Goal: Task Accomplishment & Management: Complete application form

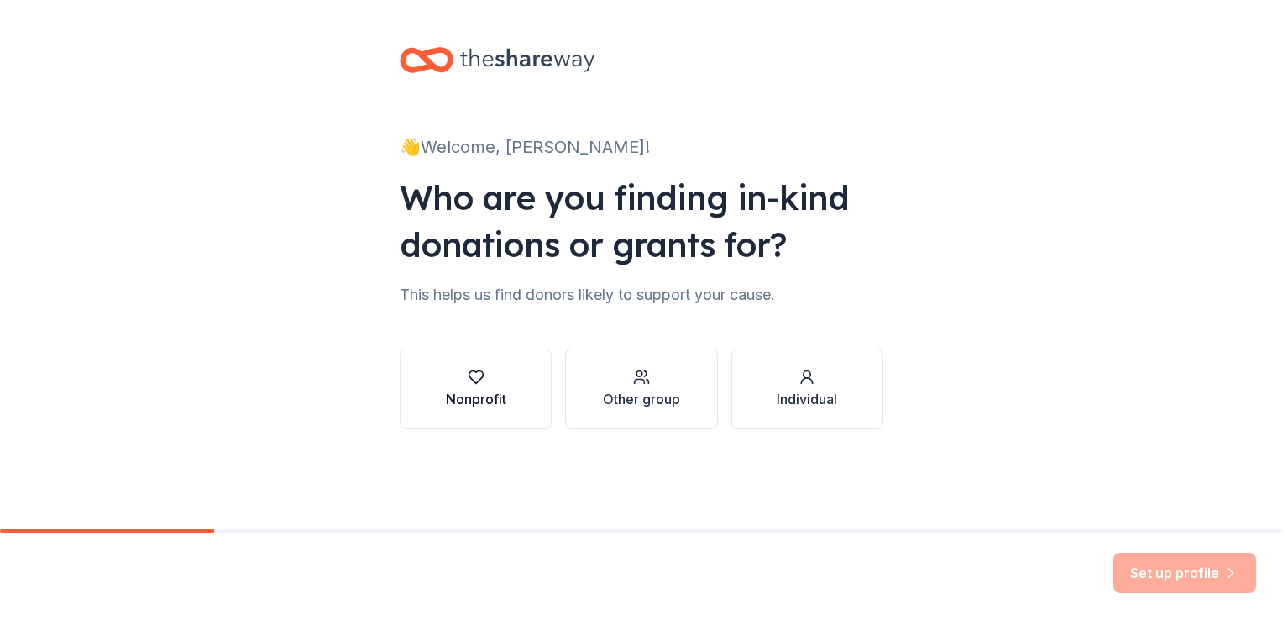
click at [477, 385] on icon "button" at bounding box center [476, 377] width 17 height 17
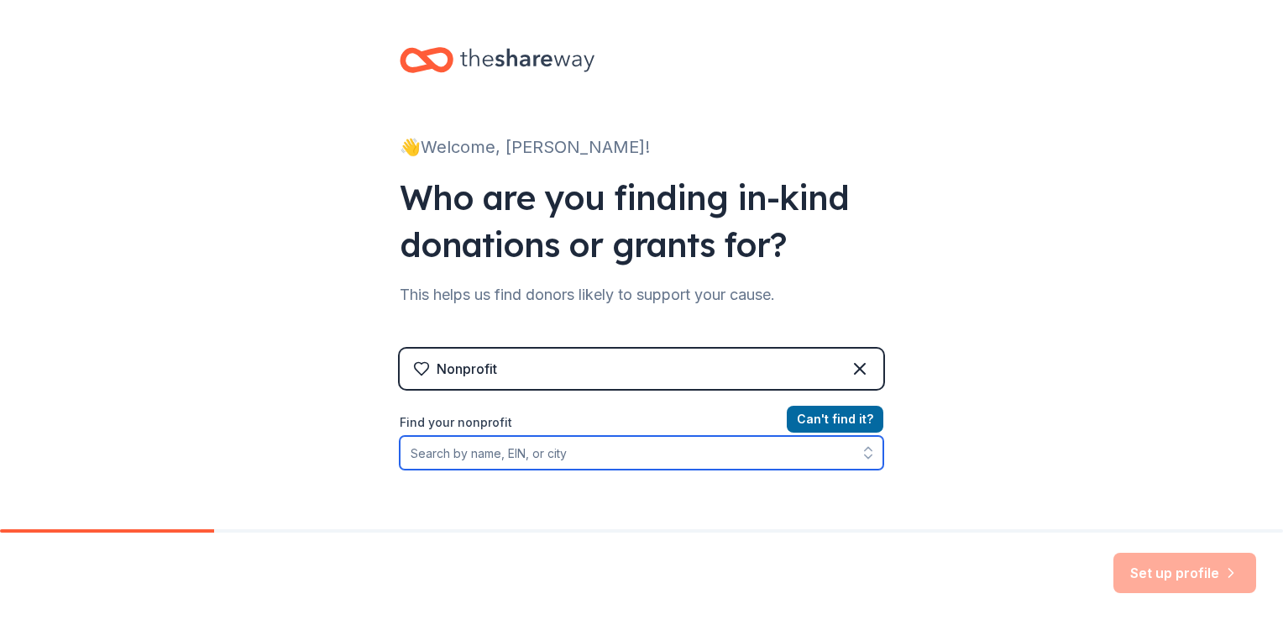
click at [474, 453] on input "Find your nonprofit" at bounding box center [642, 453] width 484 height 34
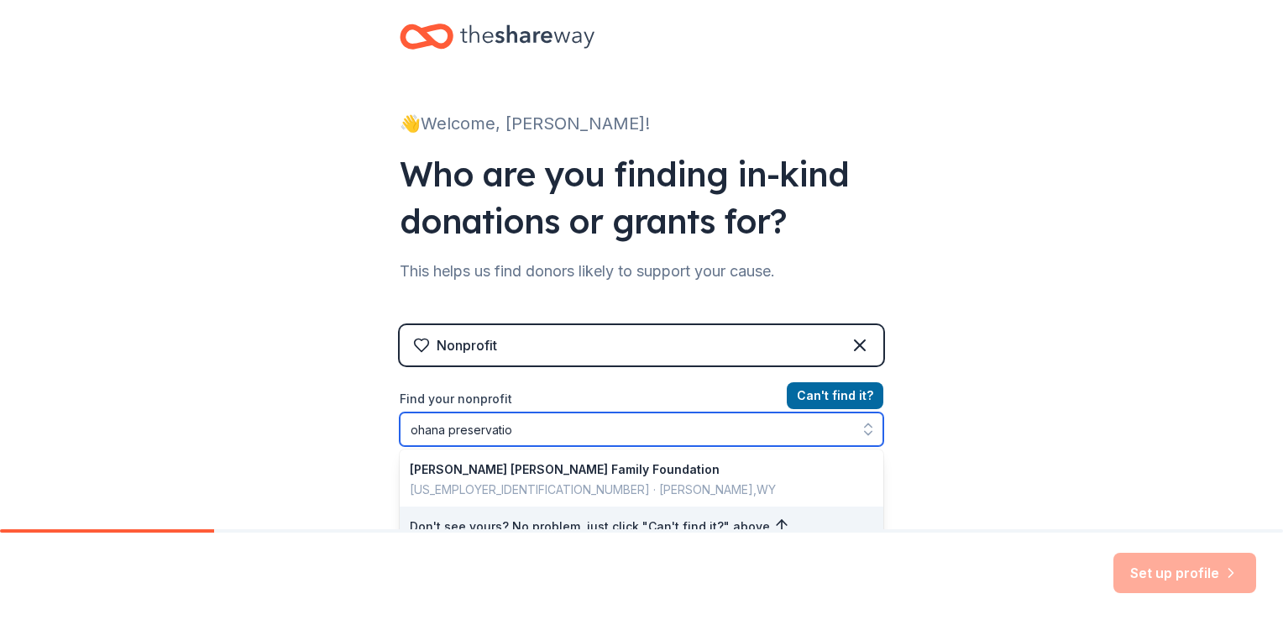
type input "ohana preservation"
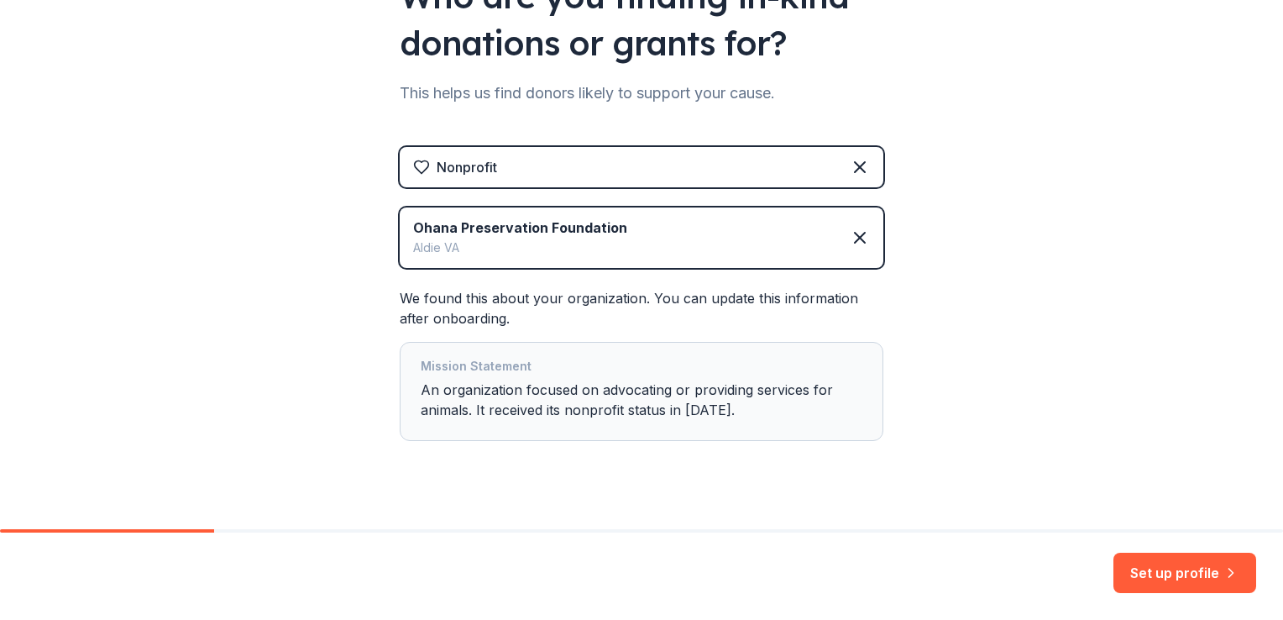
scroll to position [227, 0]
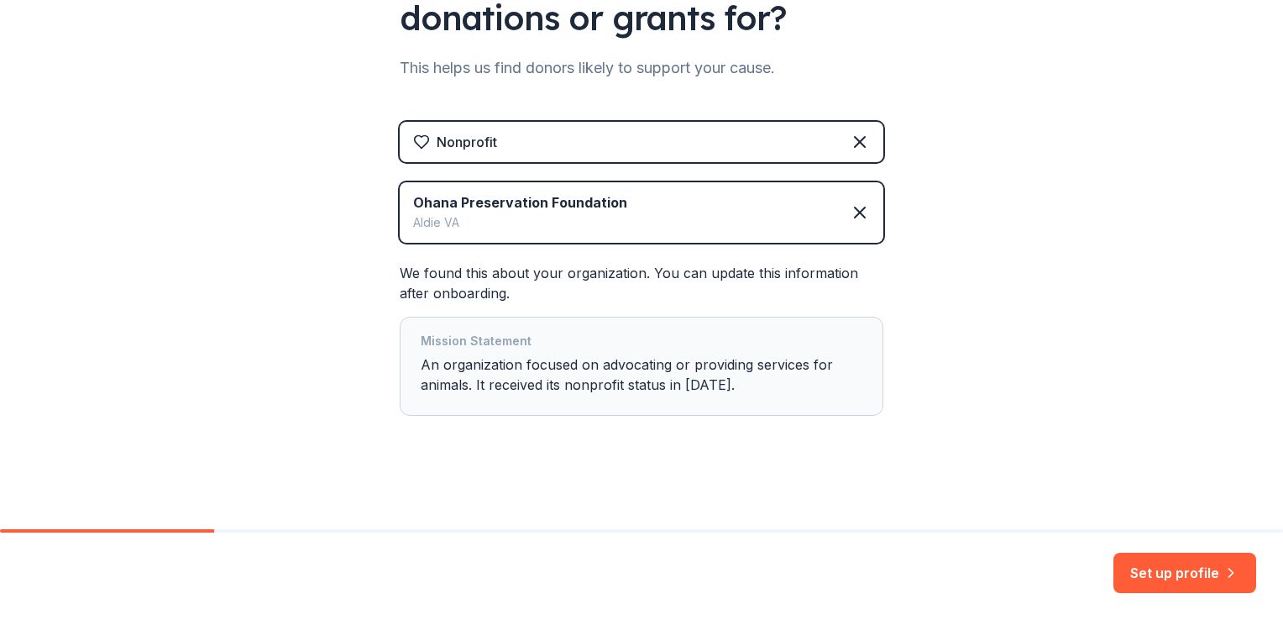
click at [554, 366] on div "Mission Statement An organization focused on advocating or providing services f…" at bounding box center [642, 366] width 442 height 71
click at [1175, 569] on button "Set up profile" at bounding box center [1185, 573] width 143 height 40
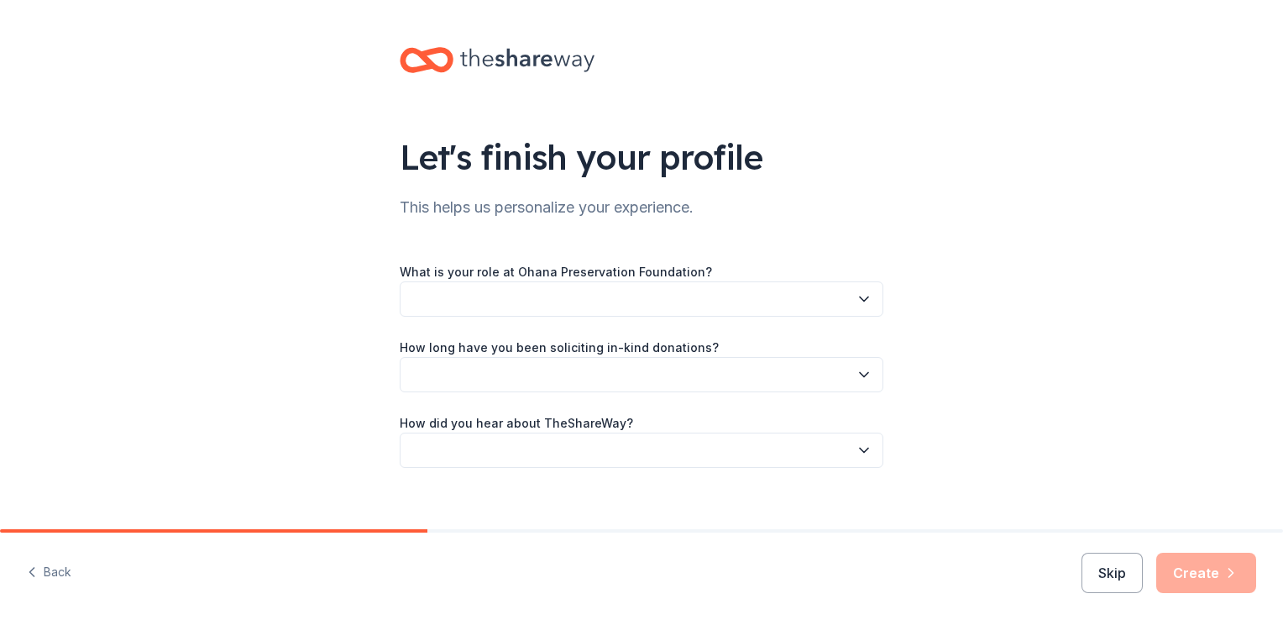
click at [634, 295] on button "button" at bounding box center [642, 298] width 484 height 35
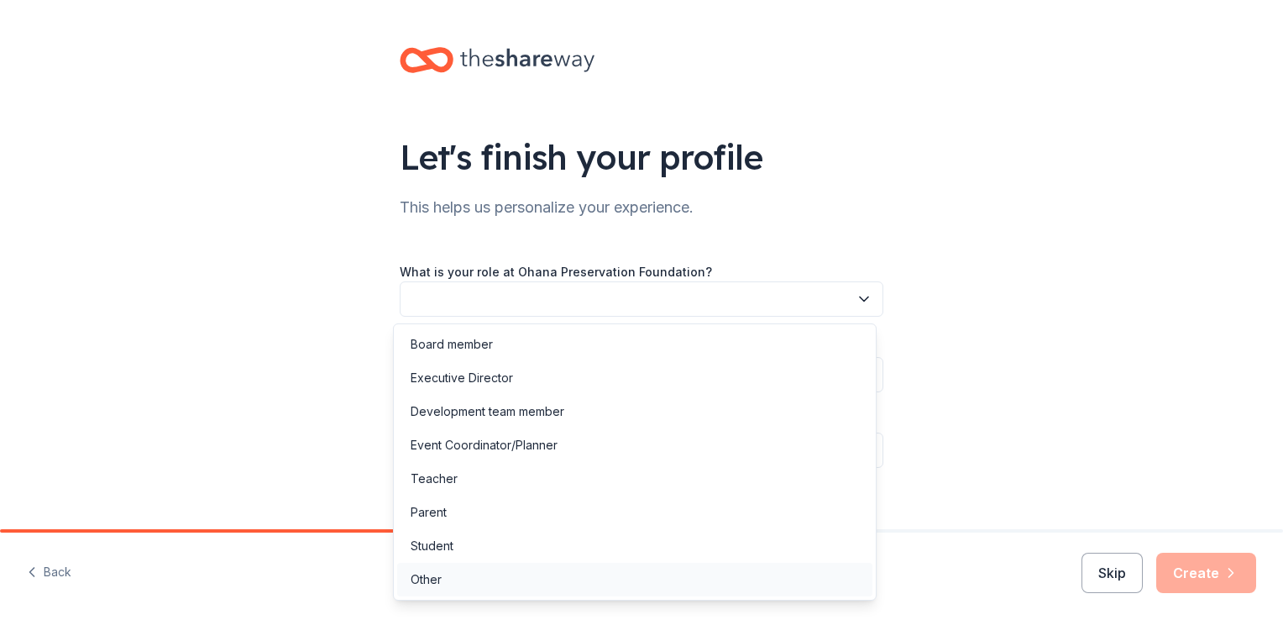
click at [430, 574] on div "Other" at bounding box center [426, 579] width 31 height 20
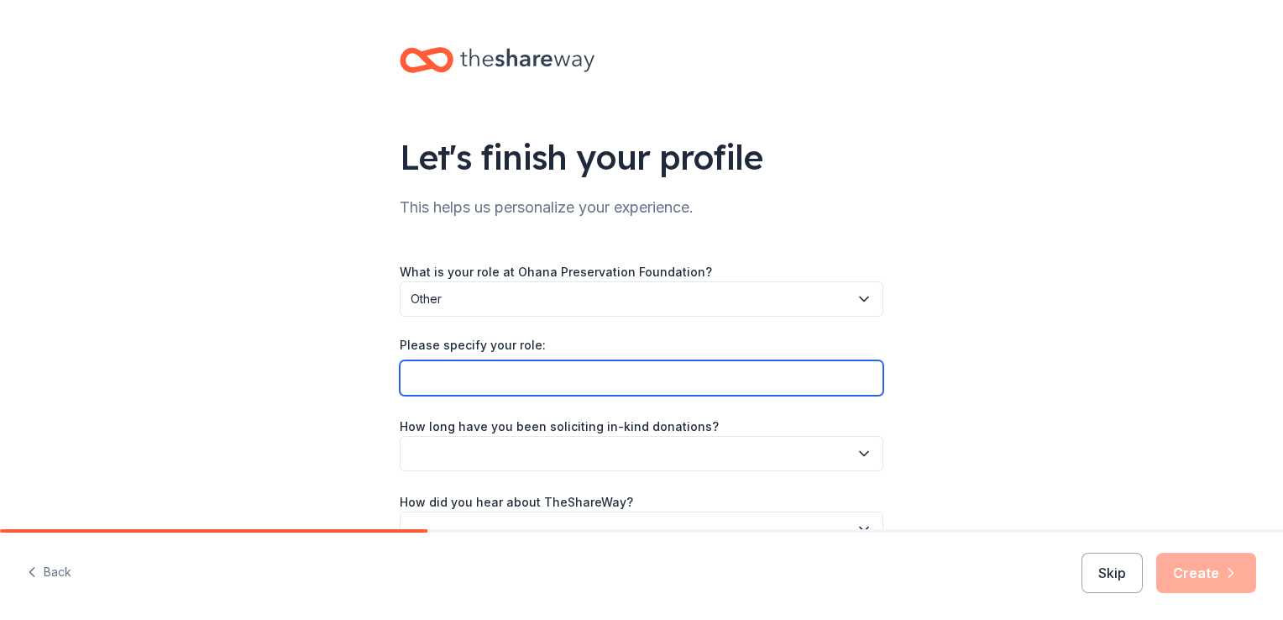
click at [486, 378] on input "Please specify your role:" at bounding box center [642, 377] width 484 height 35
type input "President"
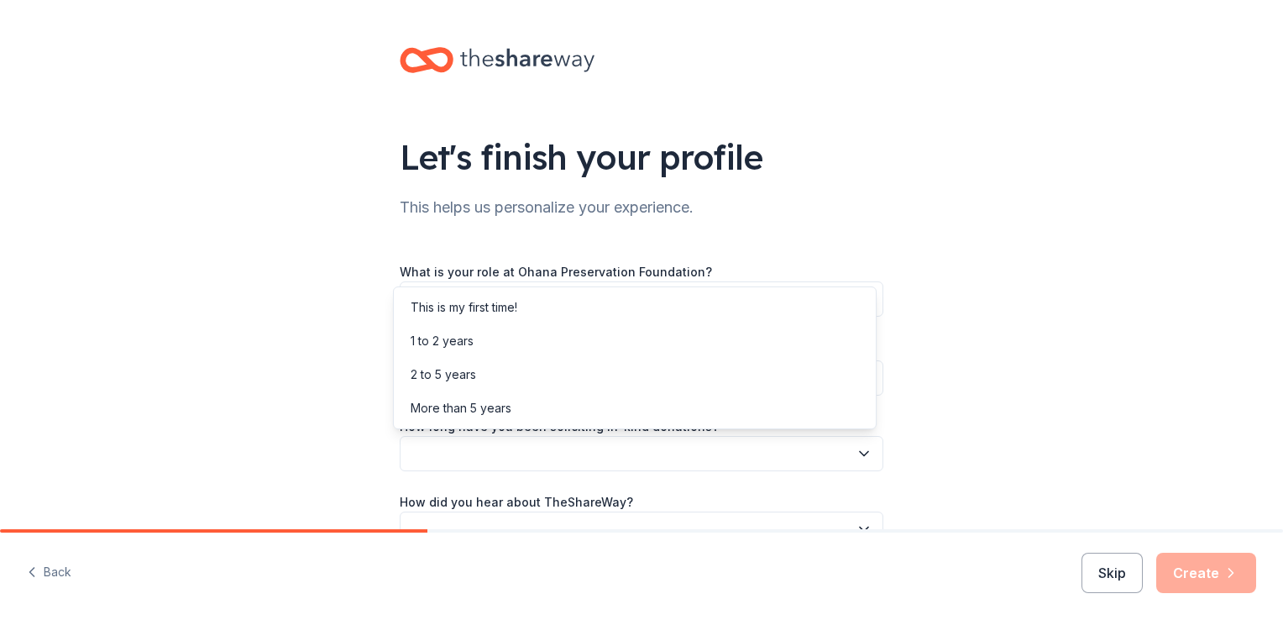
click at [549, 448] on button "button" at bounding box center [642, 453] width 484 height 35
click at [484, 405] on div "More than 5 years" at bounding box center [461, 408] width 101 height 20
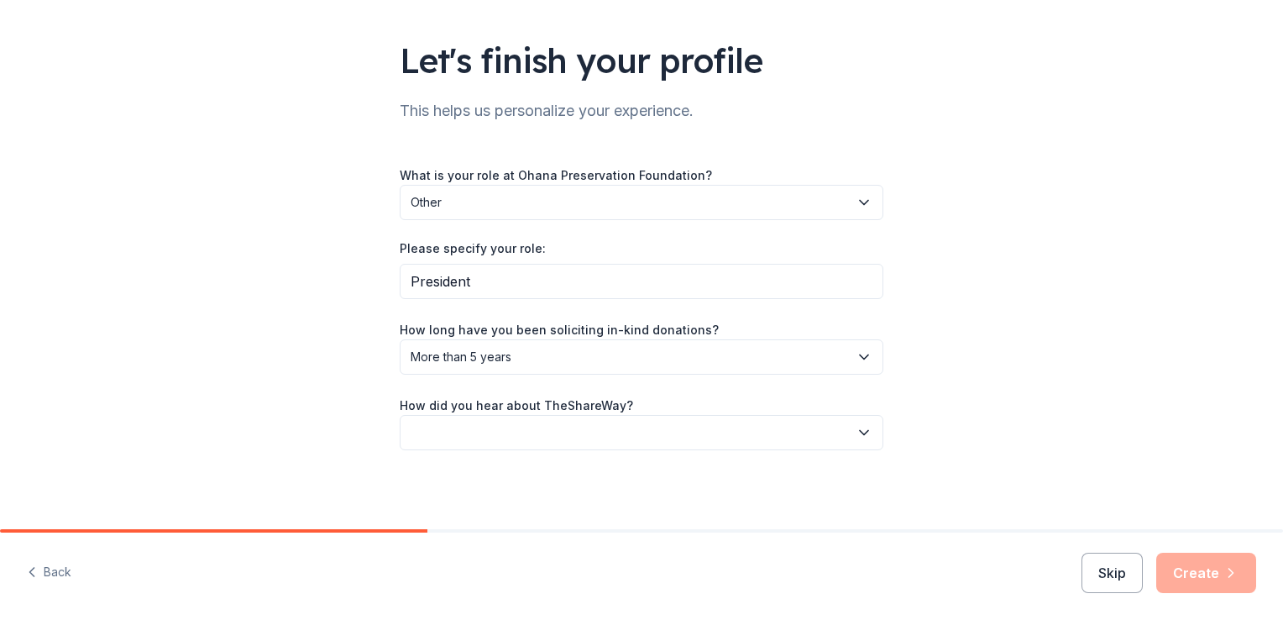
scroll to position [97, 0]
click at [574, 425] on button "button" at bounding box center [642, 431] width 484 height 35
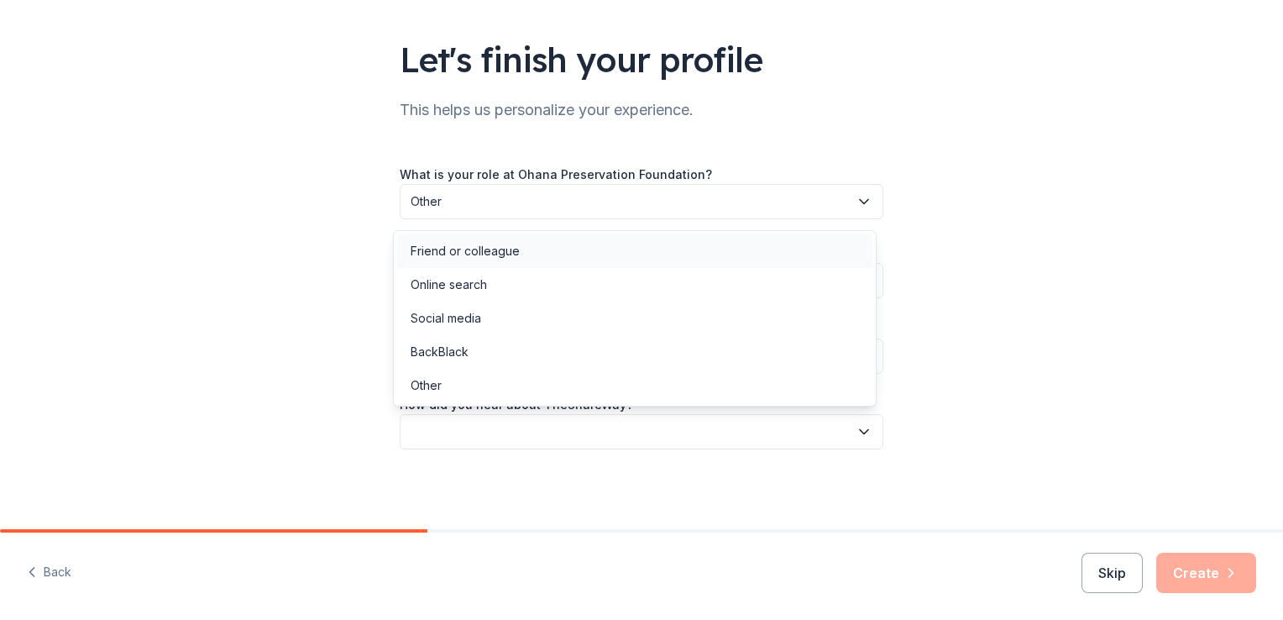
click at [487, 251] on div "Friend or colleague" at bounding box center [465, 251] width 109 height 20
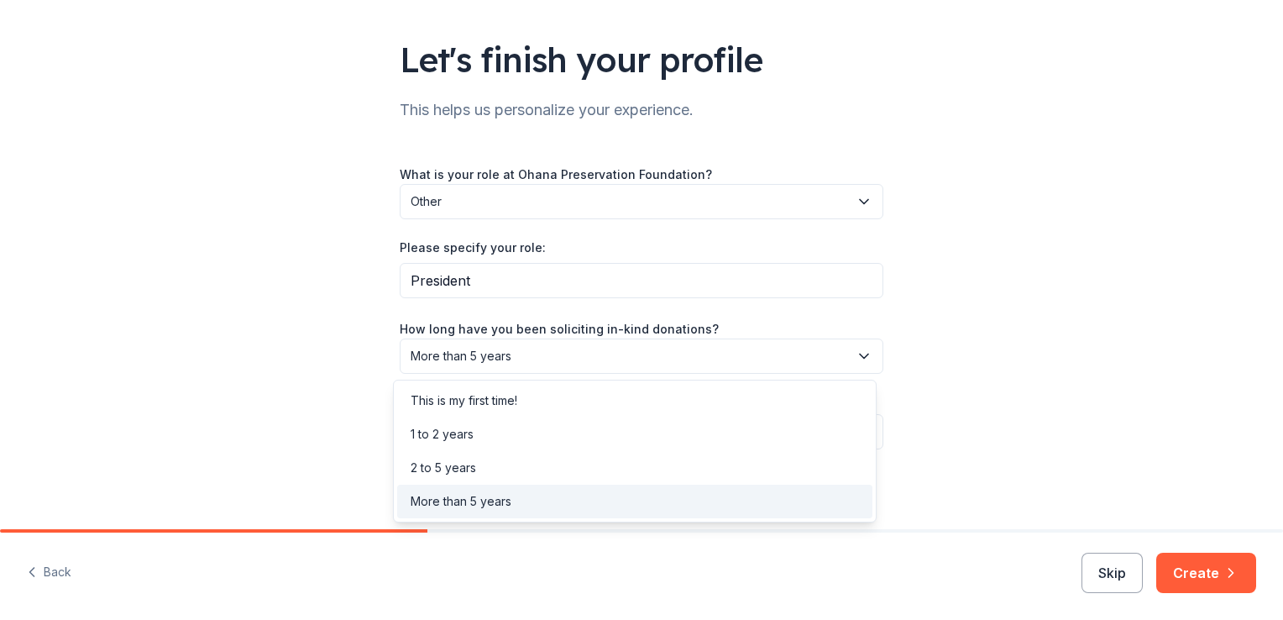
click at [859, 354] on icon "button" at bounding box center [864, 356] width 17 height 17
click at [561, 466] on div "2 to 5 years" at bounding box center [634, 468] width 475 height 34
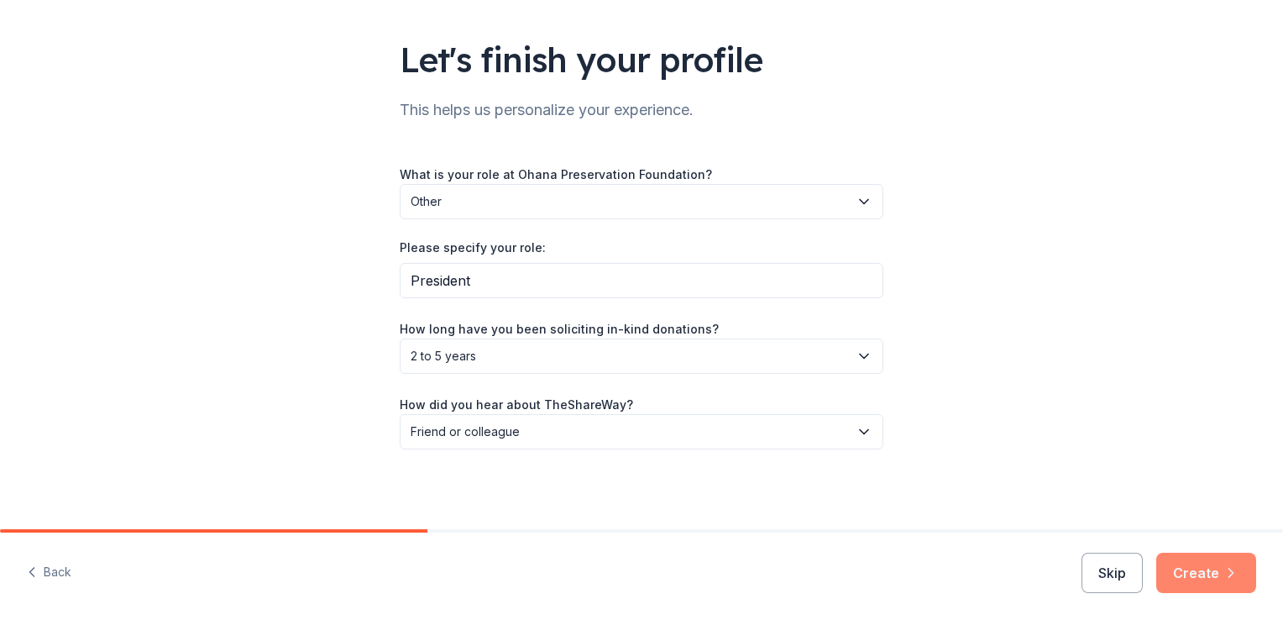
click at [1200, 570] on button "Create" at bounding box center [1206, 573] width 100 height 40
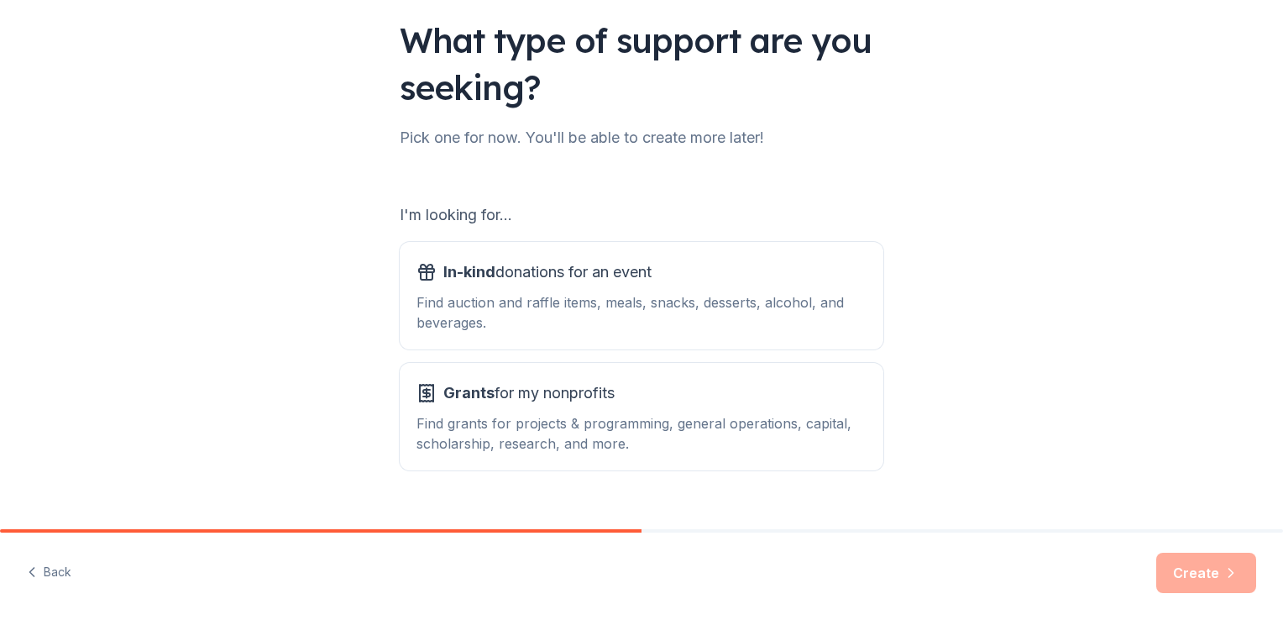
scroll to position [148, 0]
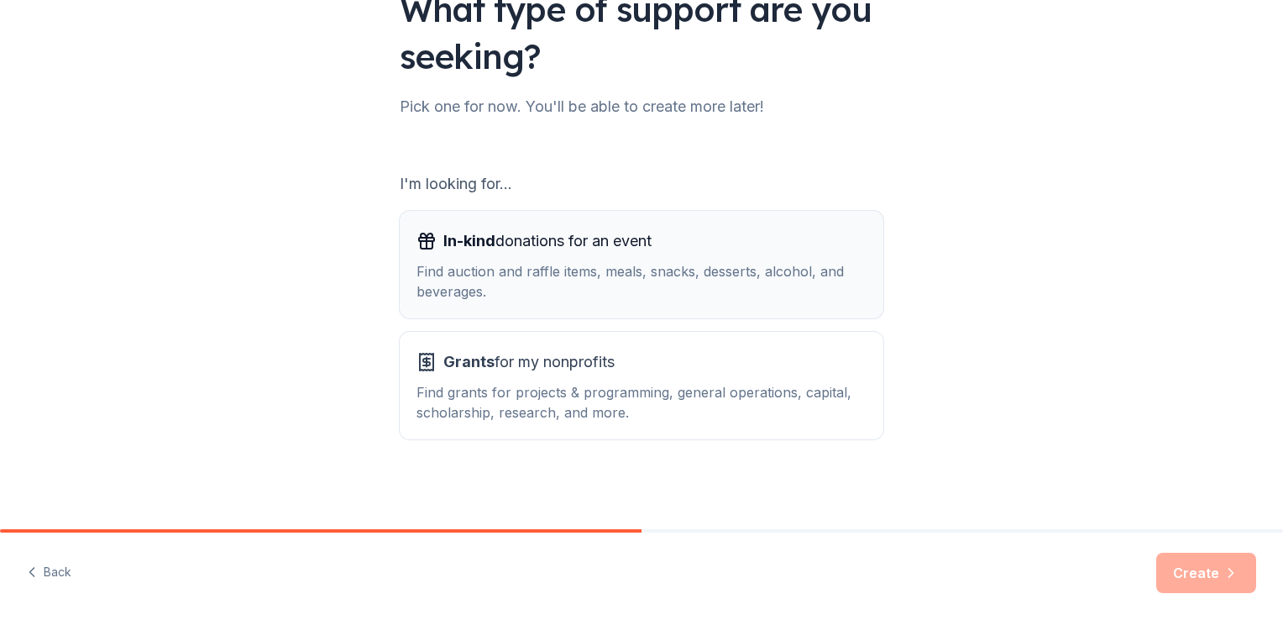
click at [567, 246] on span "In-kind donations for an event" at bounding box center [547, 241] width 208 height 27
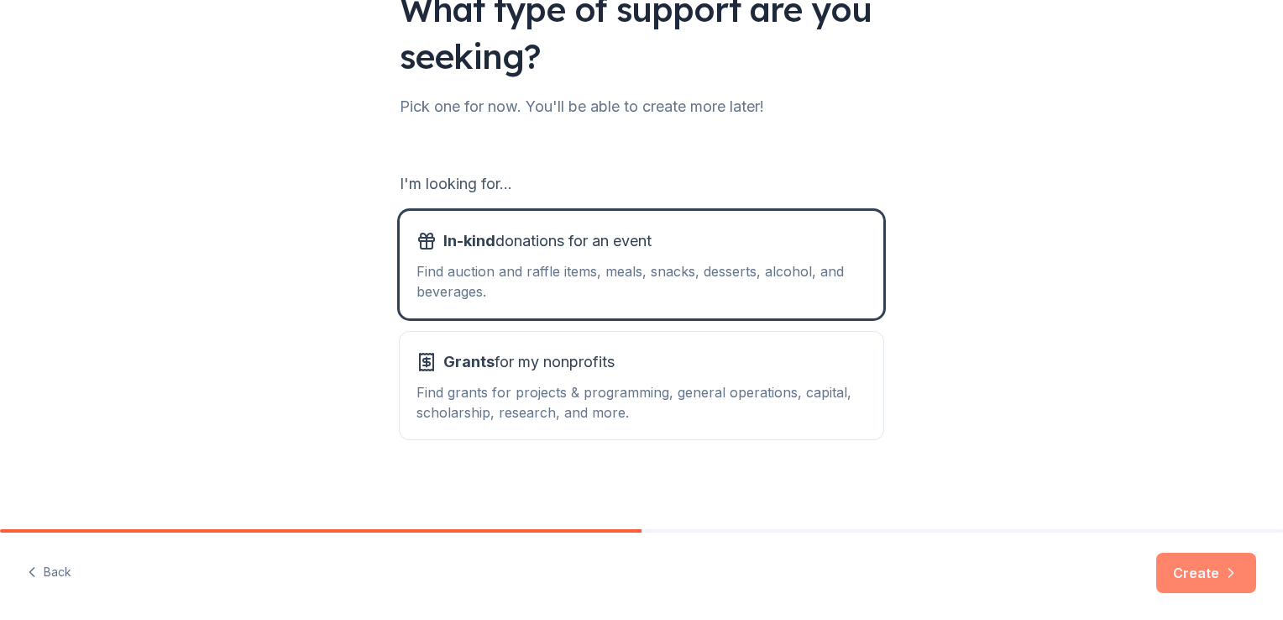
click at [1200, 569] on button "Create" at bounding box center [1206, 573] width 100 height 40
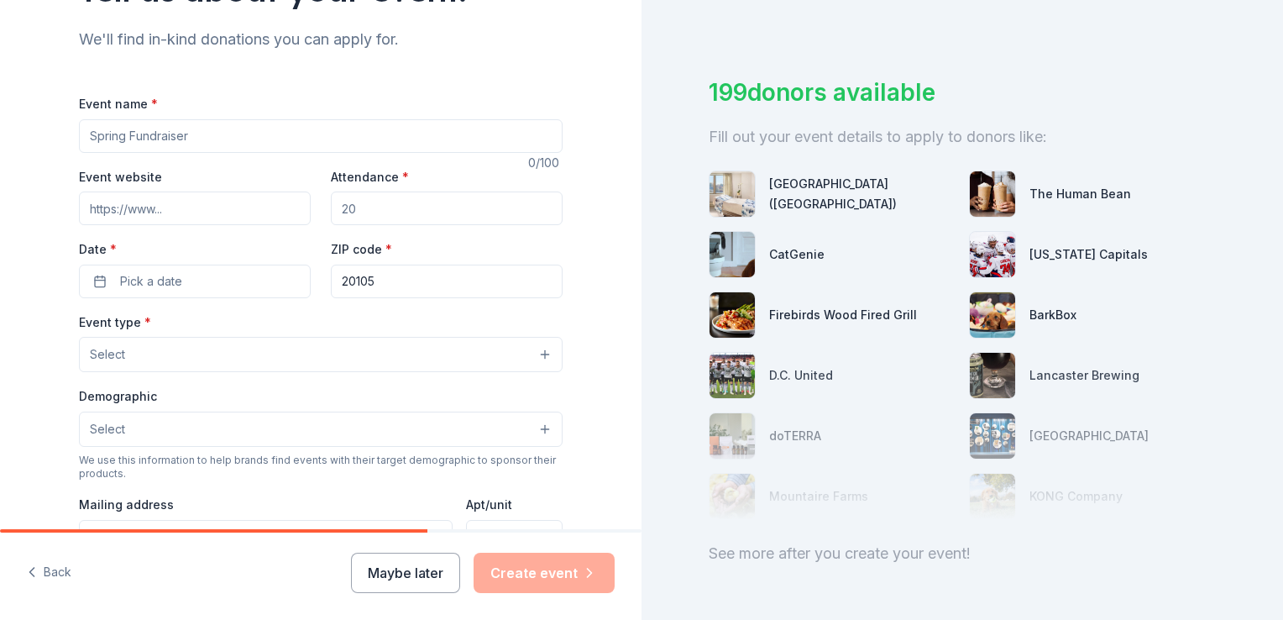
scroll to position [127, 0]
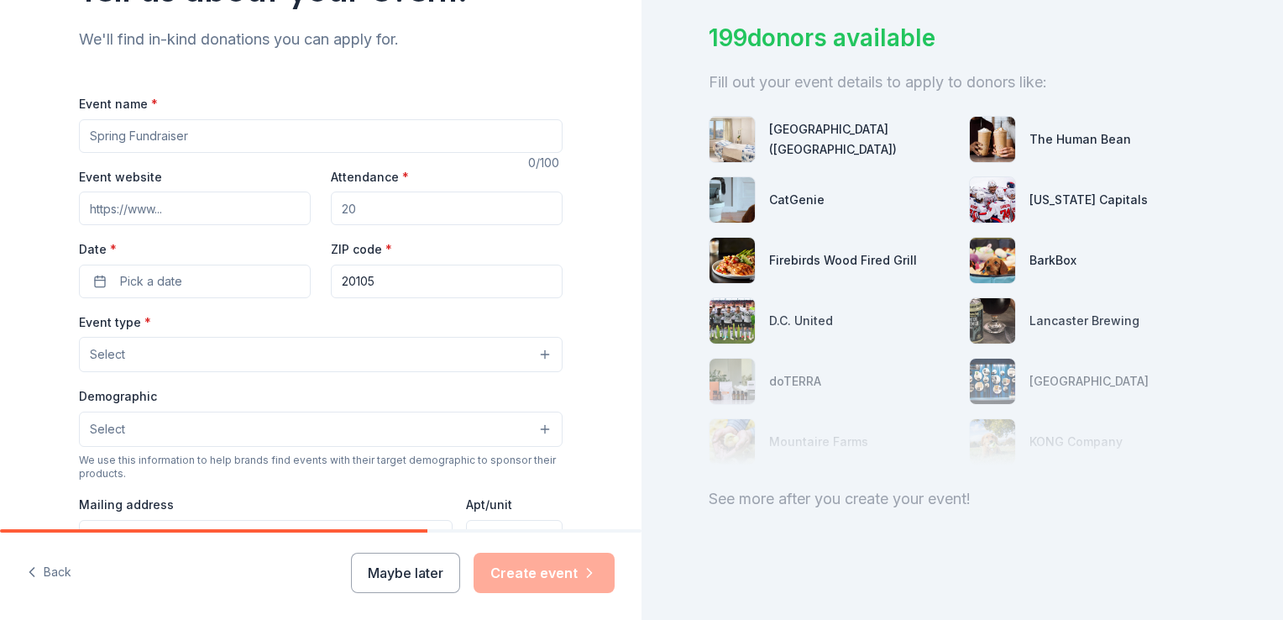
drag, startPoint x: 215, startPoint y: 139, endPoint x: 52, endPoint y: 123, distance: 163.7
click at [52, 123] on div "Tell us about your event. We'll find in-kind donations you can apply for. Event…" at bounding box center [320, 391] width 537 height 1118
click at [232, 139] on input "Event name *" at bounding box center [321, 136] width 484 height 34
type input "Serving Up Hope Pickleball Tournament"
click at [172, 211] on input "Event website" at bounding box center [195, 208] width 232 height 34
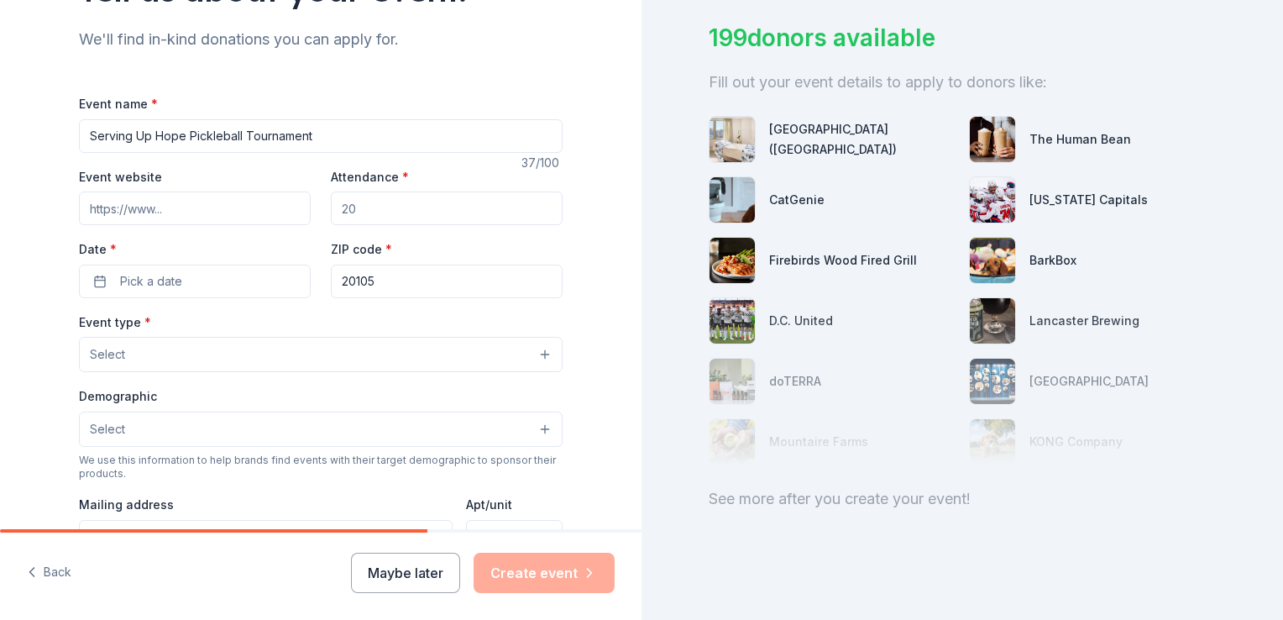
paste input "https://givebutter.com/gjfvqz"
type input "https://givebutter.com/gjfvqz"
drag, startPoint x: 391, startPoint y: 214, endPoint x: 319, endPoint y: 212, distance: 71.4
click at [319, 212] on div "Event website https://givebutter.com/gjfvqz Attendance * Date * Pick a date ZIP…" at bounding box center [321, 232] width 484 height 132
type input "150"
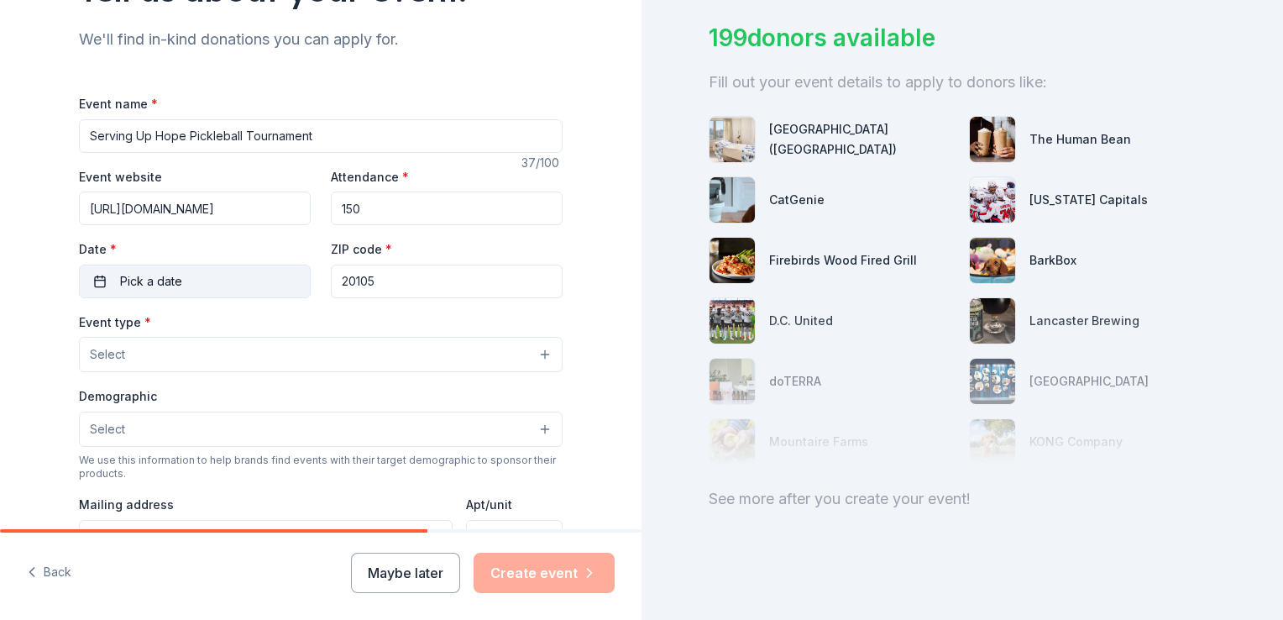
click at [123, 279] on span "Pick a date" at bounding box center [151, 281] width 62 height 20
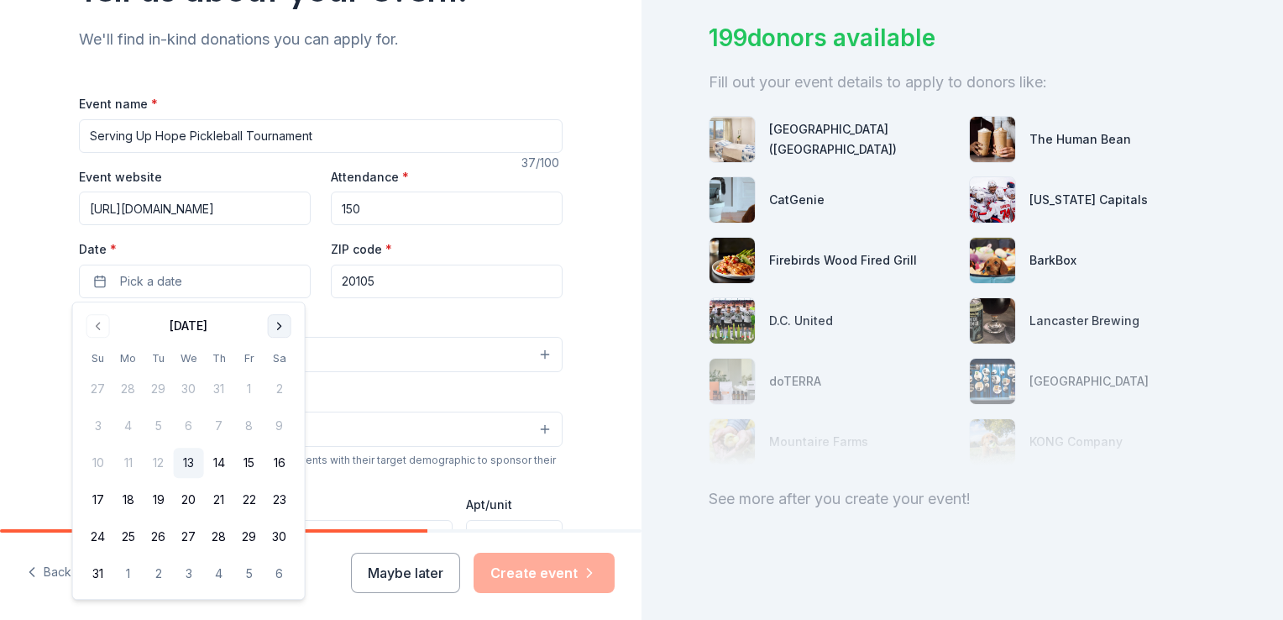
click at [275, 325] on button "Go to next month" at bounding box center [280, 326] width 24 height 24
click at [275, 324] on button "Go to next month" at bounding box center [280, 326] width 24 height 24
click at [97, 536] on button "26" at bounding box center [98, 537] width 30 height 30
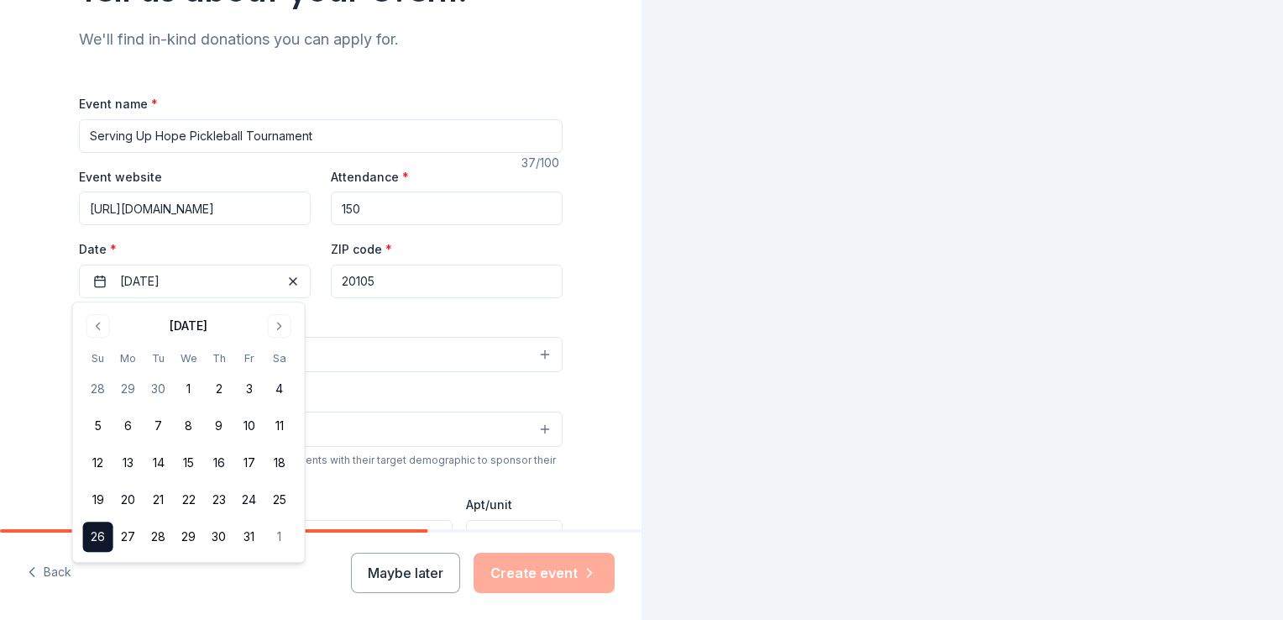
scroll to position [0, 0]
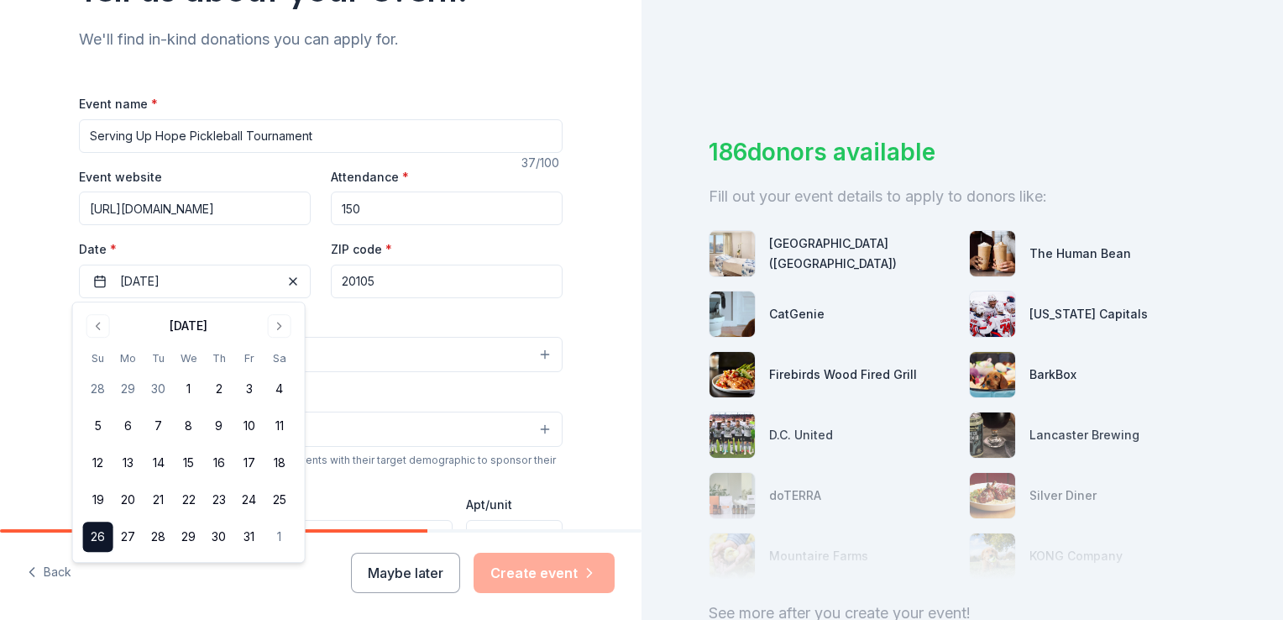
click at [408, 279] on input "20105" at bounding box center [447, 282] width 232 height 34
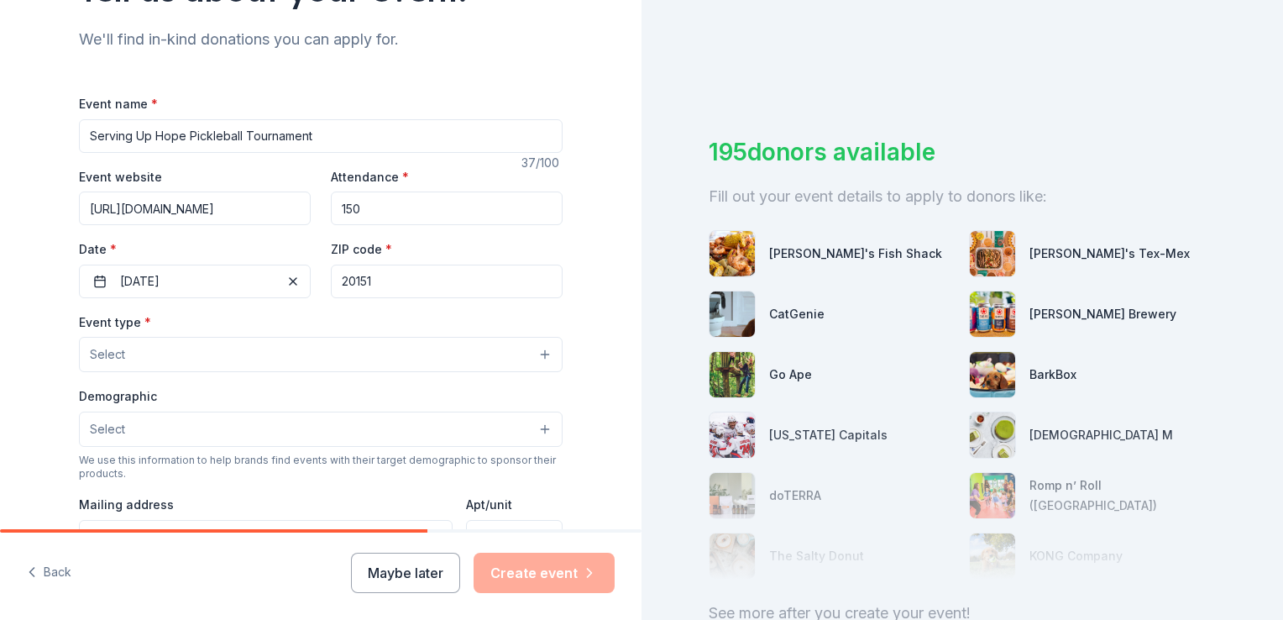
type input "20151"
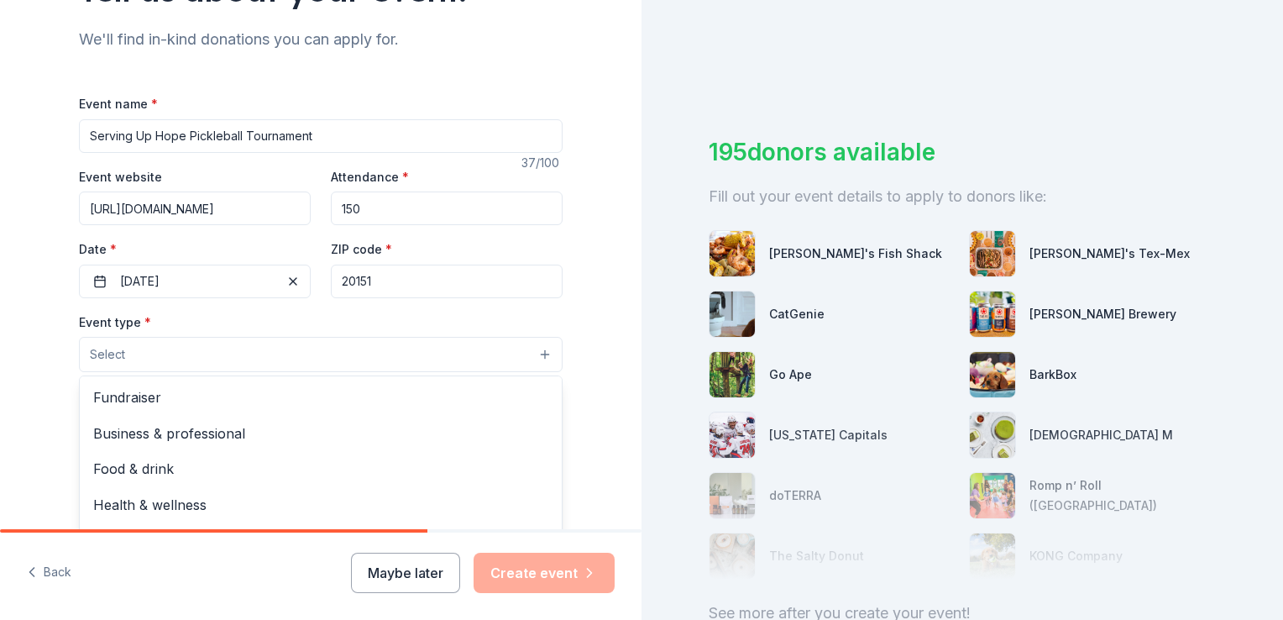
click at [173, 358] on button "Select" at bounding box center [321, 354] width 484 height 35
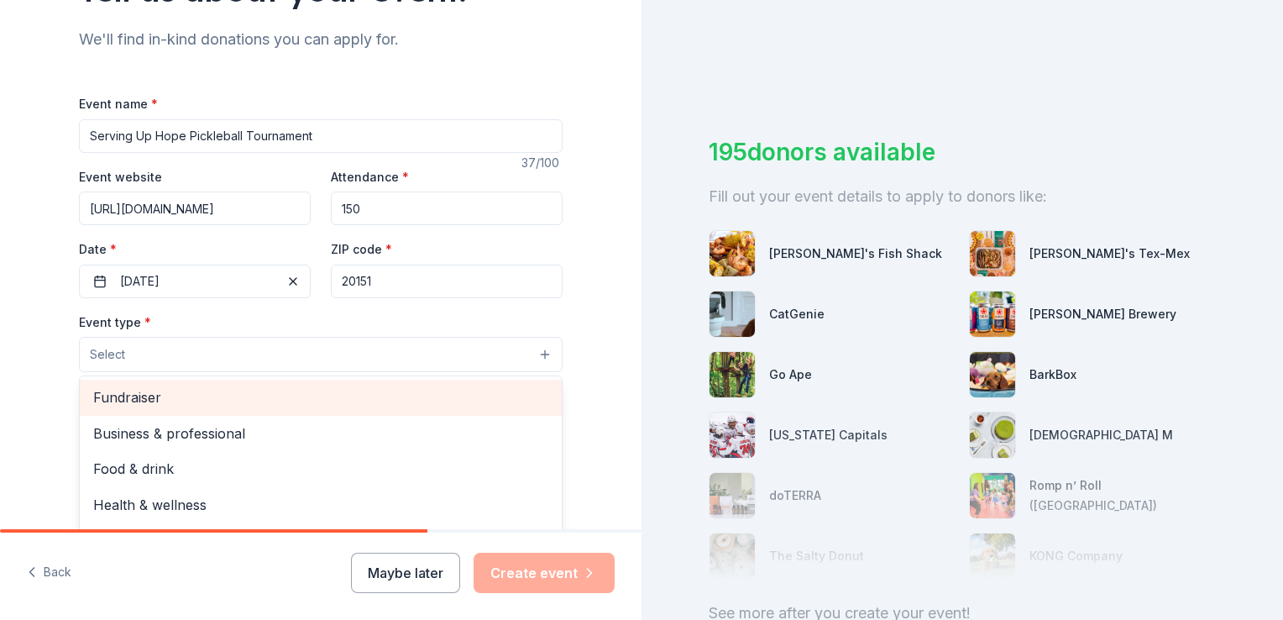
click at [145, 397] on span "Fundraiser" at bounding box center [320, 397] width 455 height 22
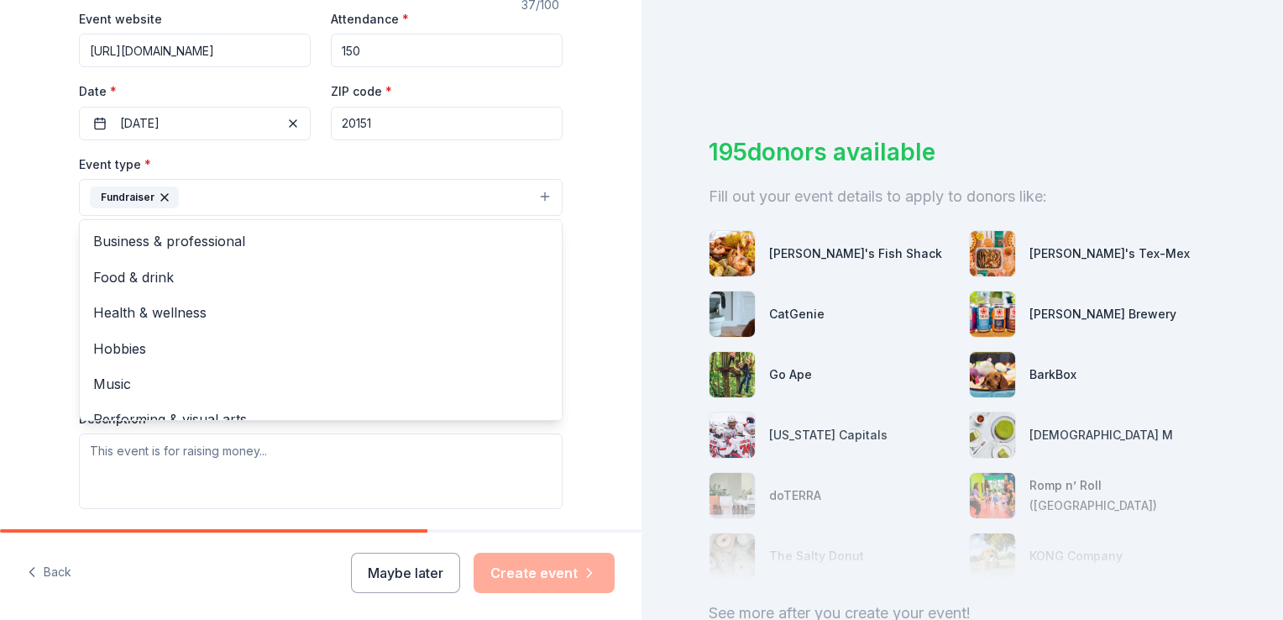
scroll to position [336, 0]
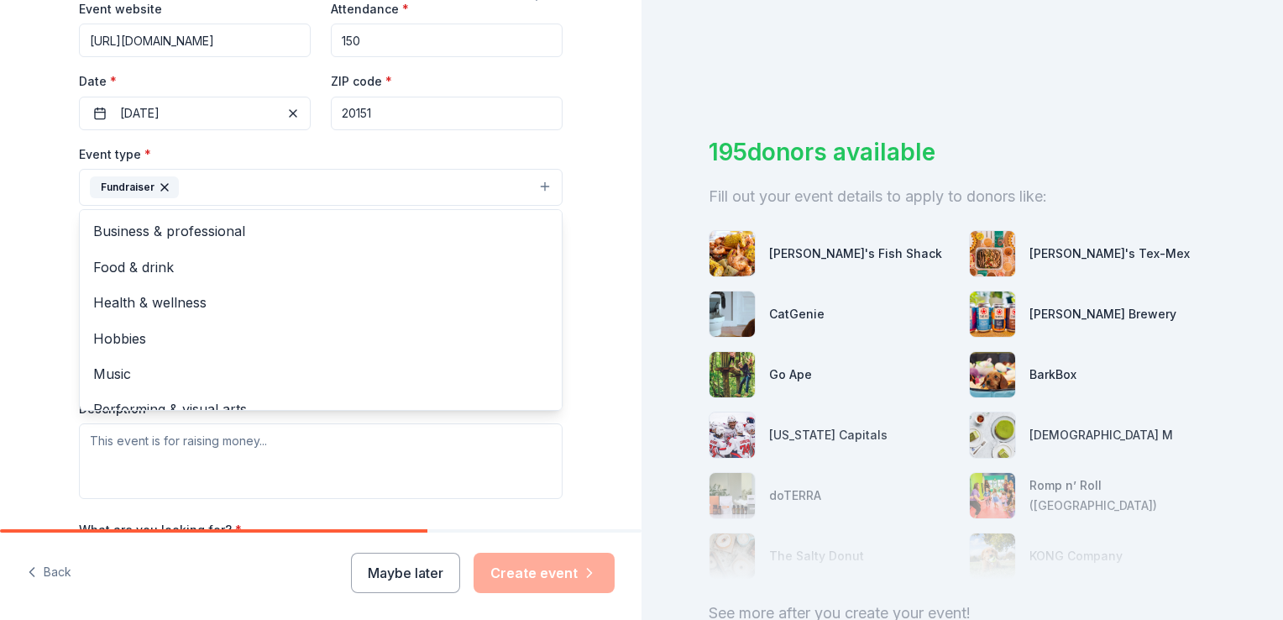
click at [595, 364] on div "Tell us about your event. We'll find in-kind donations you can apply for. Event…" at bounding box center [321, 223] width 642 height 1119
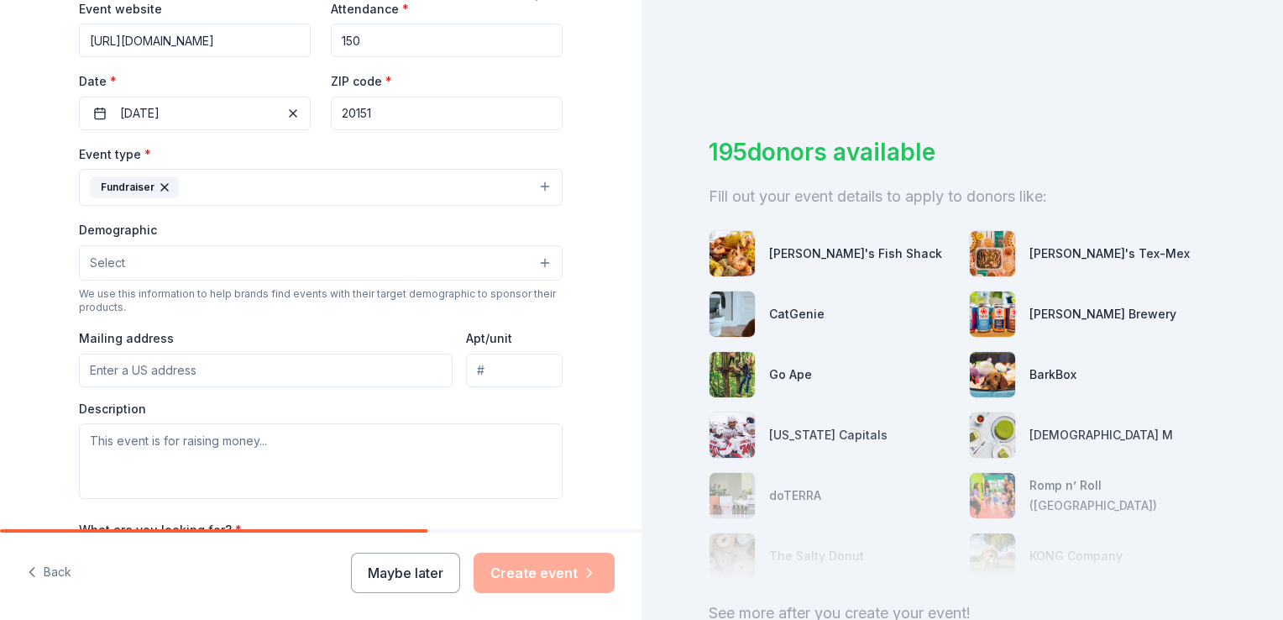
click at [141, 258] on button "Select" at bounding box center [321, 262] width 484 height 35
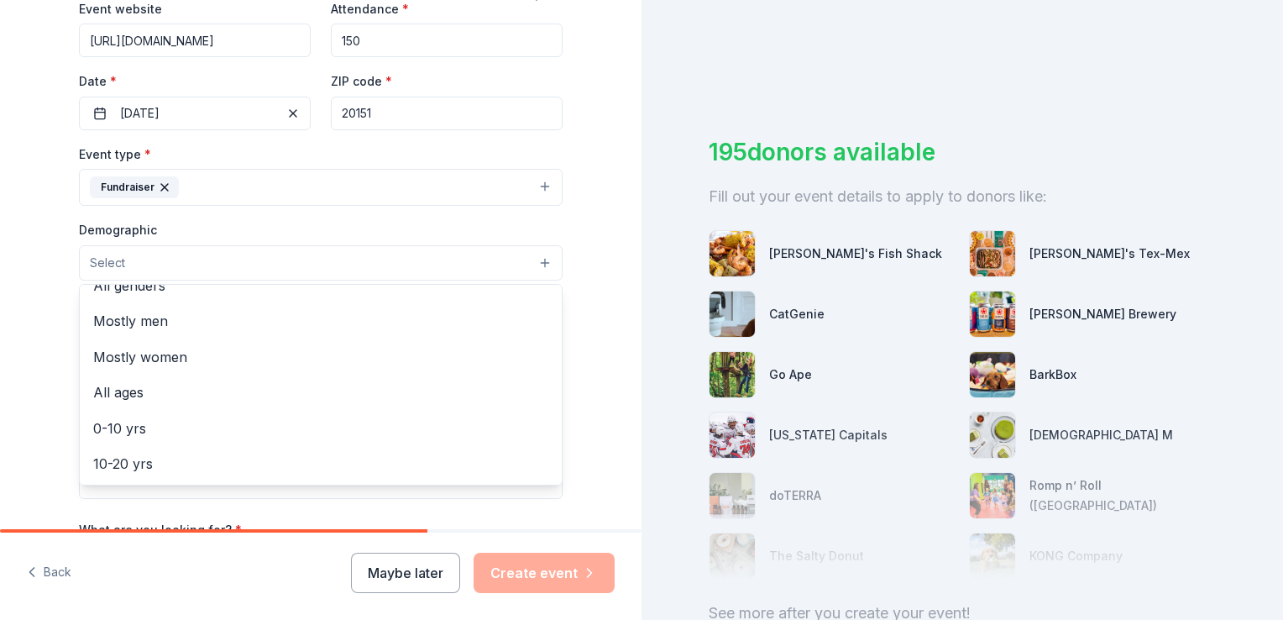
scroll to position [0, 0]
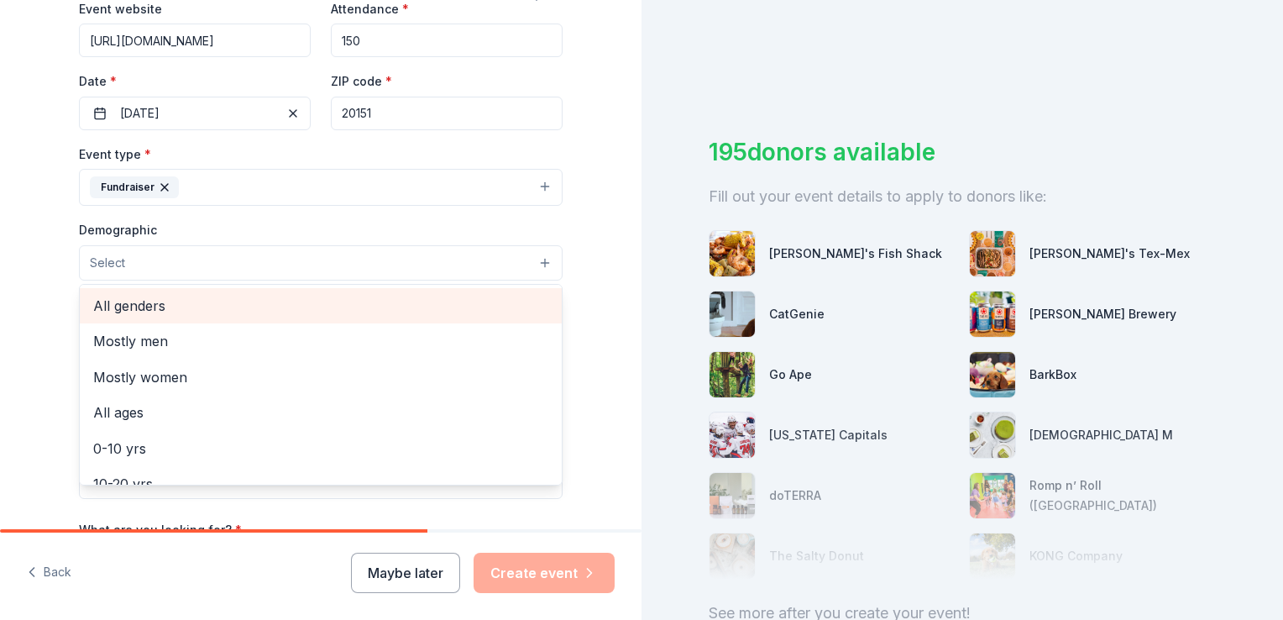
click at [128, 301] on span "All genders" at bounding box center [320, 306] width 455 height 22
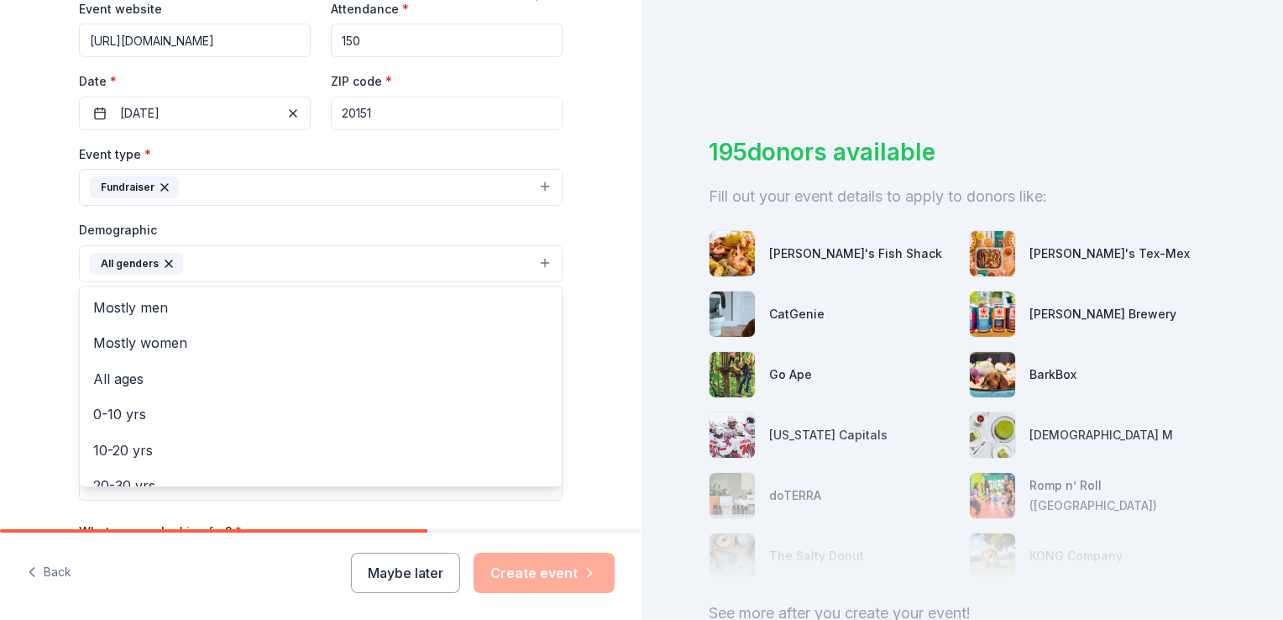
click at [0, 328] on html "Tell us about your event. We'll find in-kind donations you can apply for. Event…" at bounding box center [641, 310] width 1283 height 620
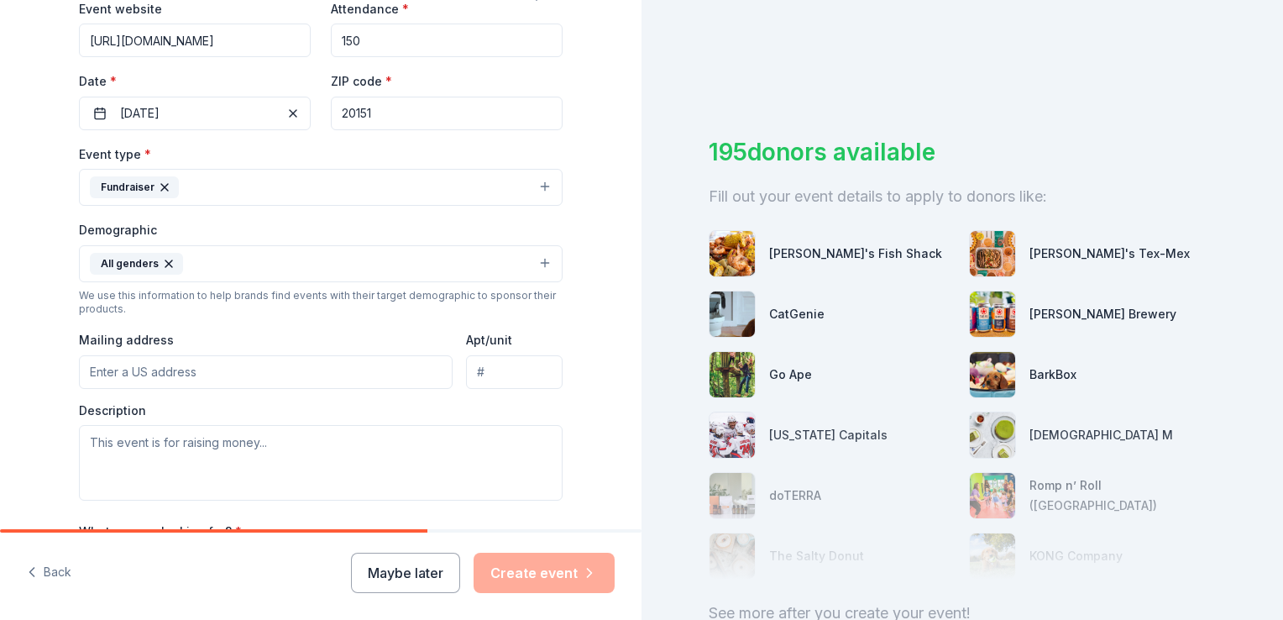
click at [165, 371] on input "Mailing address" at bounding box center [266, 372] width 374 height 34
type input "24282 James Monroe Hwy"
type input "Aldie"
drag, startPoint x: 507, startPoint y: 366, endPoint x: 460, endPoint y: 381, distance: 49.4
click at [466, 381] on input "Aldie" at bounding box center [514, 372] width 97 height 34
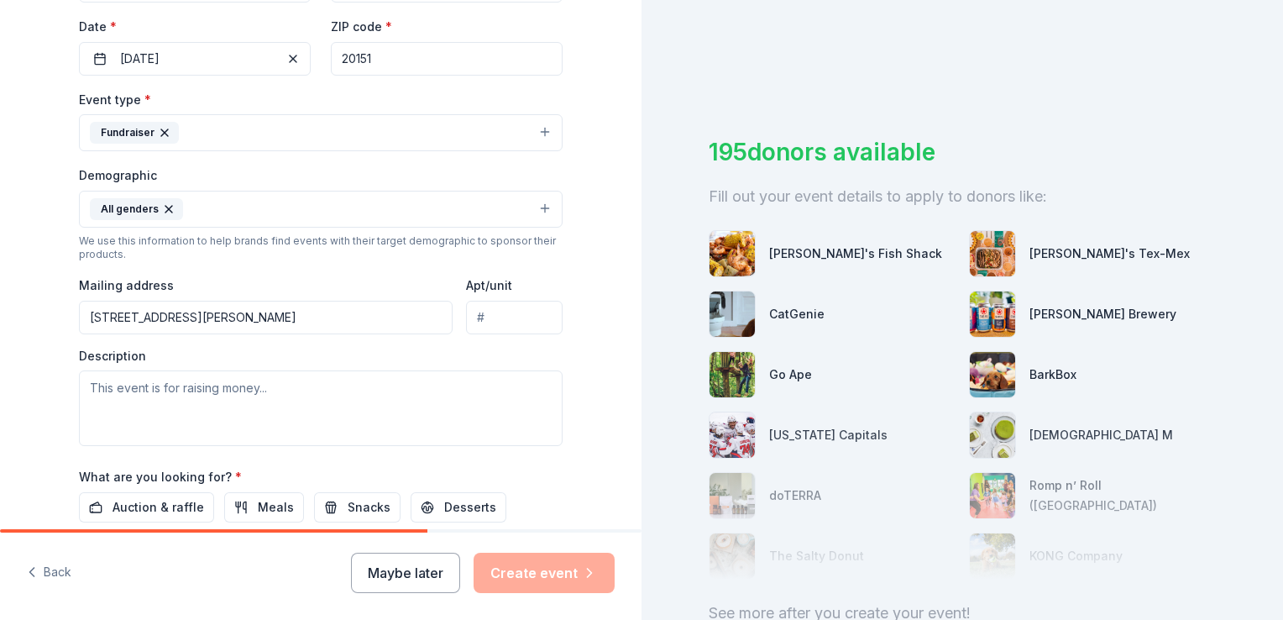
scroll to position [504, 0]
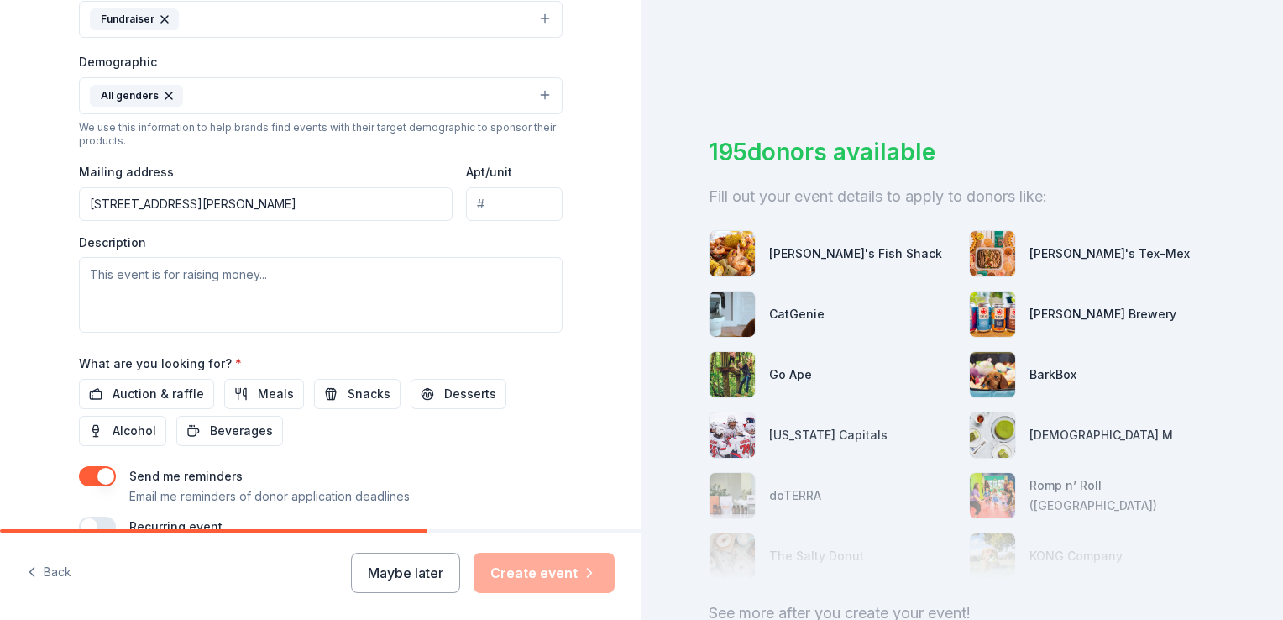
click at [291, 212] on input "24282 James Monroe Hwy" at bounding box center [266, 204] width 374 height 34
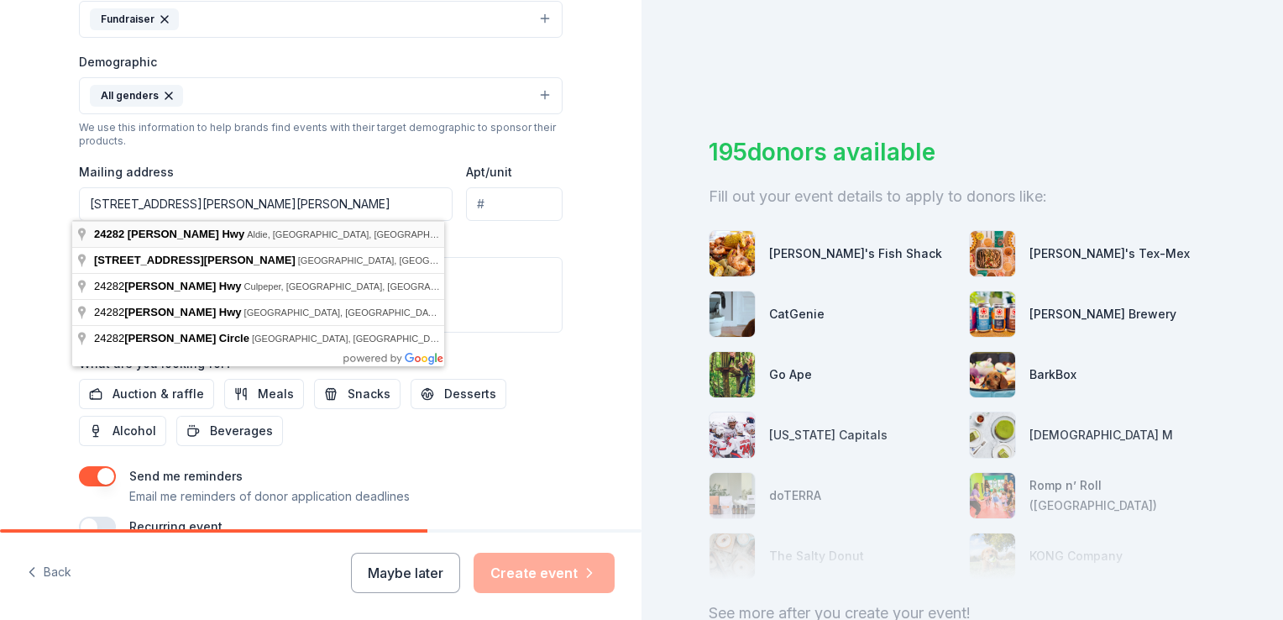
type input "24282 James Monroe Highway, Aldie, VA, 20105"
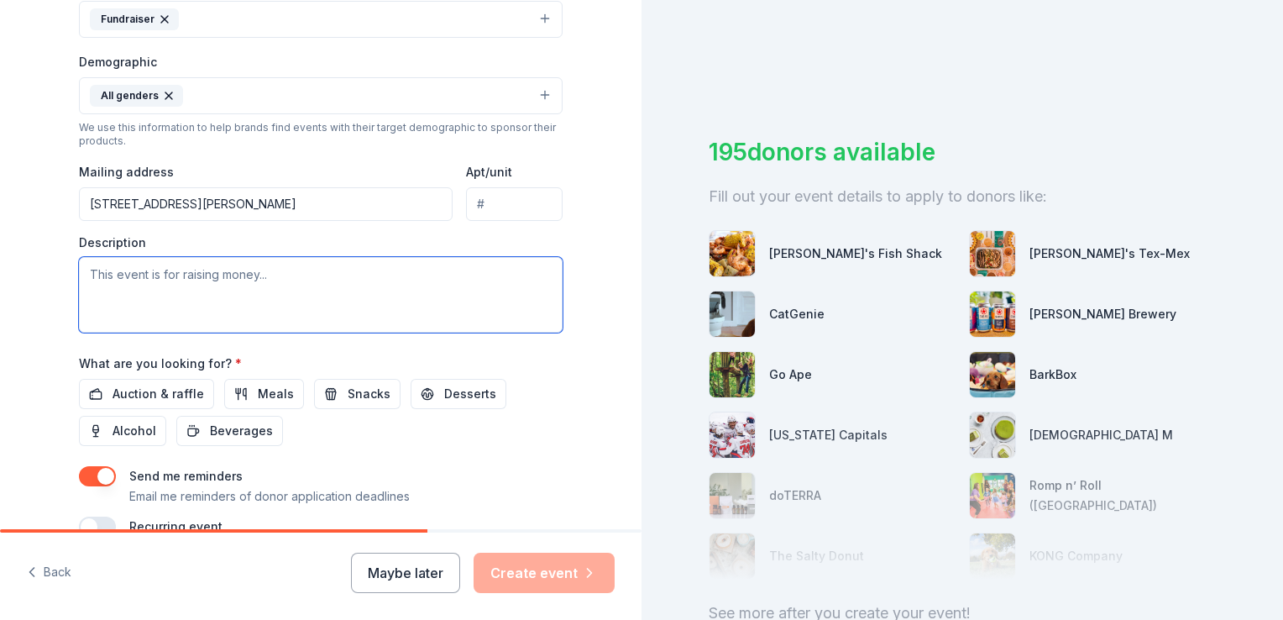
click at [200, 274] on textarea at bounding box center [321, 295] width 484 height 76
paste textarea "Proceeds from this event go to support our mission. Who We Are: Ohana Preservat…"
click at [391, 274] on textarea "Proceeds from this event go to support our mission. Who We Are: Ohana Preservat…" at bounding box center [321, 295] width 484 height 76
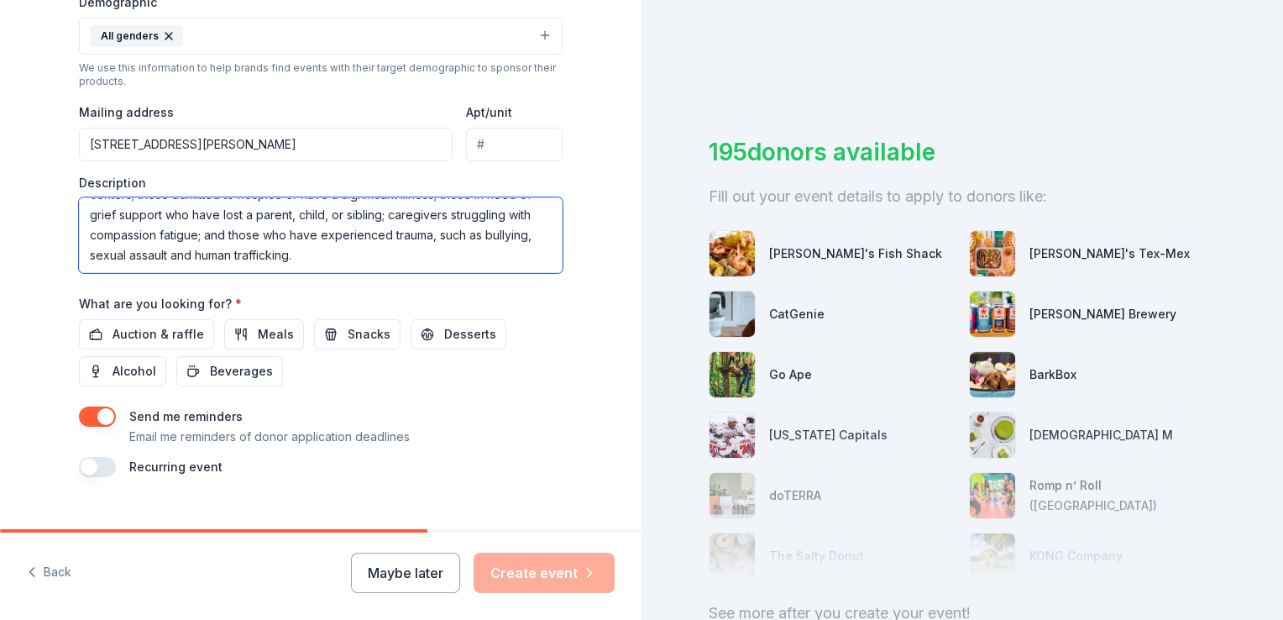
scroll to position [588, 0]
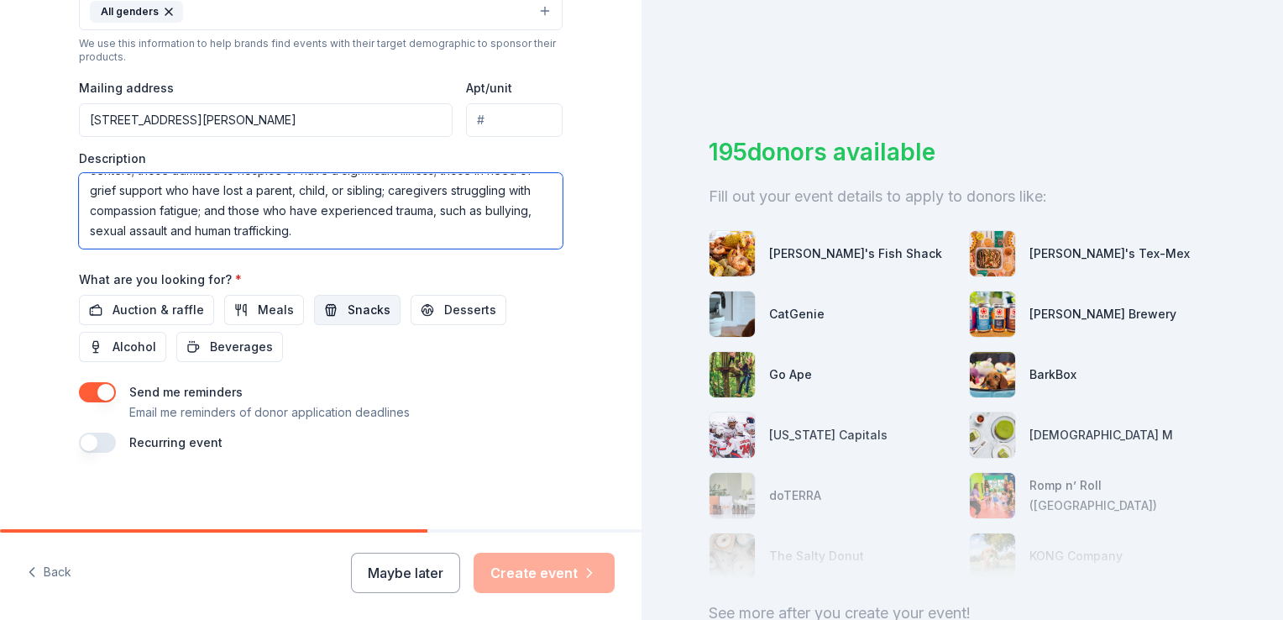
type textarea "Proceeds from this event go to support our mission. Ohana Preservation Foundati…"
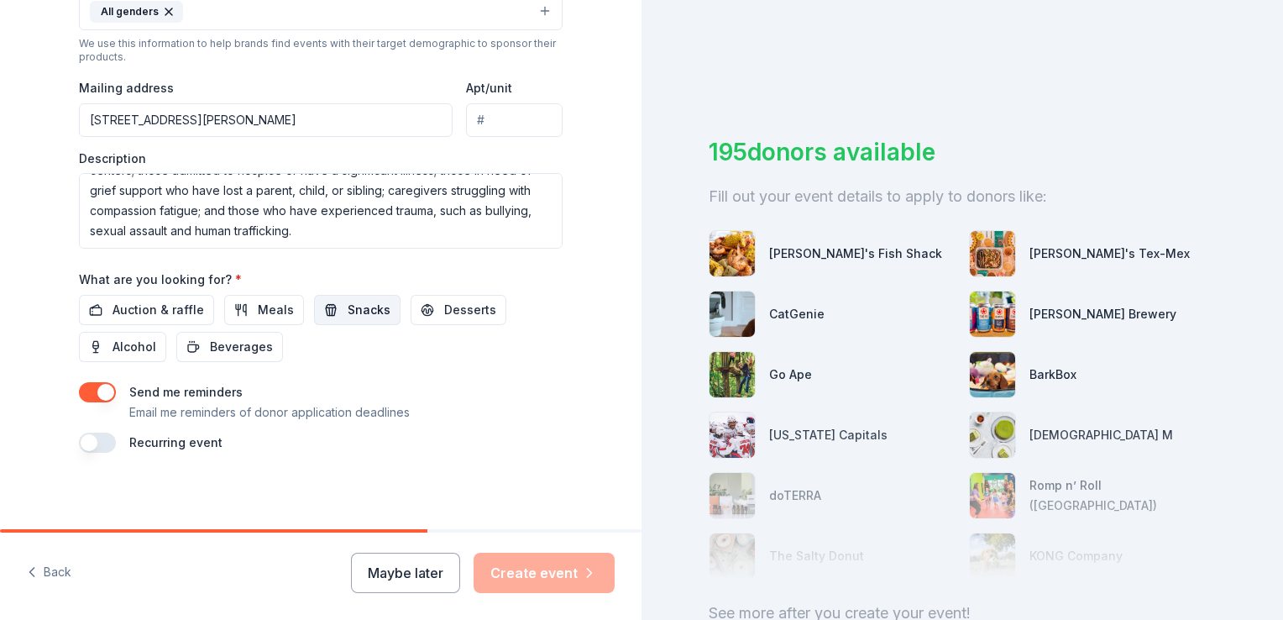
click at [349, 305] on span "Snacks" at bounding box center [369, 310] width 43 height 20
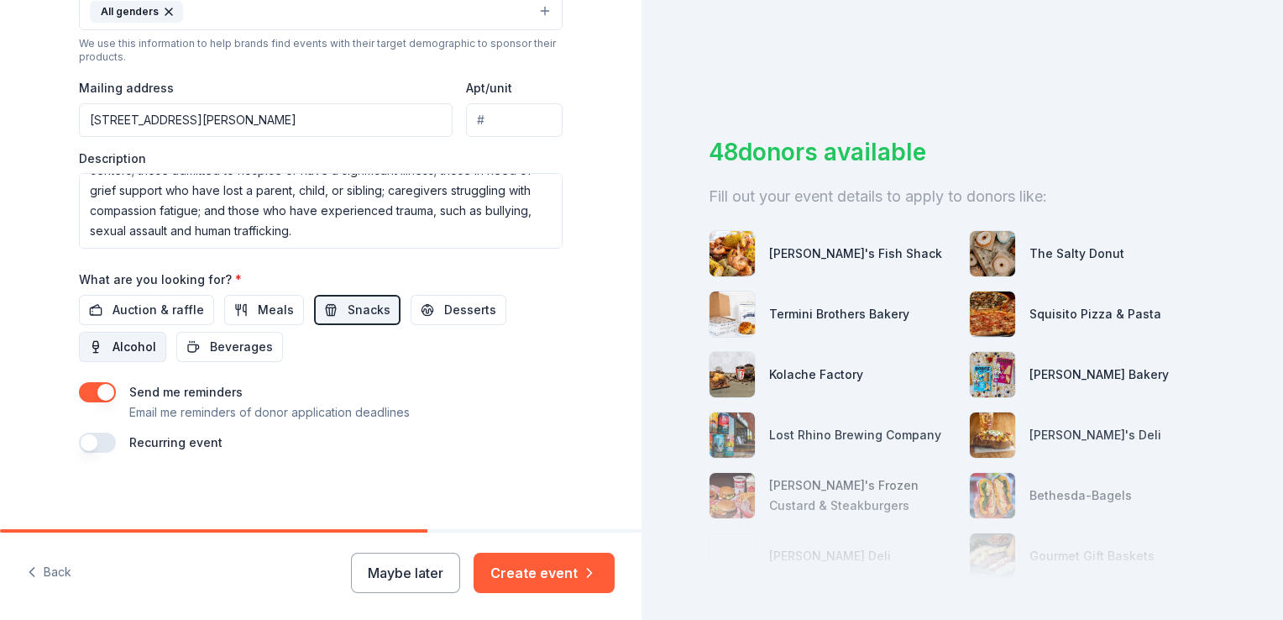
click at [127, 343] on span "Alcohol" at bounding box center [135, 347] width 44 height 20
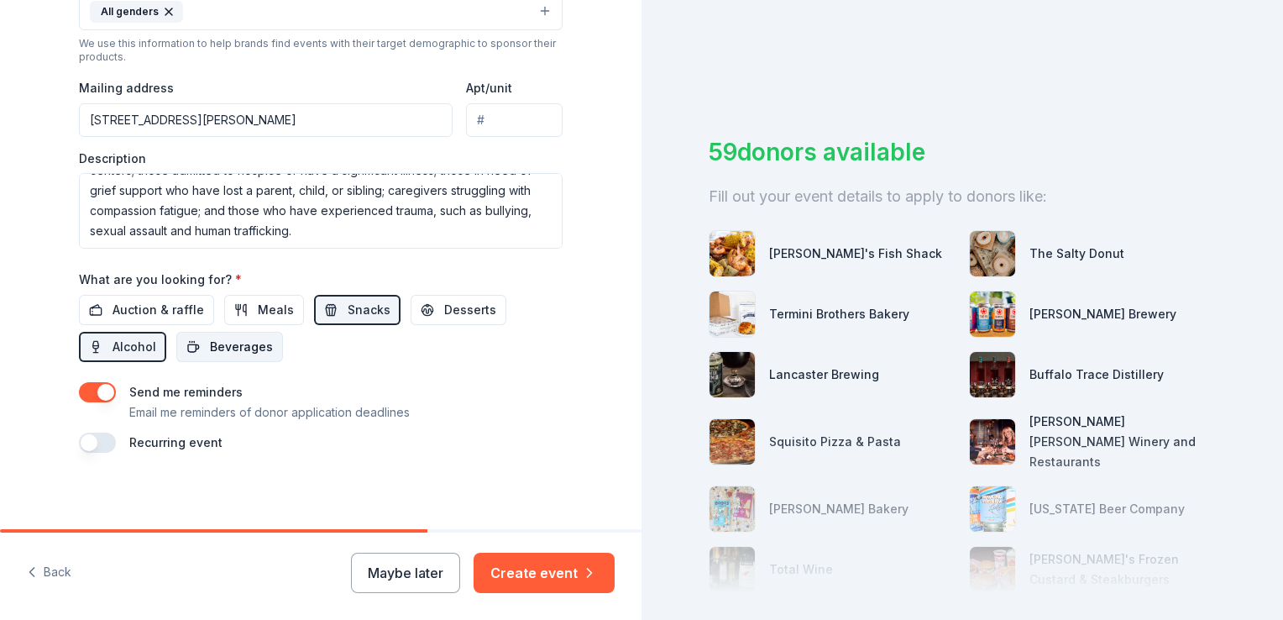
click at [211, 342] on span "Beverages" at bounding box center [241, 347] width 63 height 20
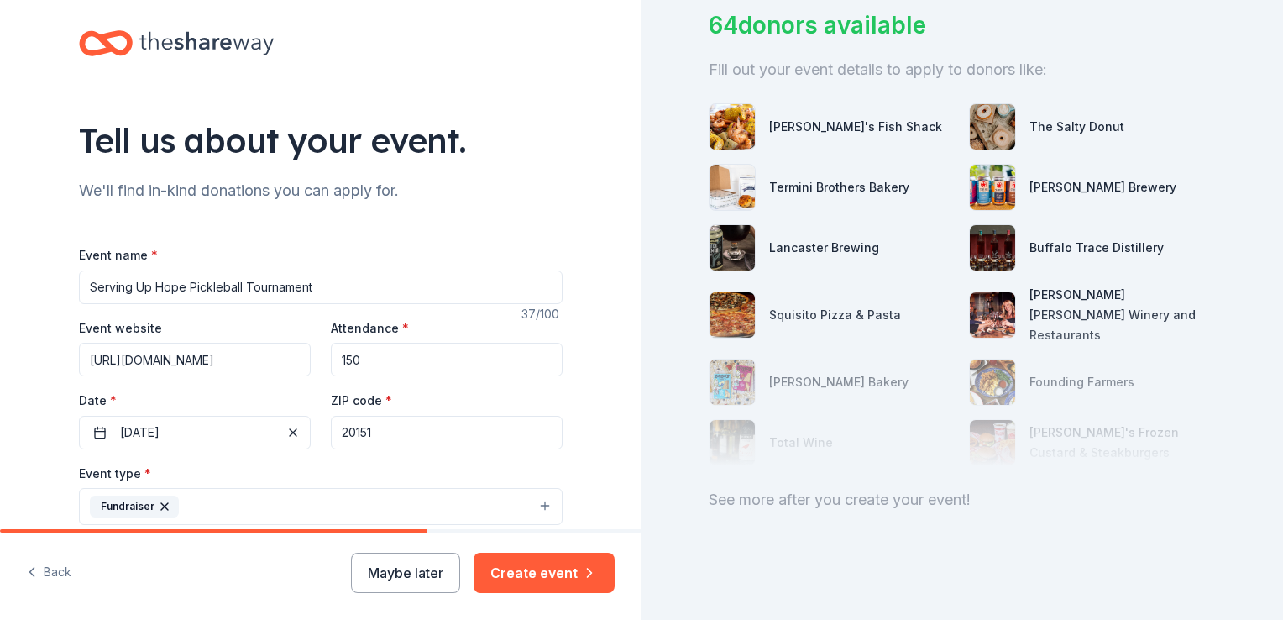
scroll to position [3, 0]
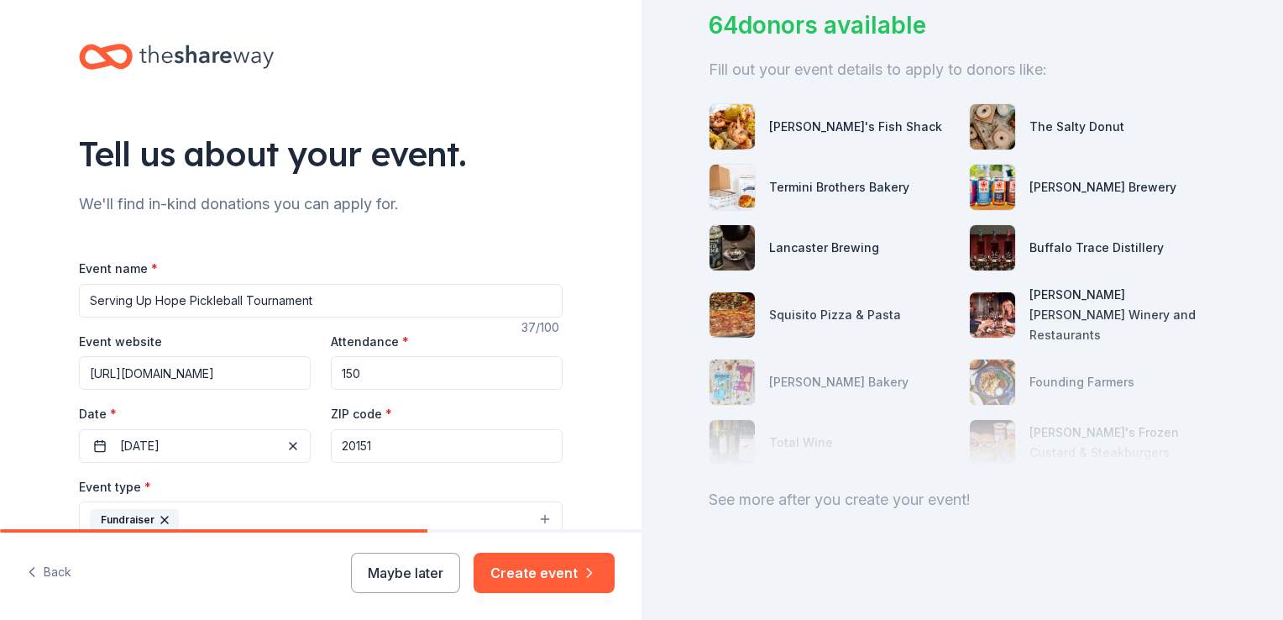
click at [338, 301] on input "Serving Up Hope Pickleball Tournament" at bounding box center [321, 301] width 484 height 34
type input "Serving Up Hope Pickleball Tournament Fundraiser"
click at [29, 344] on div "Tell us about your event. We'll find in-kind donations you can apply for. Event…" at bounding box center [321, 557] width 642 height 1121
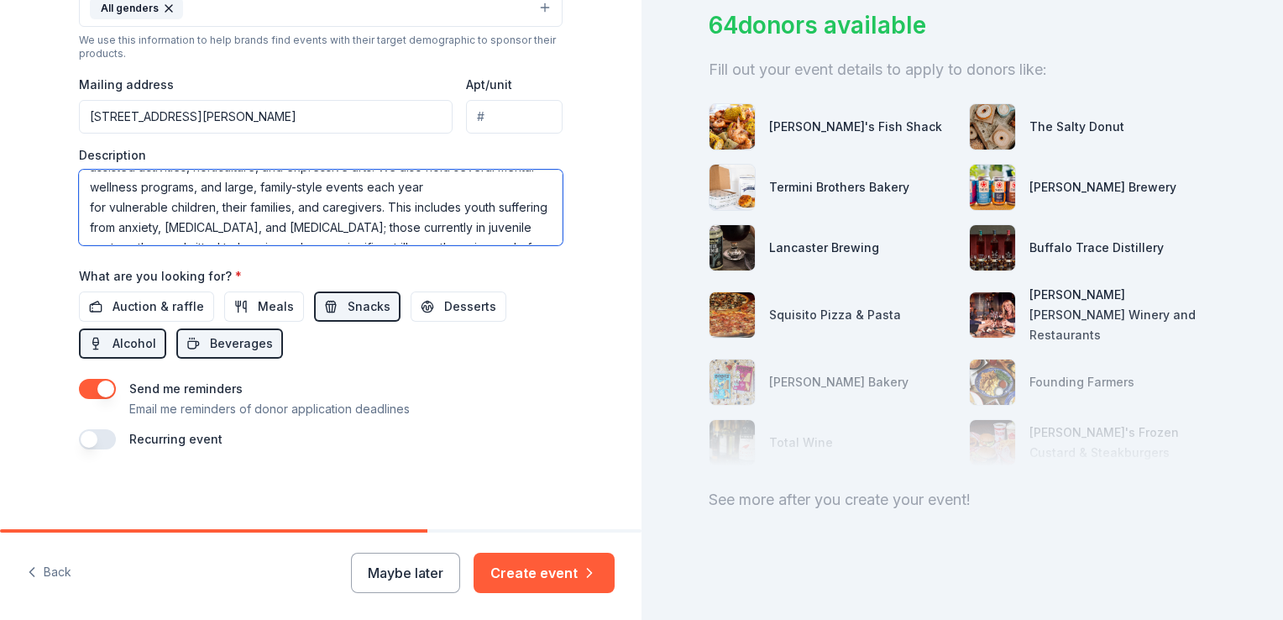
scroll to position [161, 0]
drag, startPoint x: 84, startPoint y: 185, endPoint x: 517, endPoint y: 261, distance: 440.0
click at [517, 261] on div "Event name * Serving Up Hope Pickleball Tournament Fundraiser 48 /100 Event web…" at bounding box center [321, 59] width 484 height 779
paste textarea "proceeds going towards supporting our mission to serve vulnerable children, the…"
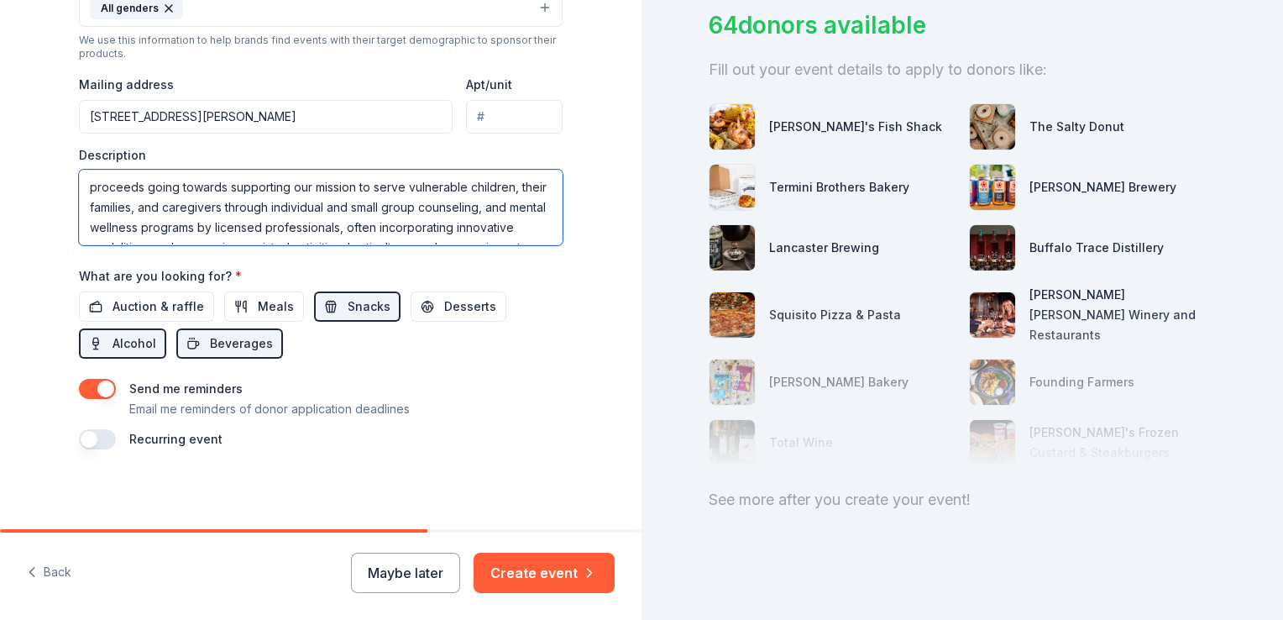
drag, startPoint x: 89, startPoint y: 187, endPoint x: 74, endPoint y: 187, distance: 15.1
click at [79, 187] on textarea "proceeds going towards supporting our mission to serve vulnerable children, the…" at bounding box center [321, 208] width 484 height 76
drag, startPoint x: 171, startPoint y: 186, endPoint x: 151, endPoint y: 187, distance: 20.2
click at [151, 187] on textarea "Proceeds going towards supporting our mission to serve vulnerable children, the…" at bounding box center [321, 208] width 484 height 76
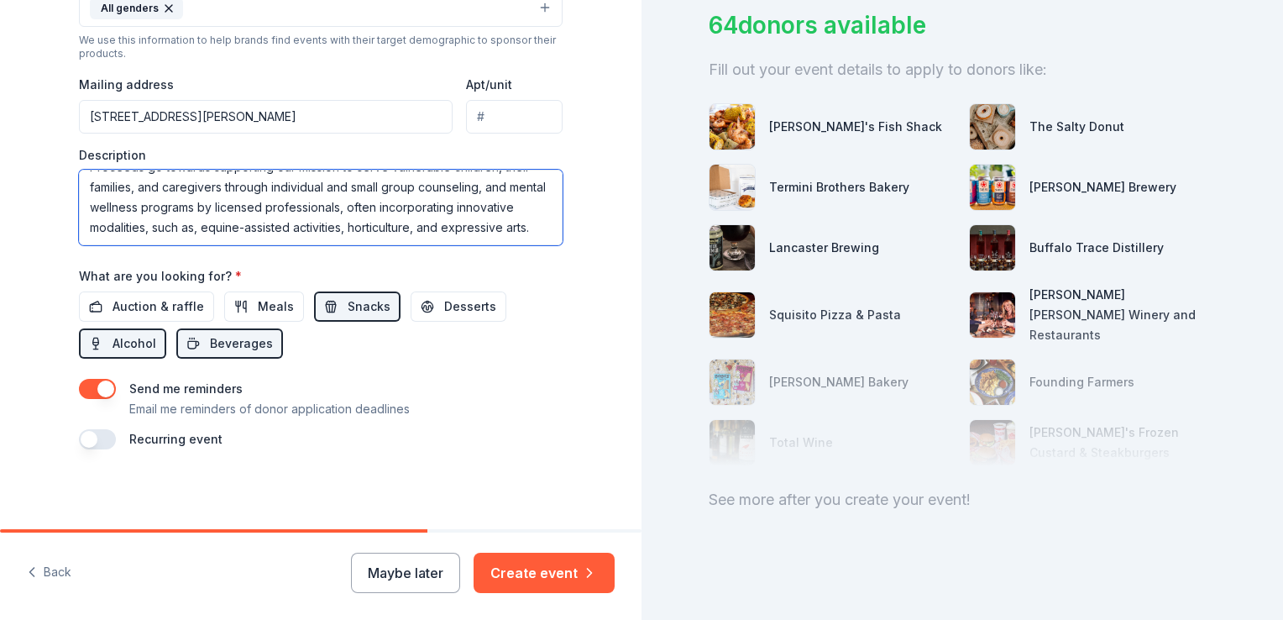
click at [244, 227] on textarea "Proceeds go towards supporting our mission to serve vulnerable children, their …" at bounding box center [321, 208] width 484 height 76
paste textarea "This includes youth suffering from anxiety, depression, and suicidal ideation; …"
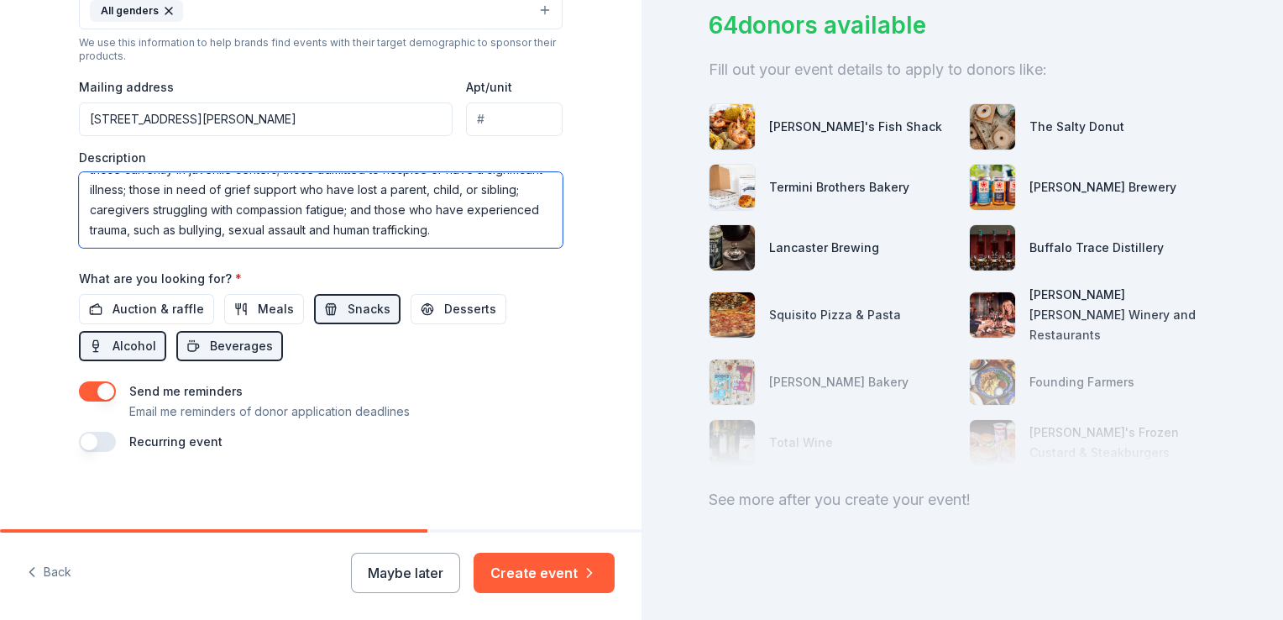
scroll to position [591, 0]
type textarea "Proceeds go towards supporting our mission to serve vulnerable children, their …"
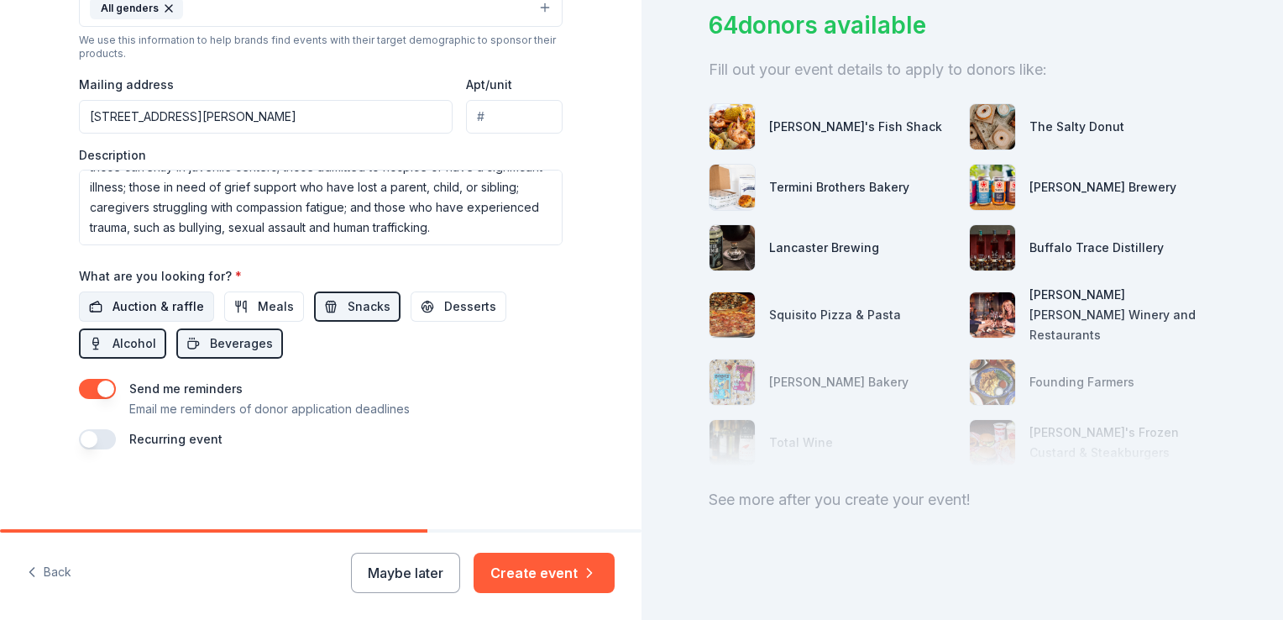
click at [128, 307] on span "Auction & raffle" at bounding box center [159, 306] width 92 height 20
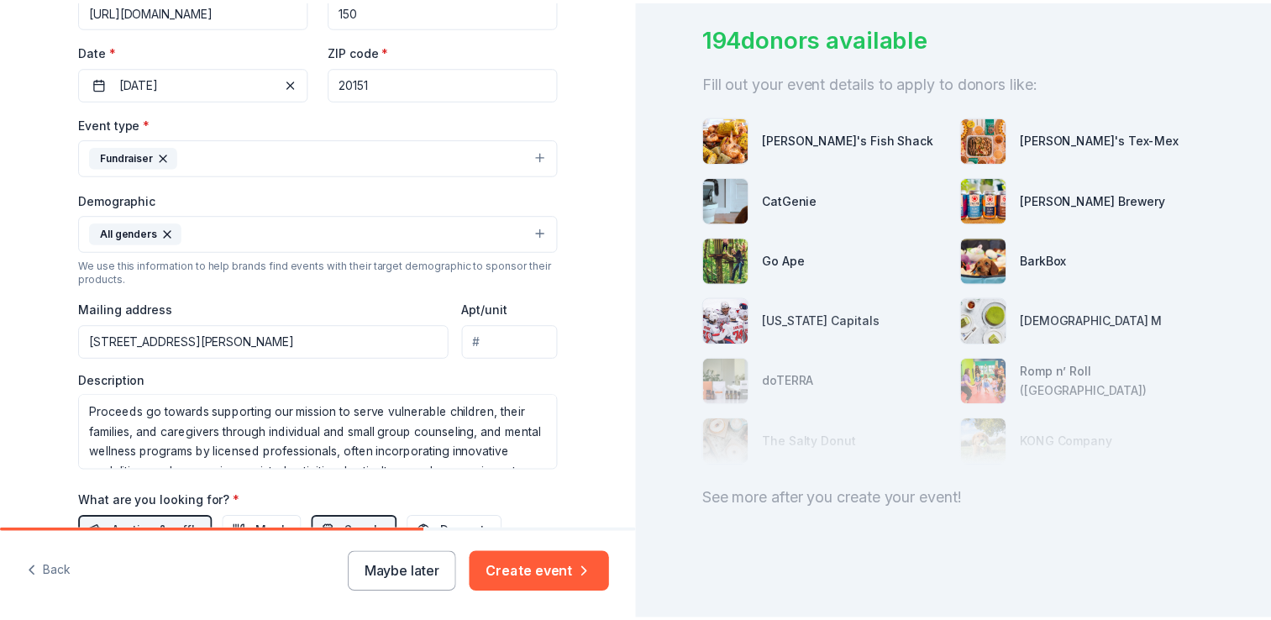
scroll to position [423, 0]
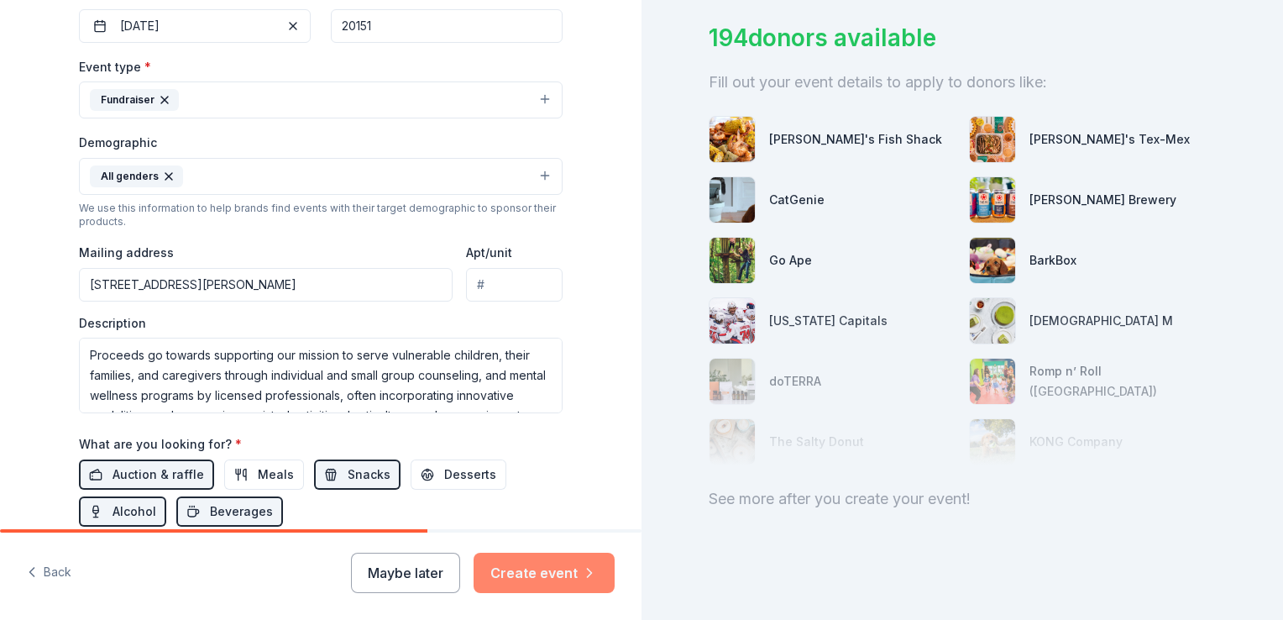
click at [542, 572] on button "Create event" at bounding box center [544, 573] width 141 height 40
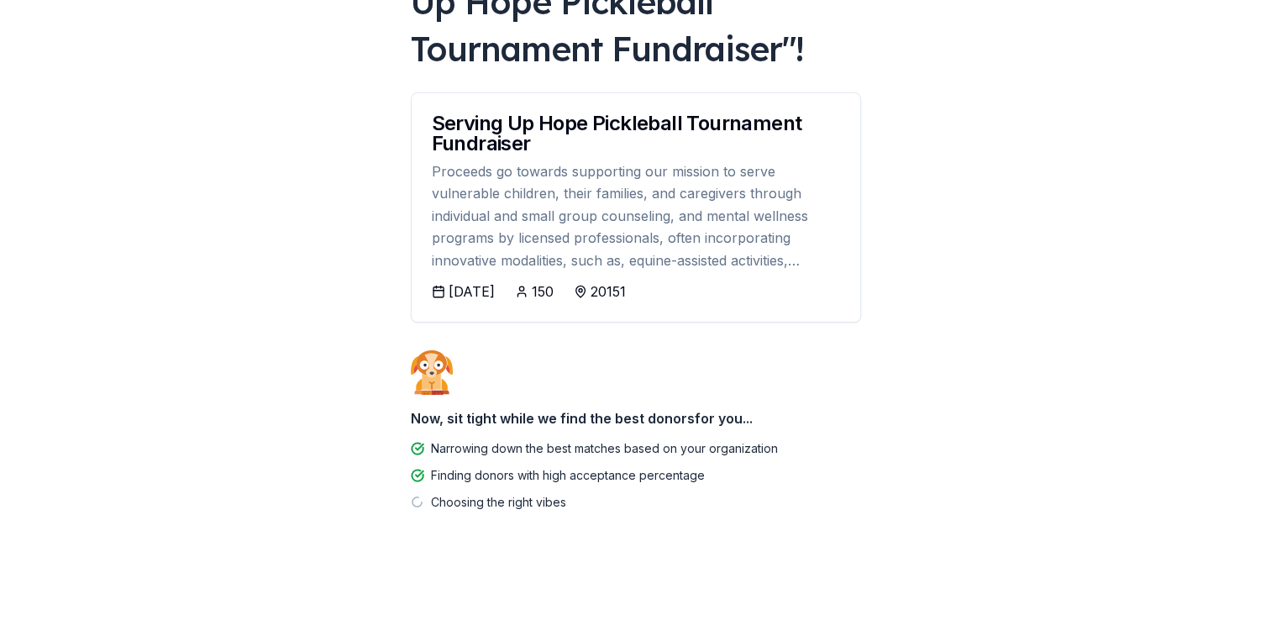
scroll to position [178, 0]
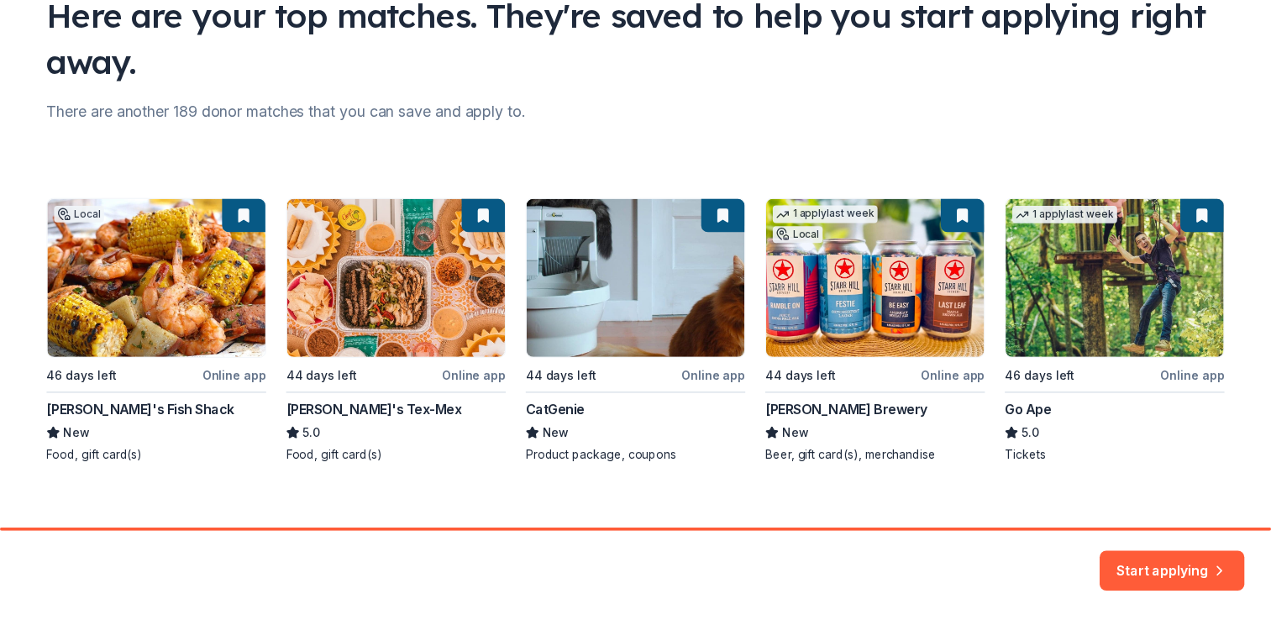
scroll to position [160, 0]
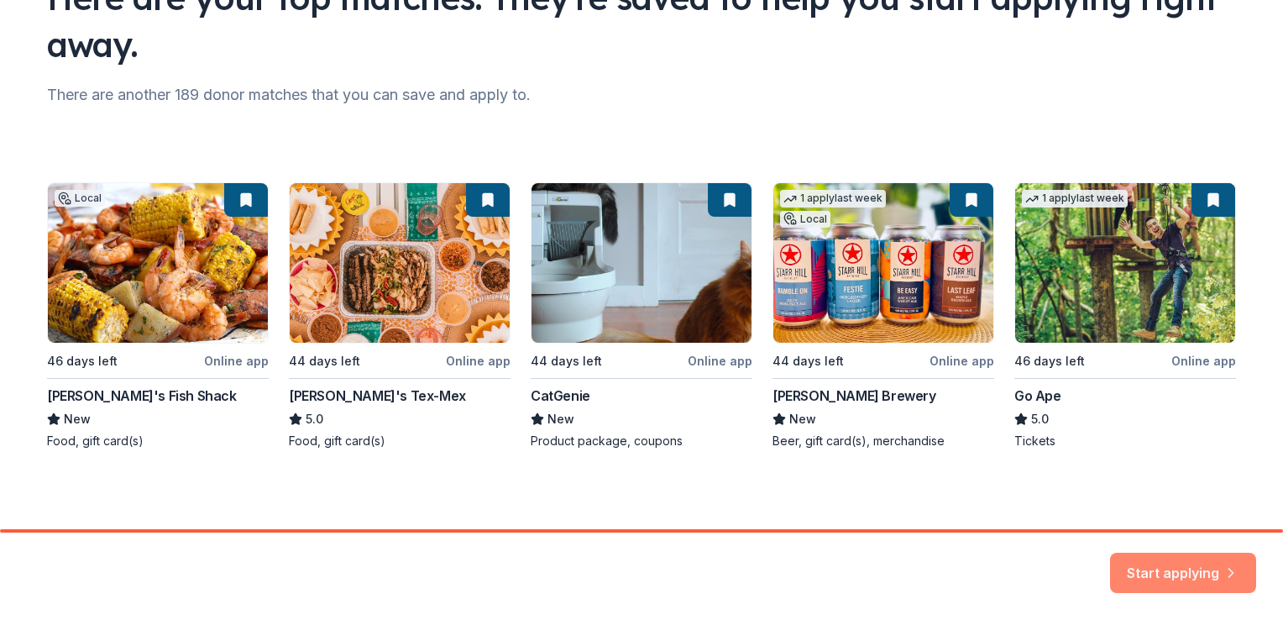
click at [1171, 567] on button "Start applying" at bounding box center [1183, 563] width 146 height 40
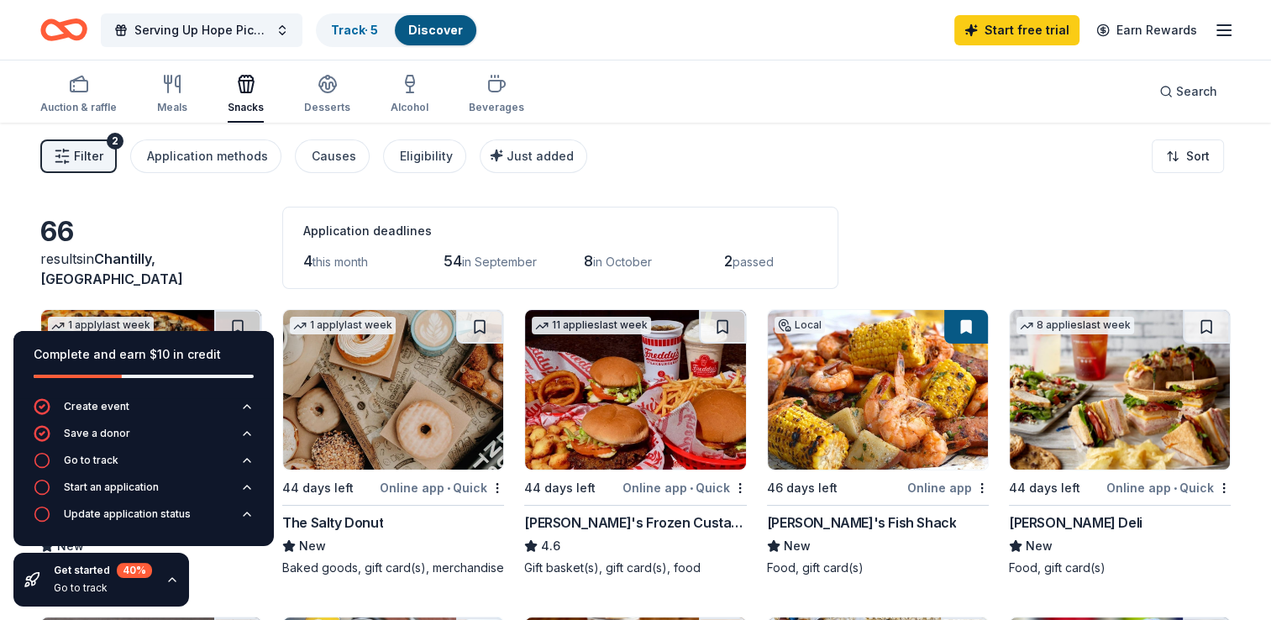
click at [870, 158] on div "Filter 2 Application methods Causes Eligibility Just added Sort" at bounding box center [635, 156] width 1271 height 67
click at [96, 437] on div "Save a donor" at bounding box center [97, 433] width 66 height 13
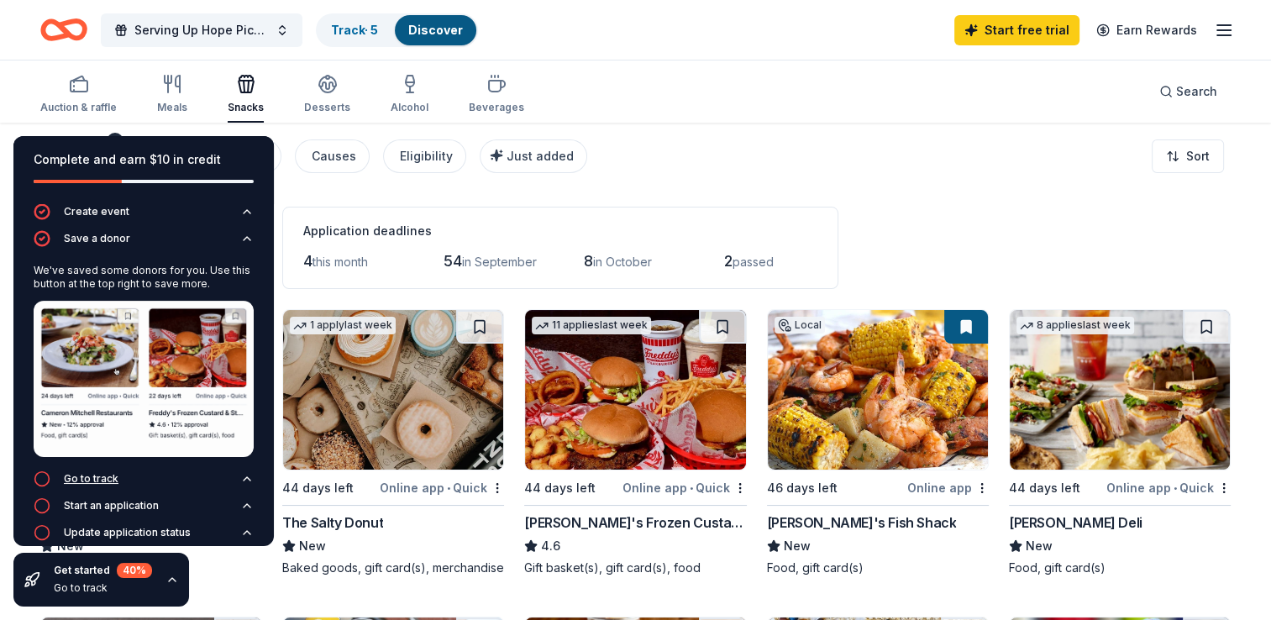
click at [84, 472] on div "Go to track" at bounding box center [91, 478] width 55 height 13
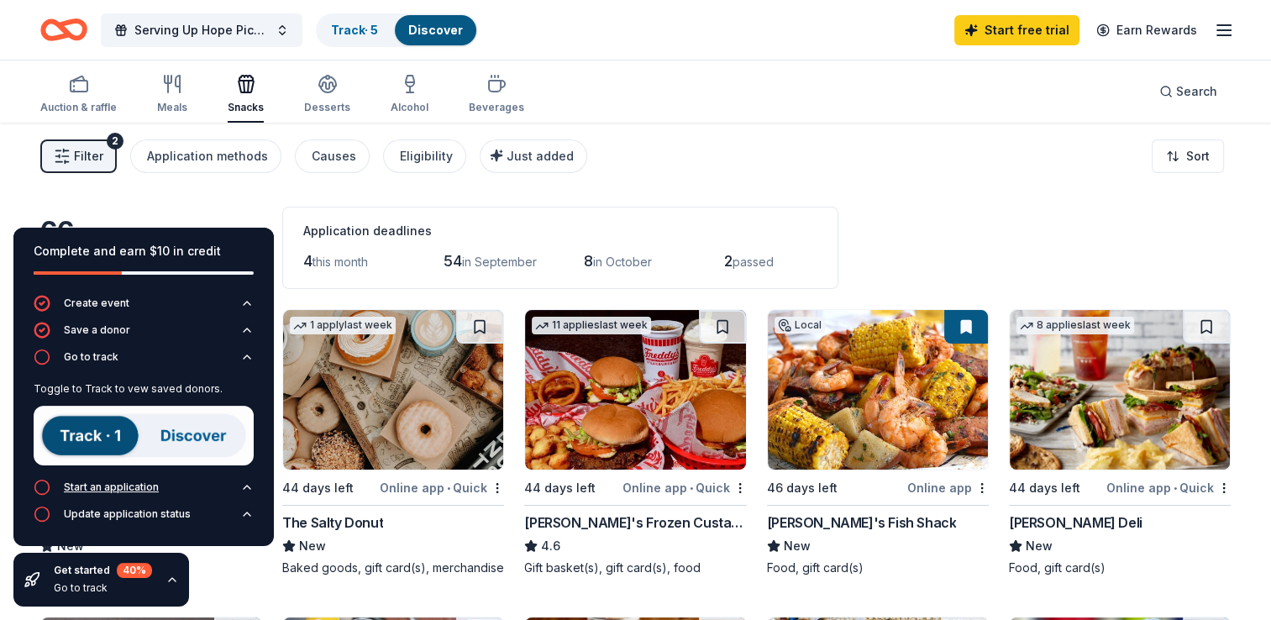
click at [115, 487] on div "Start an application" at bounding box center [111, 486] width 95 height 13
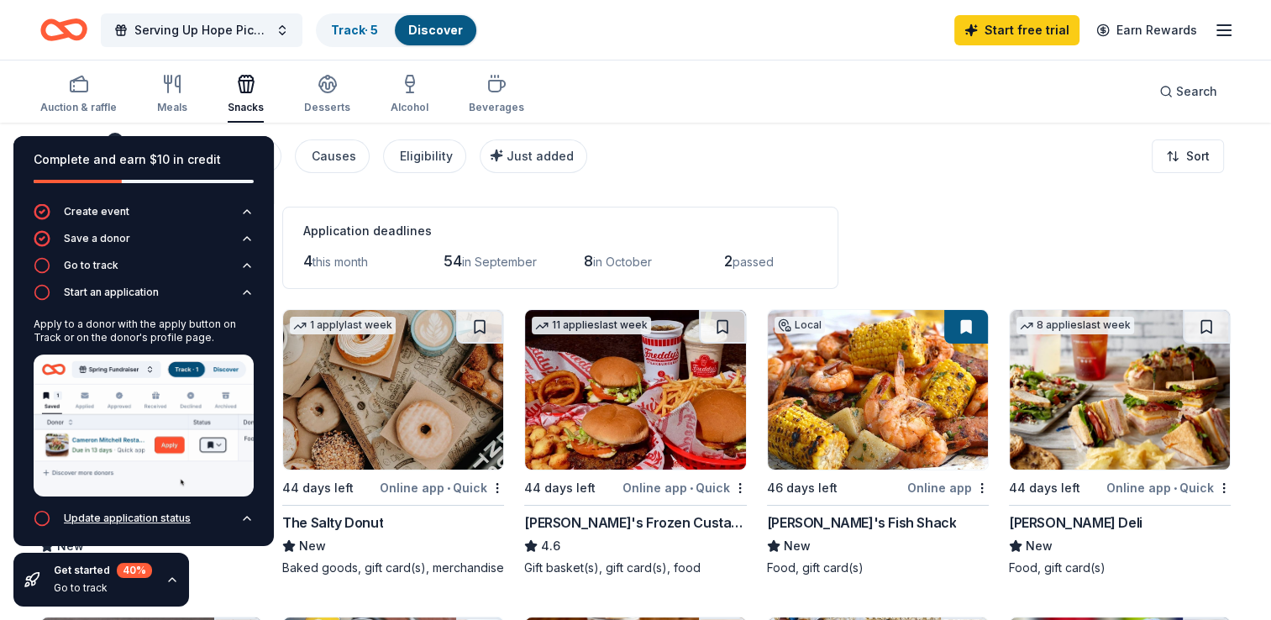
click at [101, 514] on div "Update application status" at bounding box center [127, 517] width 127 height 13
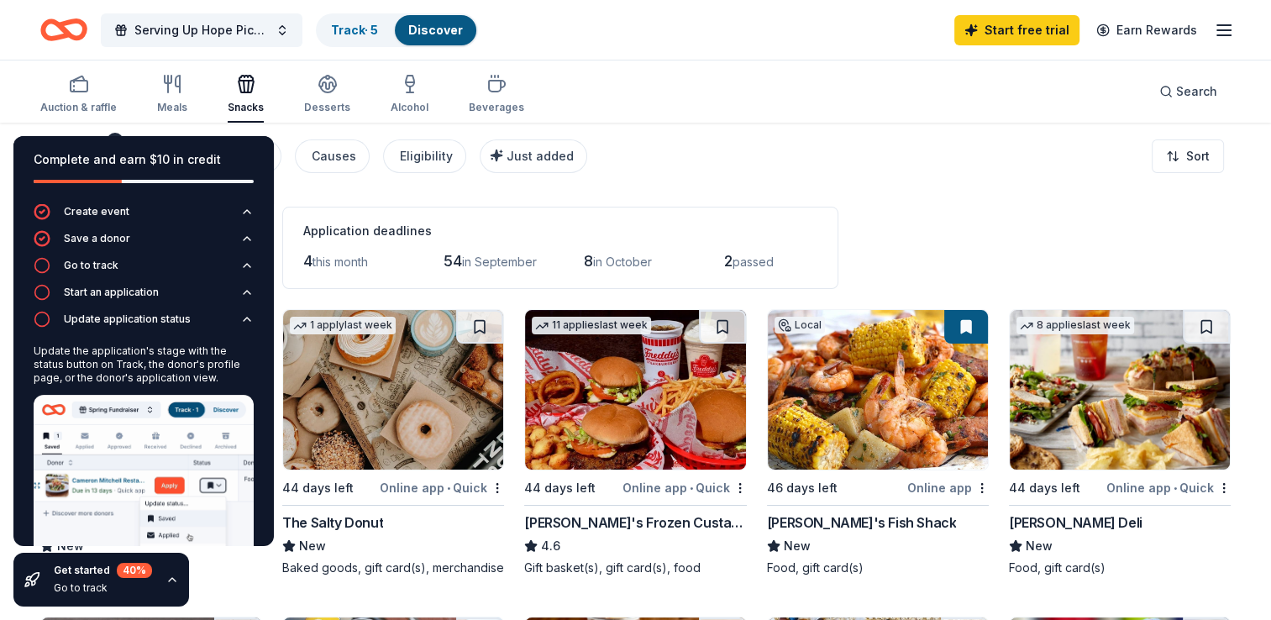
click at [171, 581] on icon "button" at bounding box center [171, 579] width 13 height 13
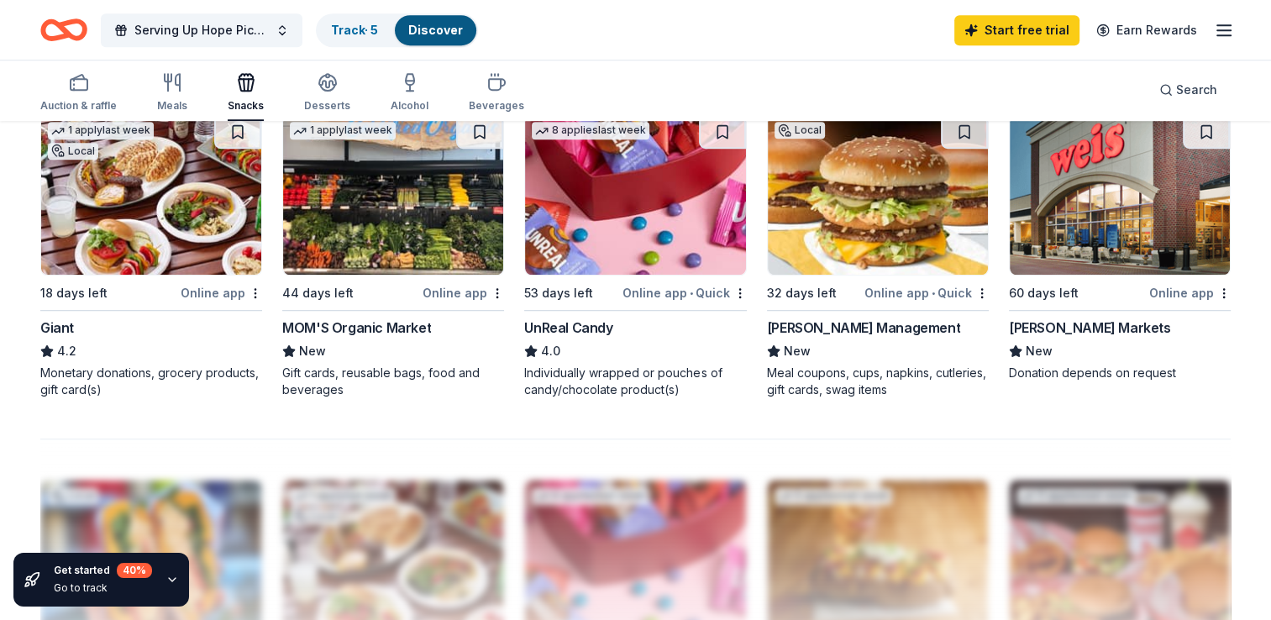
scroll to position [1092, 0]
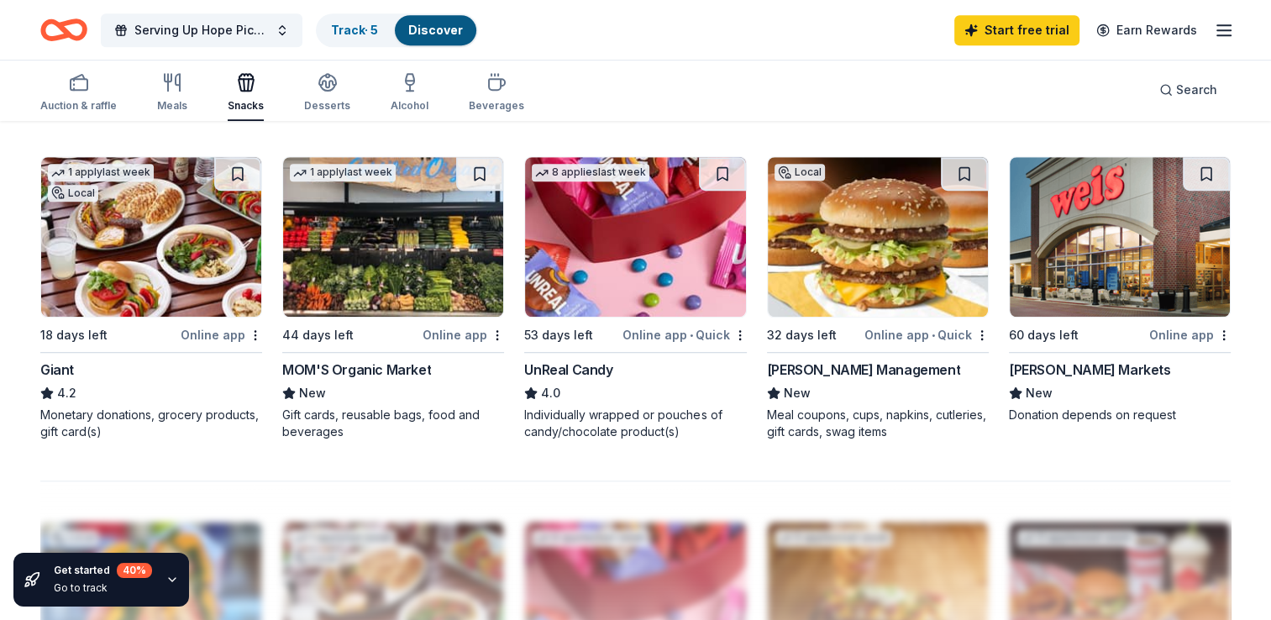
click at [185, 299] on img at bounding box center [151, 237] width 220 height 160
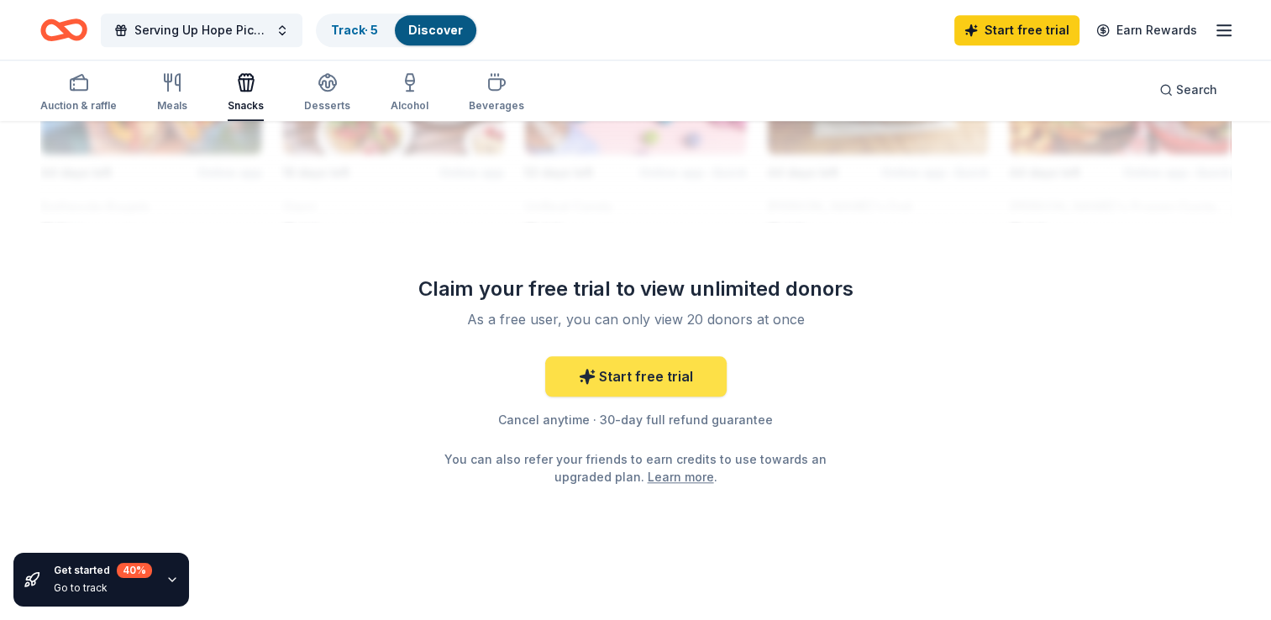
scroll to position [1623, 0]
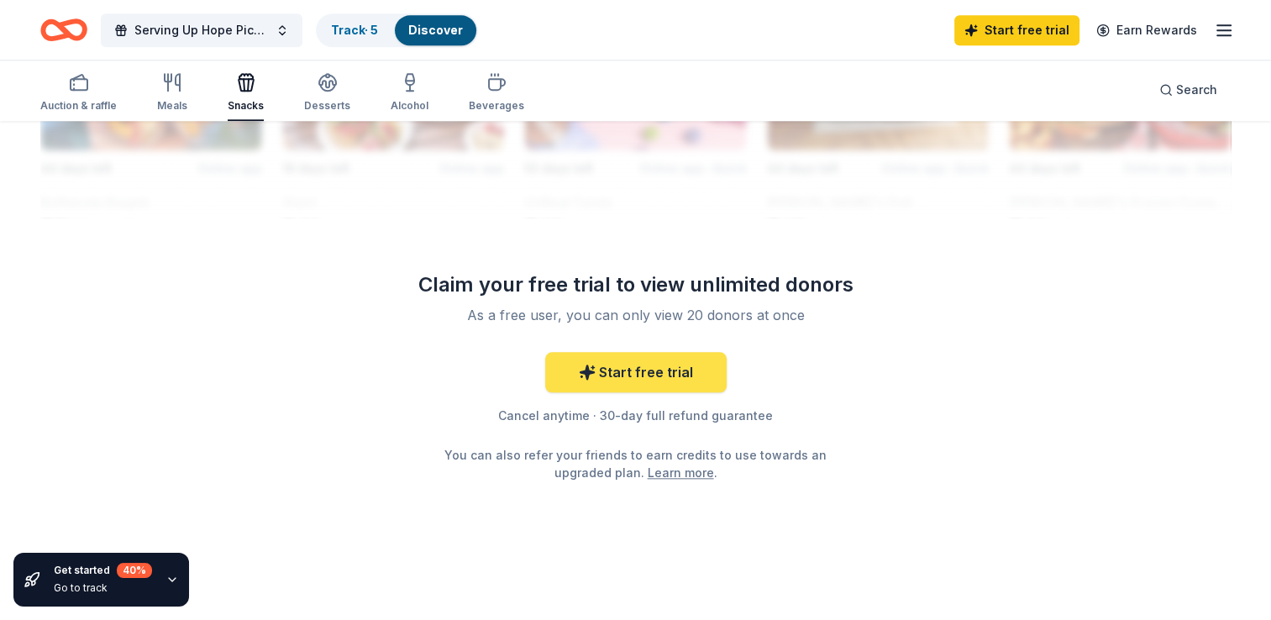
click at [623, 368] on link "Start free trial" at bounding box center [635, 372] width 181 height 40
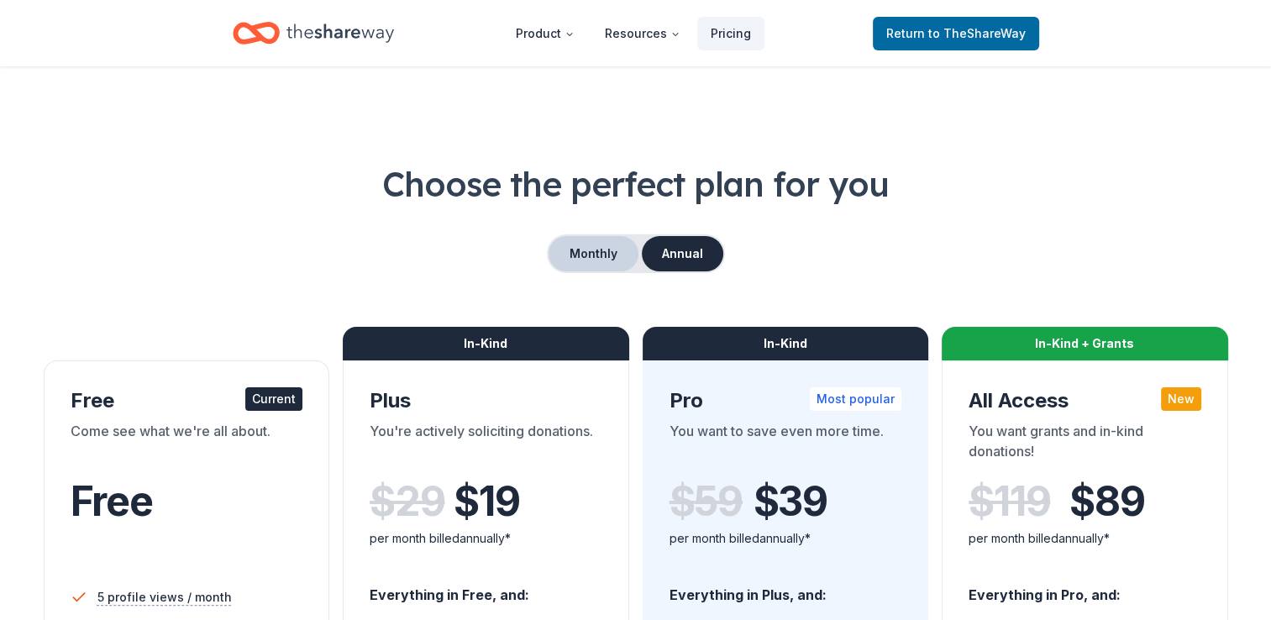
click at [595, 253] on button "Monthly" at bounding box center [593, 253] width 90 height 35
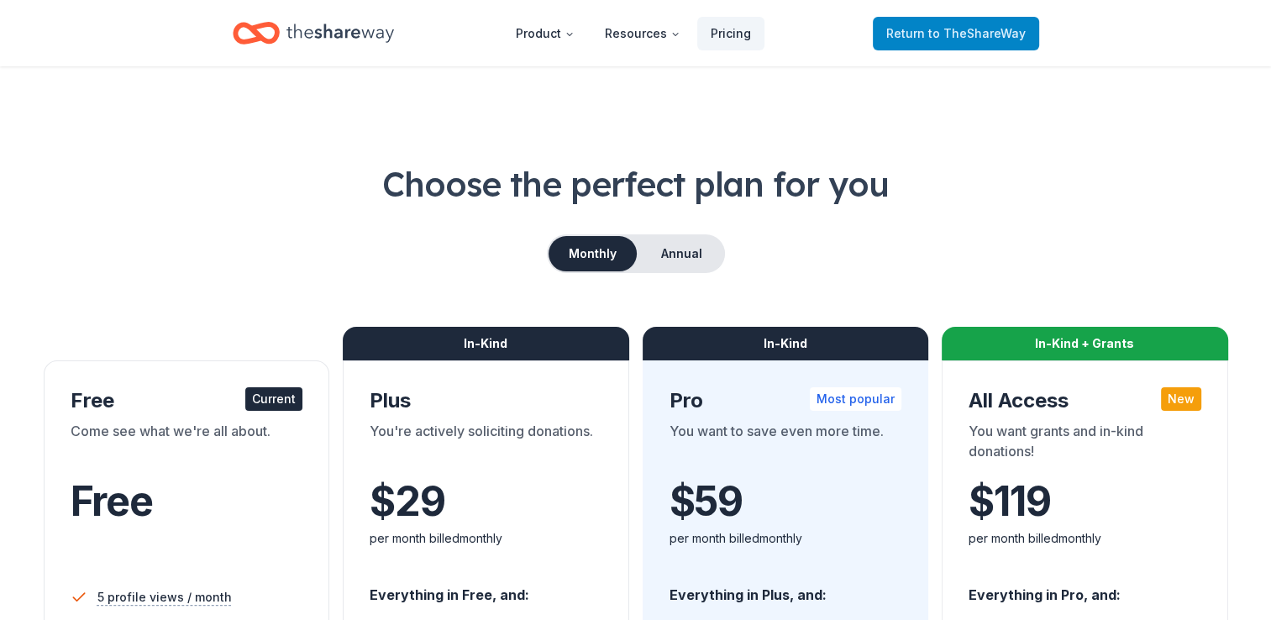
click at [955, 32] on span "to TheShareWay" at bounding box center [976, 33] width 97 height 14
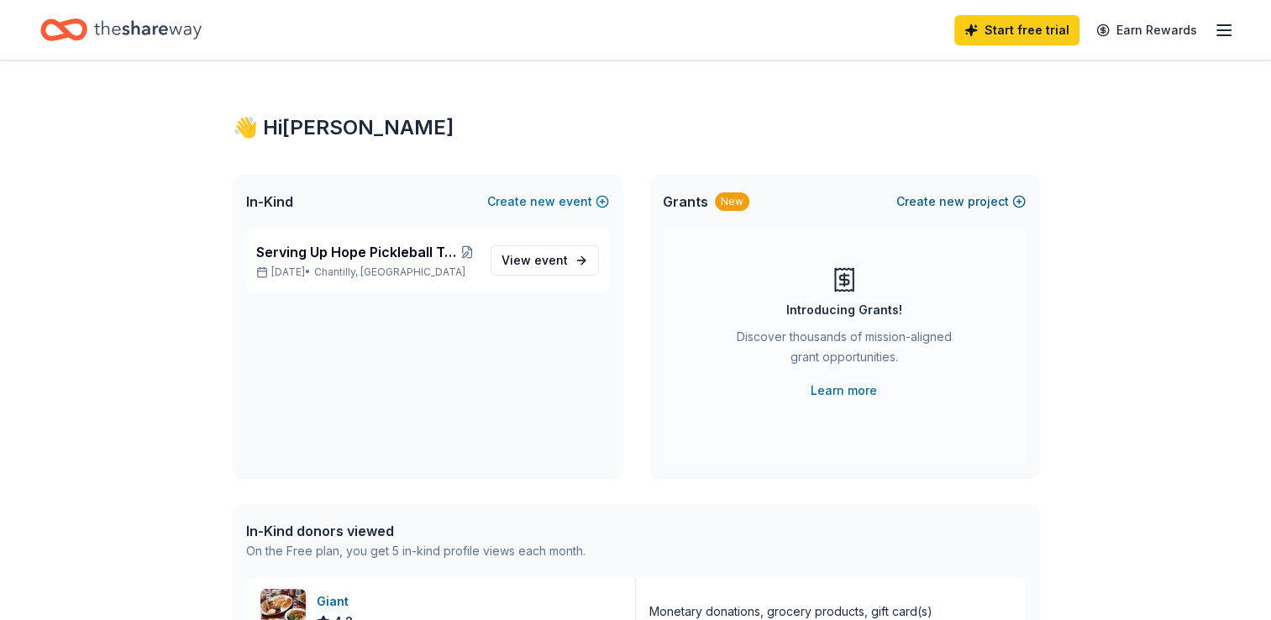
click at [955, 202] on span "new" at bounding box center [951, 201] width 25 height 20
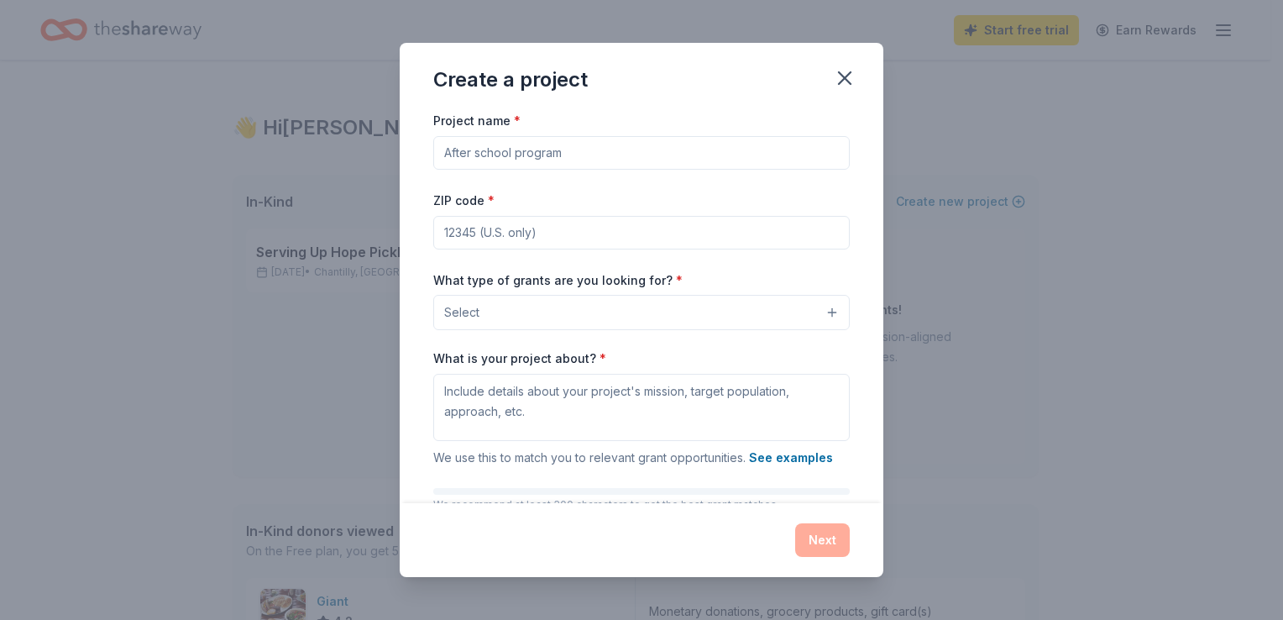
click at [499, 155] on input "Project name *" at bounding box center [641, 153] width 417 height 34
drag, startPoint x: 615, startPoint y: 152, endPoint x: 551, endPoint y: 149, distance: 63.9
click at [551, 149] on input "Brody Ohana Fund Donation" at bounding box center [641, 153] width 417 height 34
type input "Brody Ohana Fund"
click at [430, 311] on div "Project name * Brody Ohana Fund ZIP code * What type of grants are you looking …" at bounding box center [642, 306] width 484 height 392
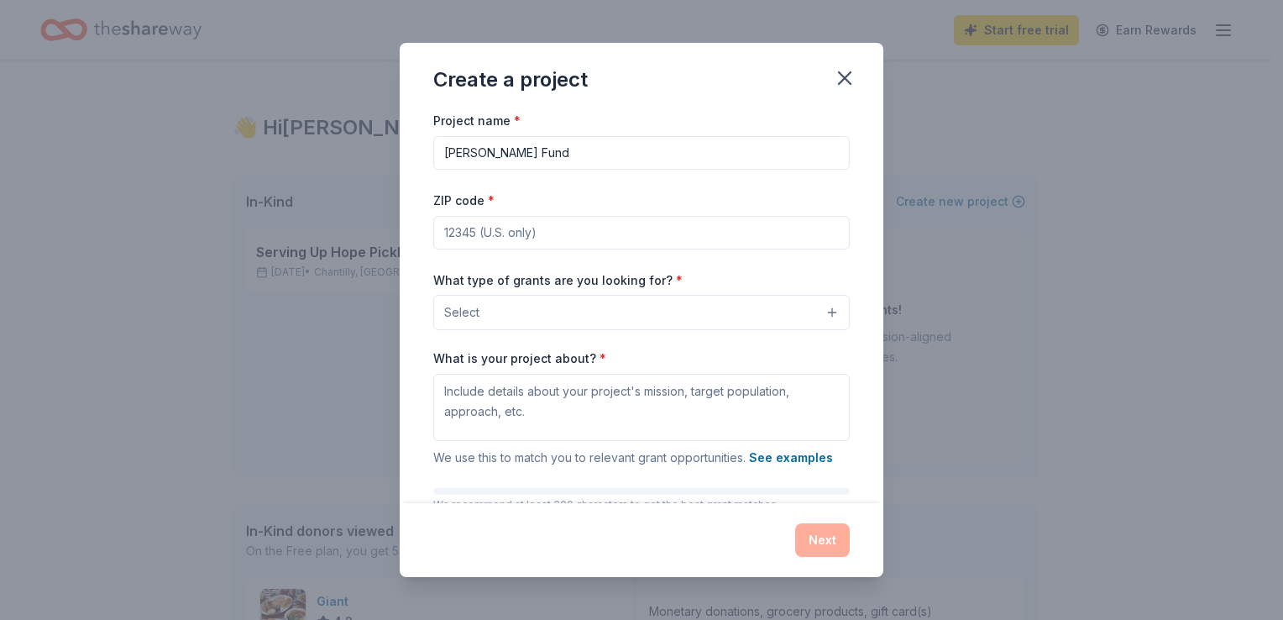
click at [492, 235] on input "ZIP code *" at bounding box center [641, 233] width 417 height 34
type input "20105"
drag, startPoint x: 403, startPoint y: 301, endPoint x: 427, endPoint y: 301, distance: 24.4
click at [403, 301] on div "Project name * Brody Ohana Fund ZIP code * 20105 What type of grants are you lo…" at bounding box center [642, 306] width 484 height 392
click at [537, 314] on button "Select" at bounding box center [641, 312] width 417 height 35
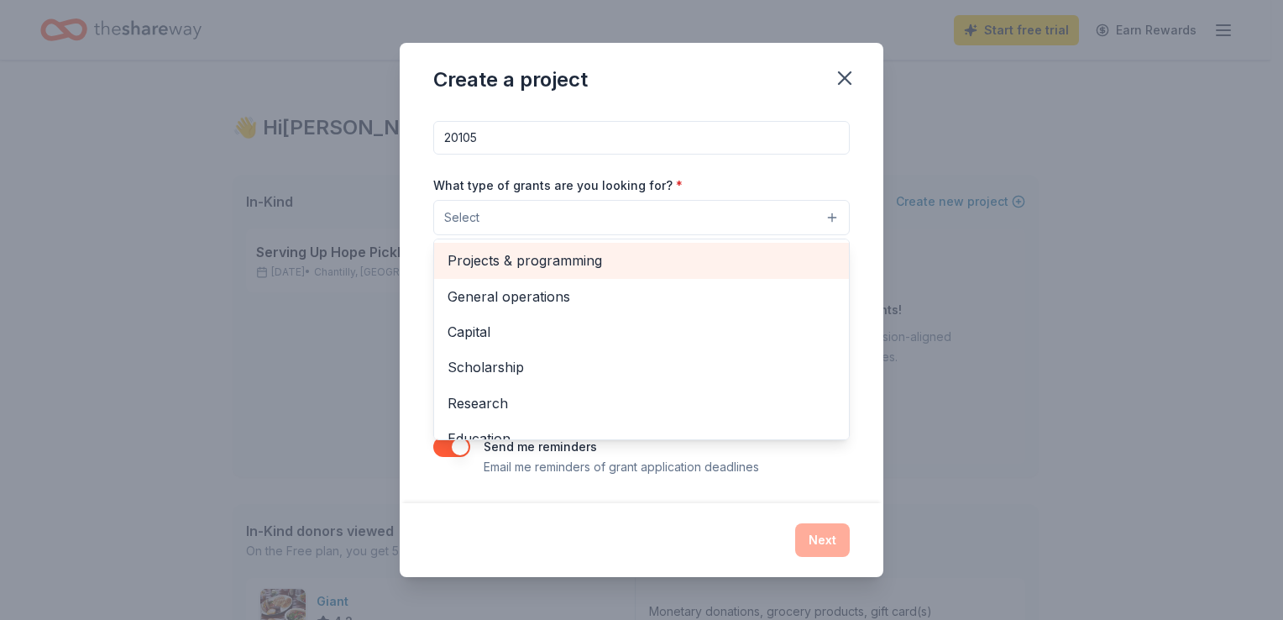
click at [532, 257] on span "Projects & programming" at bounding box center [642, 260] width 388 height 22
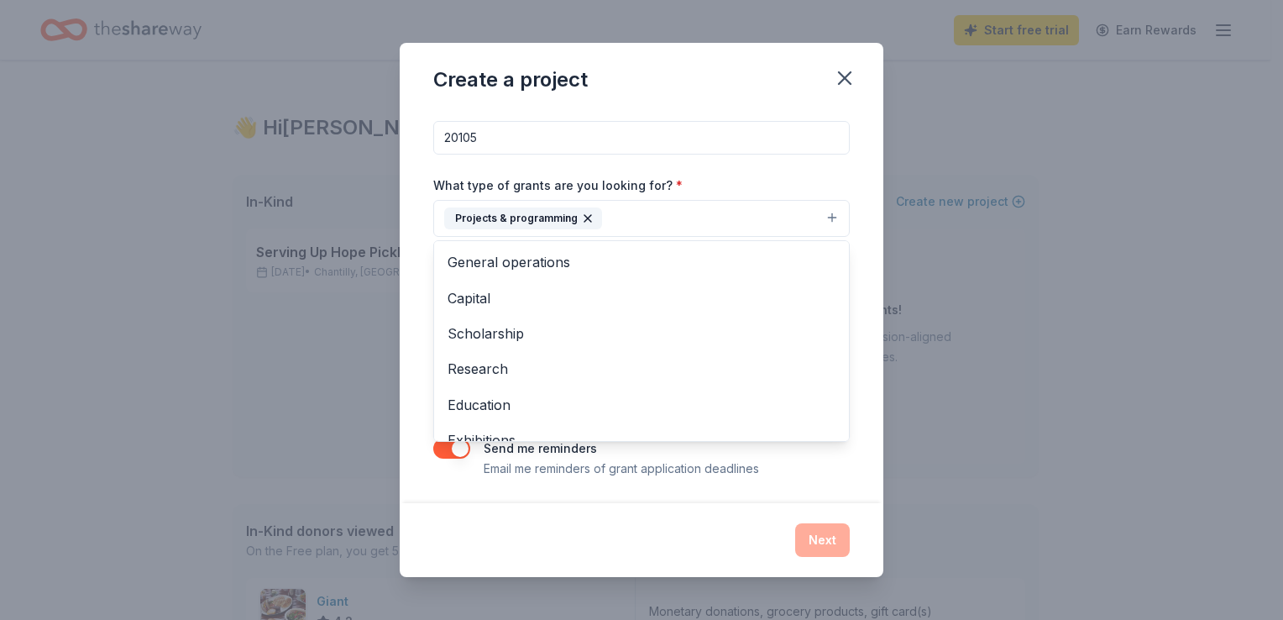
click at [447, 530] on div "Create a project Project name * Brody Ohana Fund ZIP code * 20105 What type of …" at bounding box center [642, 309] width 484 height 533
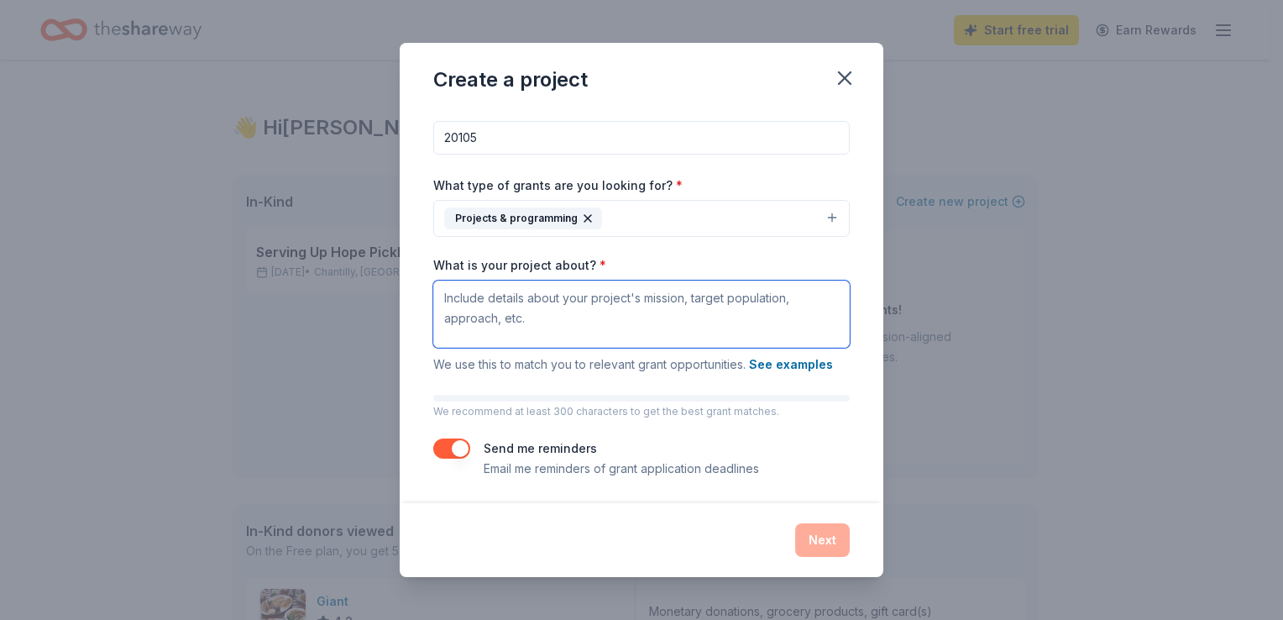
click at [530, 307] on textarea "What is your project about? *" at bounding box center [641, 313] width 417 height 67
paste textarea "The mission of the Brody Ohana Fund is to offer grief support through private a…"
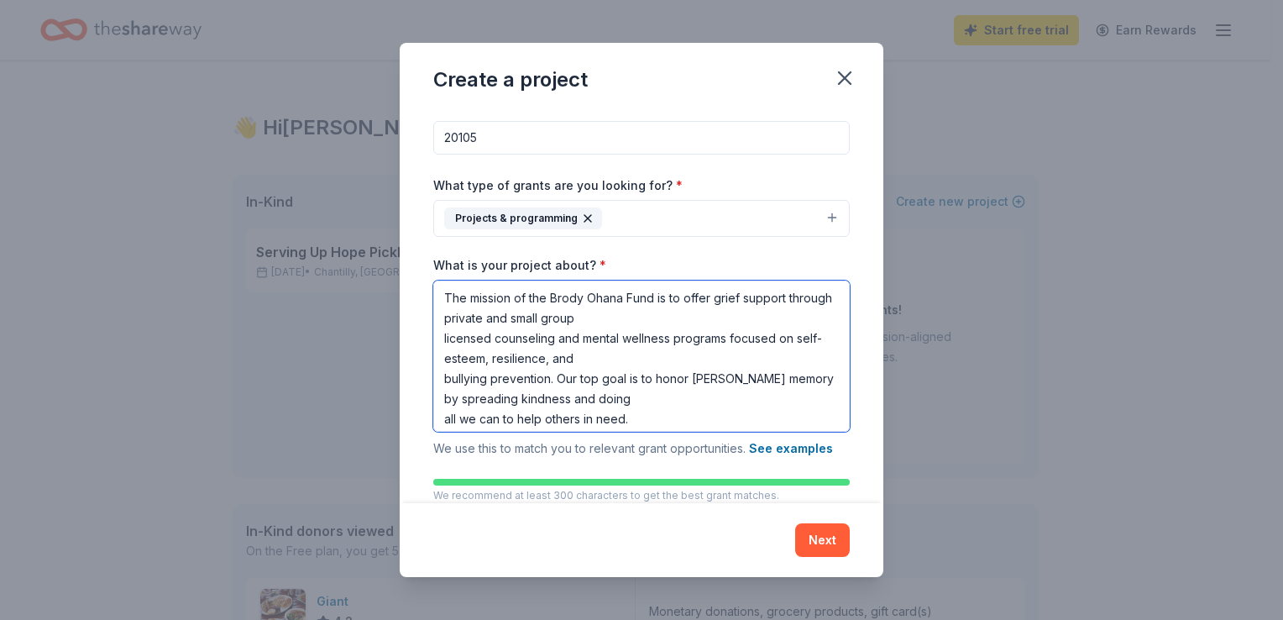
click at [685, 321] on textarea "The mission of the Brody Ohana Fund is to offer grief support through private a…" at bounding box center [641, 355] width 417 height 151
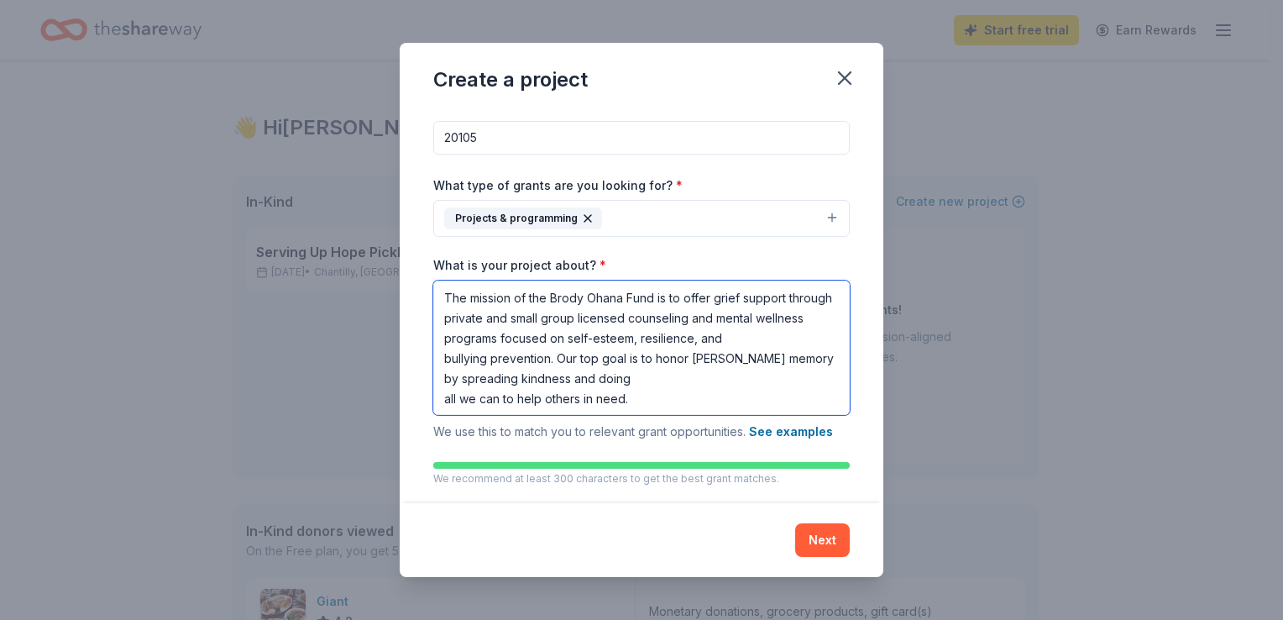
scroll to position [1, 0]
drag, startPoint x: 559, startPoint y: 353, endPoint x: 733, endPoint y: 438, distance: 193.4
click at [733, 438] on div "What is your project about? * The mission of the Brody Ohana Fund is to offer g…" at bounding box center [641, 349] width 417 height 185
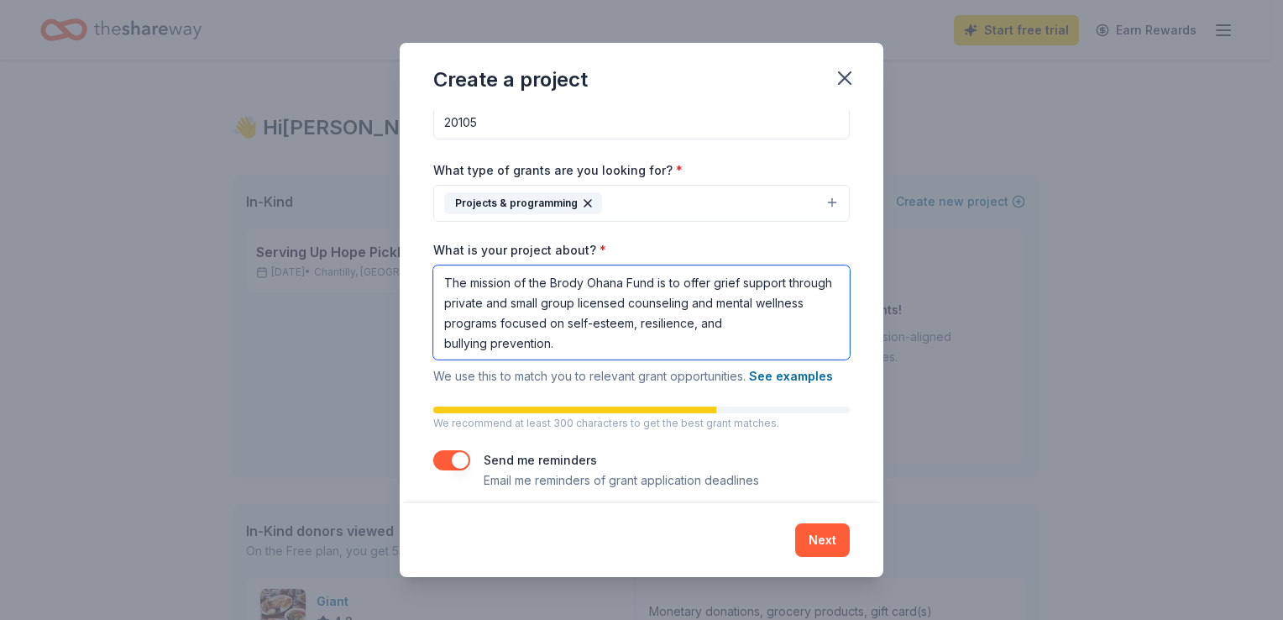
scroll to position [123, 0]
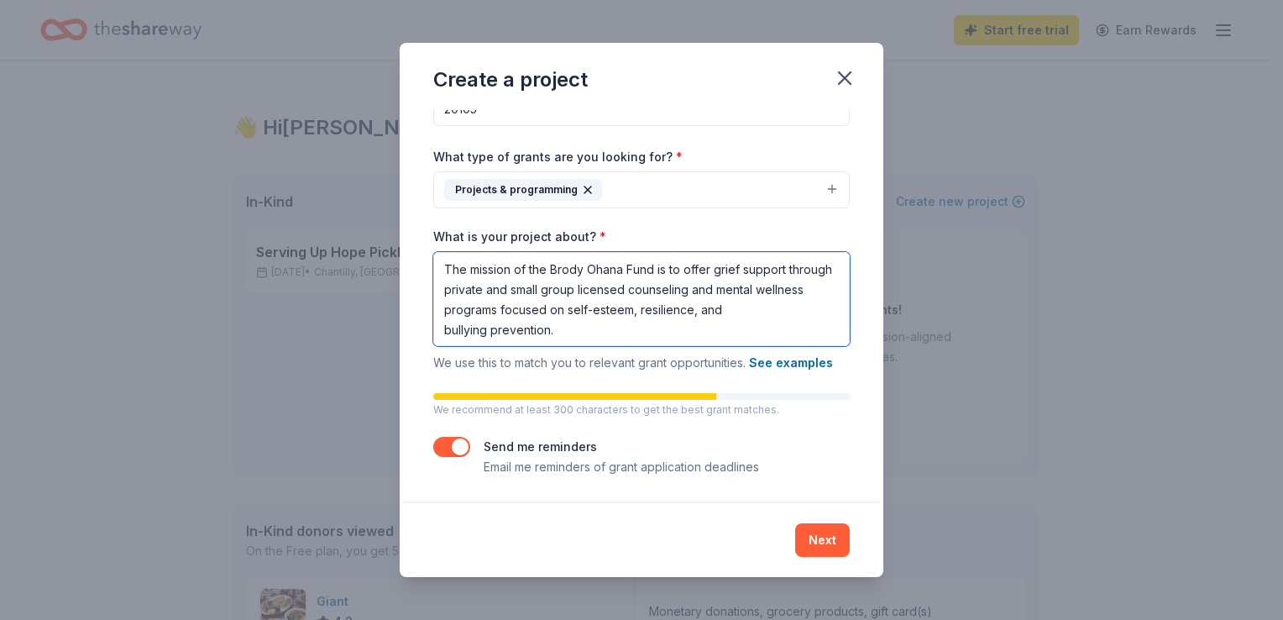
type textarea "The mission of the Brody Ohana Fund is to offer grief support through private a…"
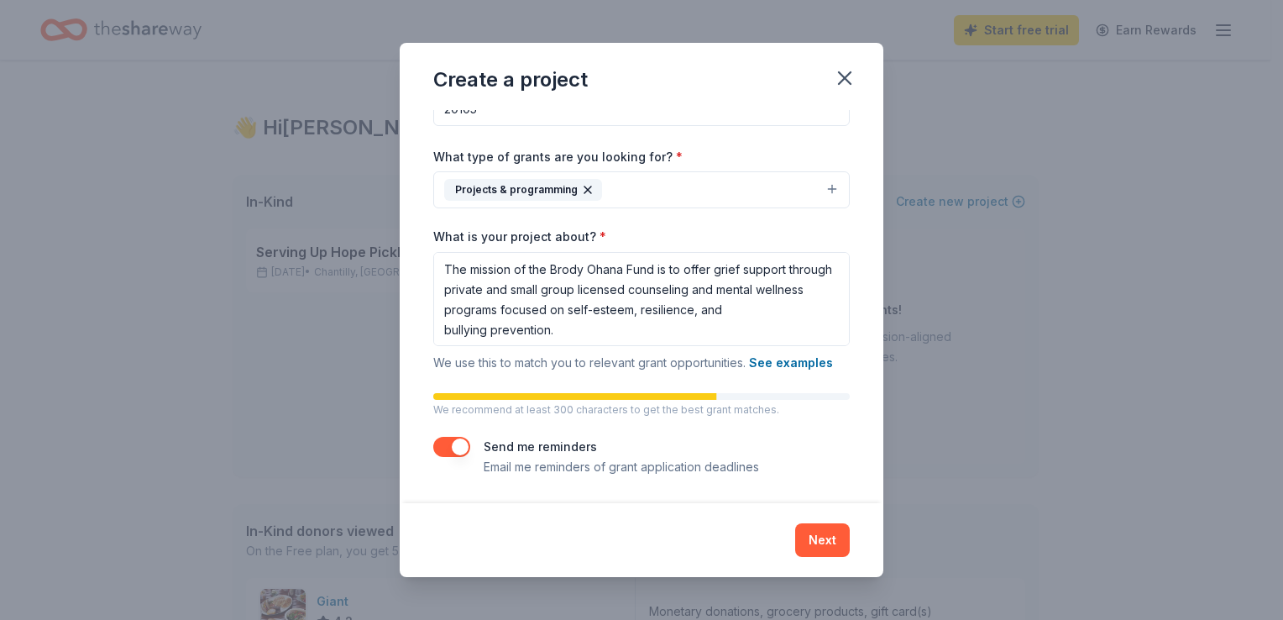
click at [460, 445] on button "button" at bounding box center [451, 447] width 37 height 20
click at [829, 539] on button "Next" at bounding box center [822, 540] width 55 height 34
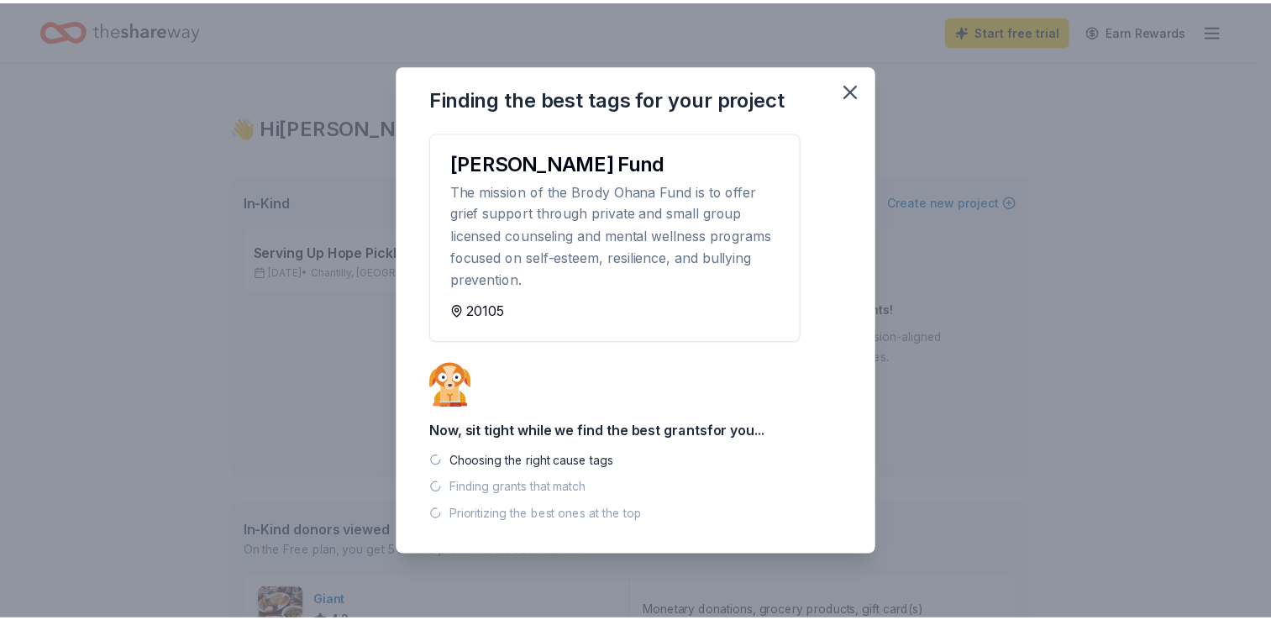
scroll to position [0, 0]
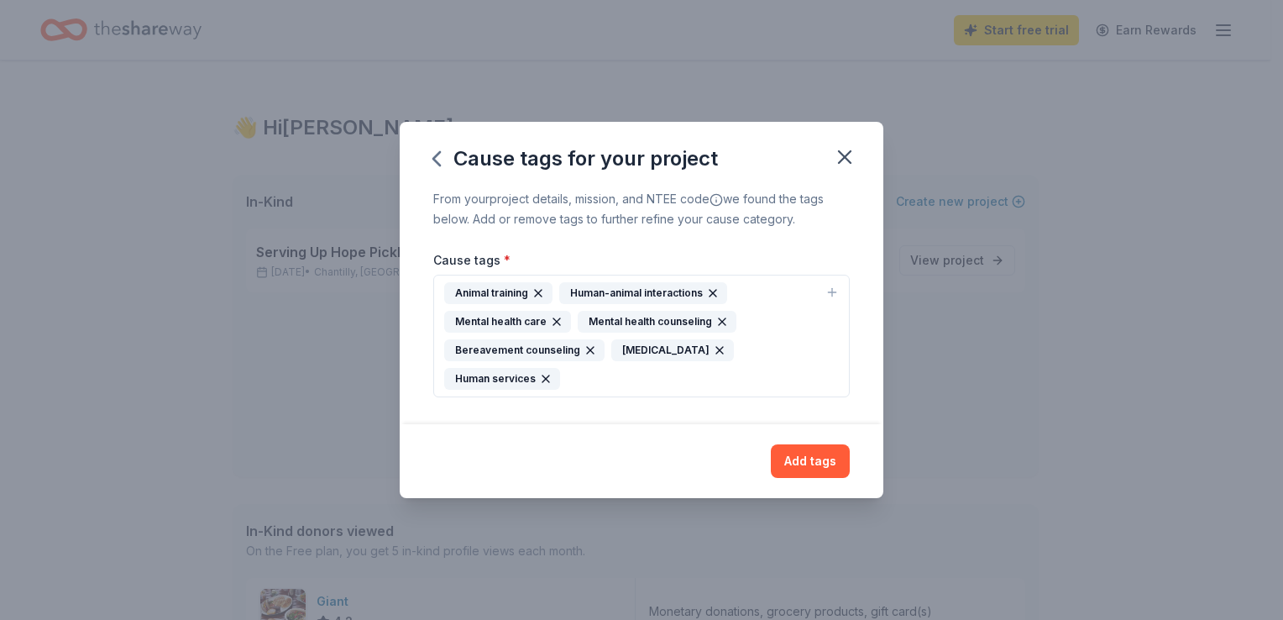
click at [532, 290] on icon "button" at bounding box center [538, 292] width 13 height 13
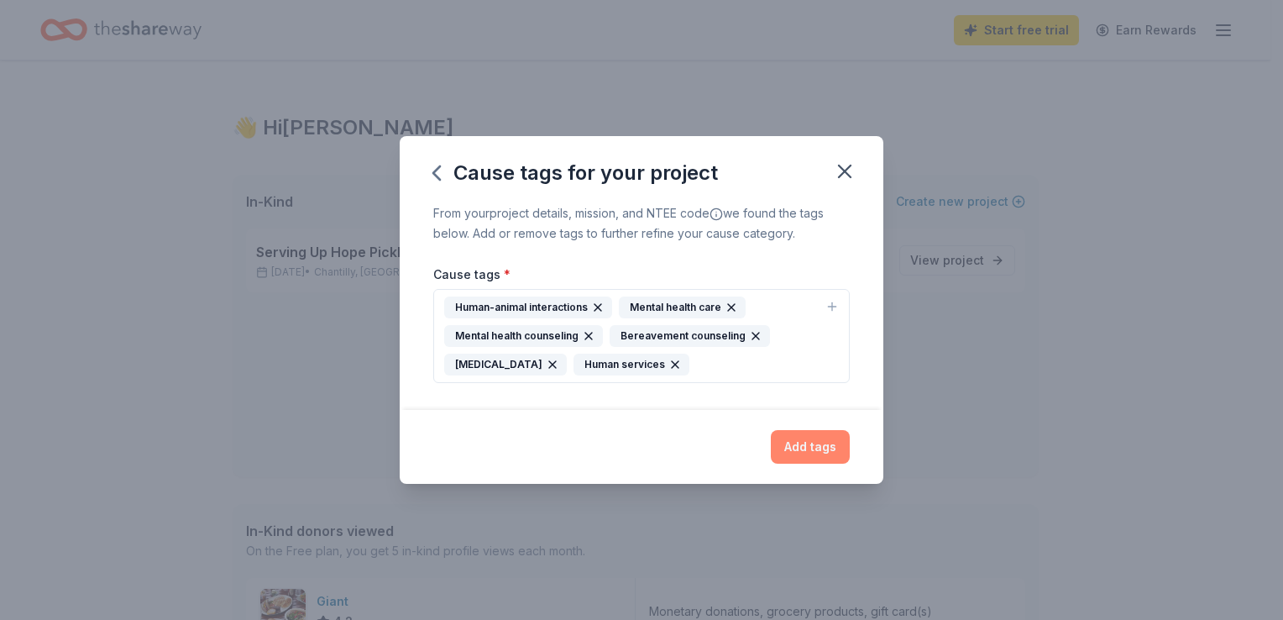
click at [802, 446] on button "Add tags" at bounding box center [810, 447] width 79 height 34
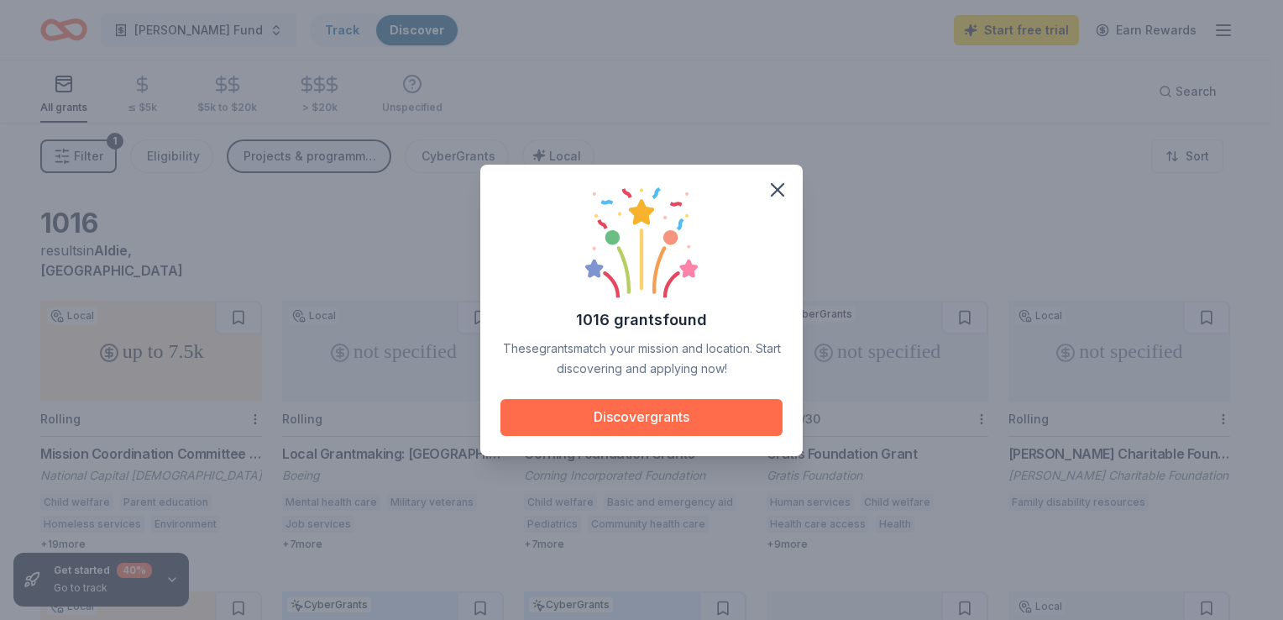
click at [638, 413] on button "Discover grants" at bounding box center [642, 417] width 282 height 37
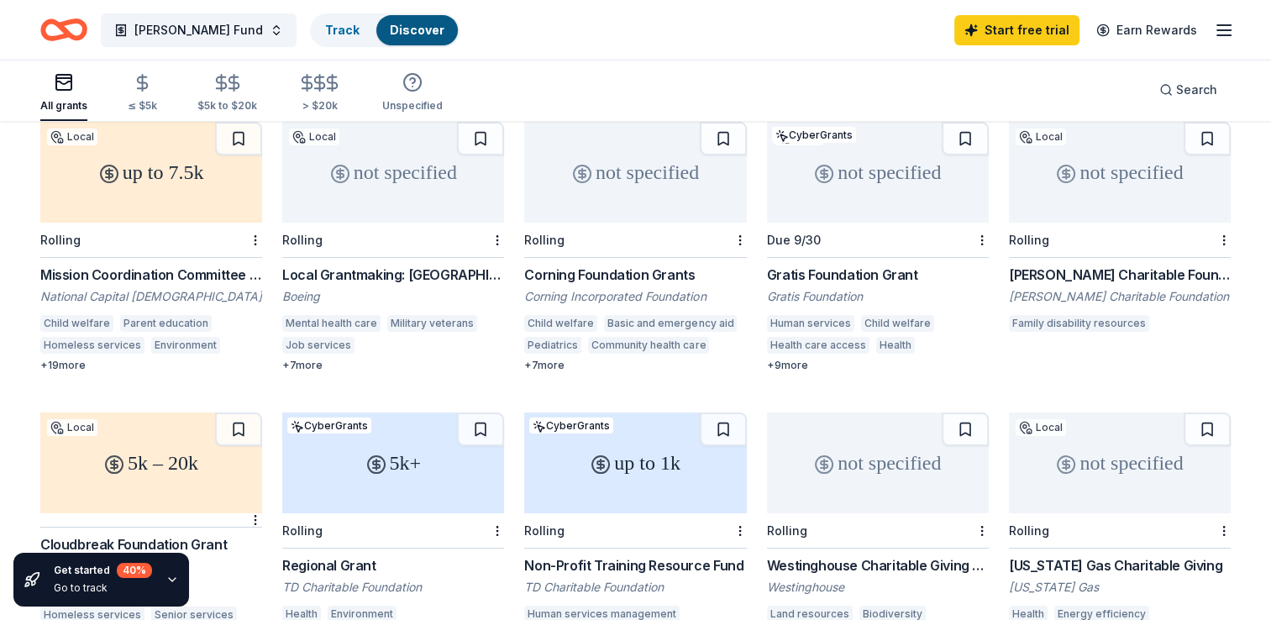
scroll to position [84, 0]
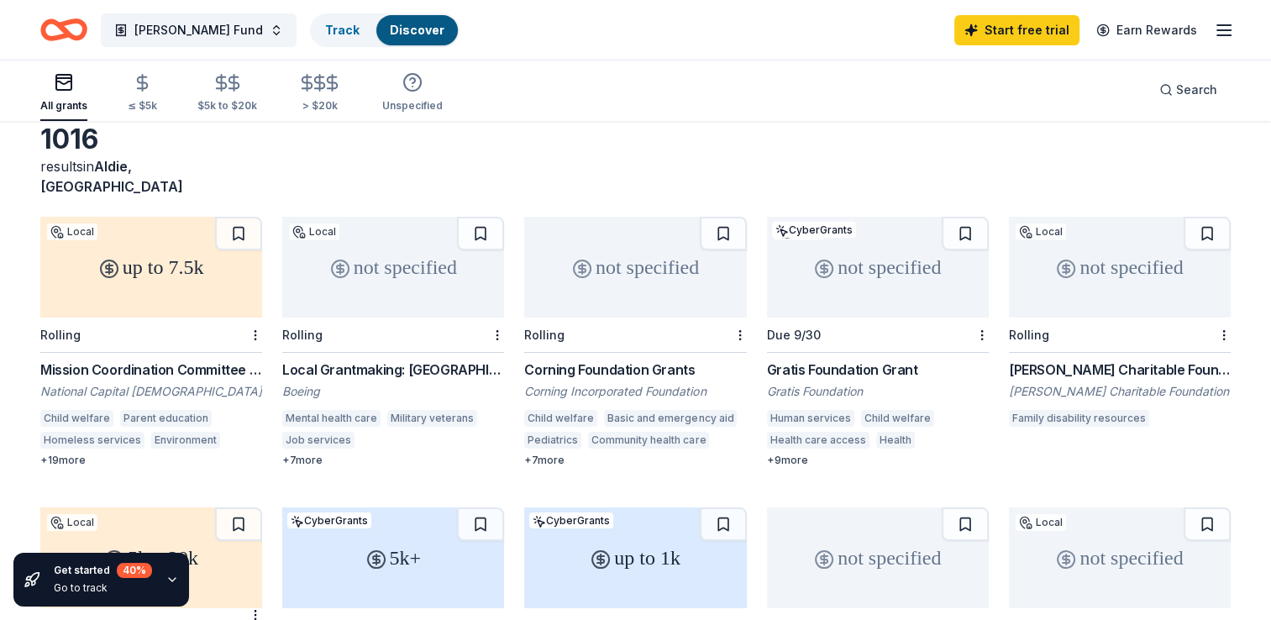
click at [380, 359] on div "Local Grantmaking: National Capital Region" at bounding box center [393, 369] width 222 height 20
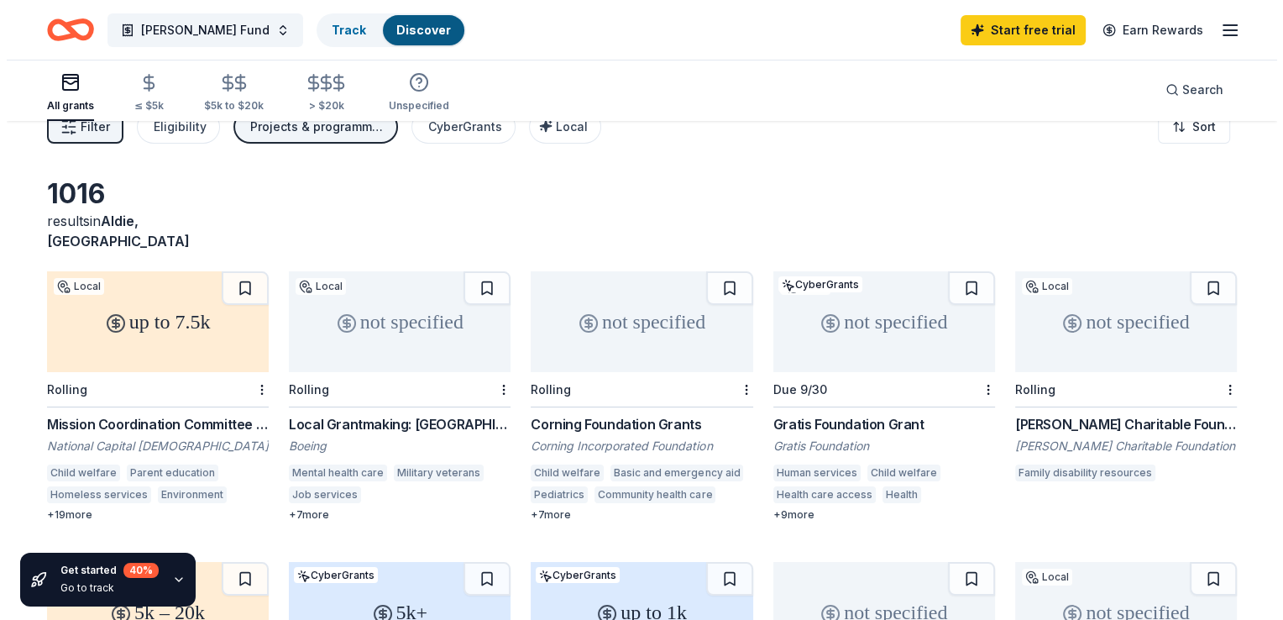
scroll to position [0, 0]
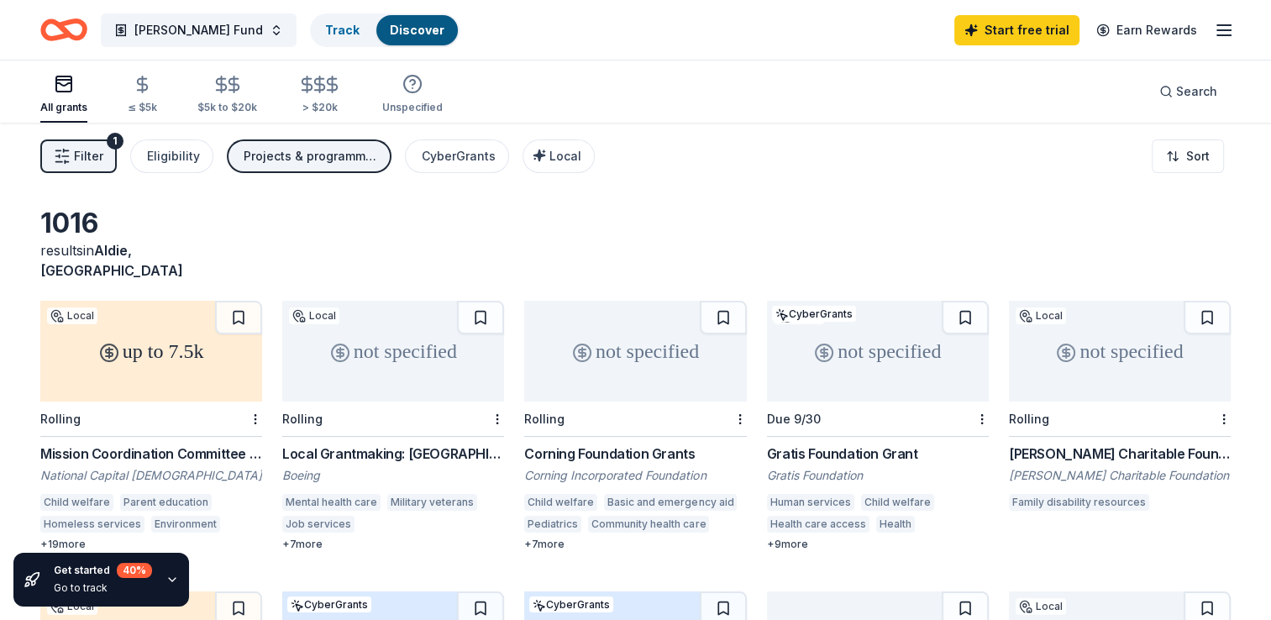
click at [86, 155] on span "Filter" at bounding box center [88, 156] width 29 height 20
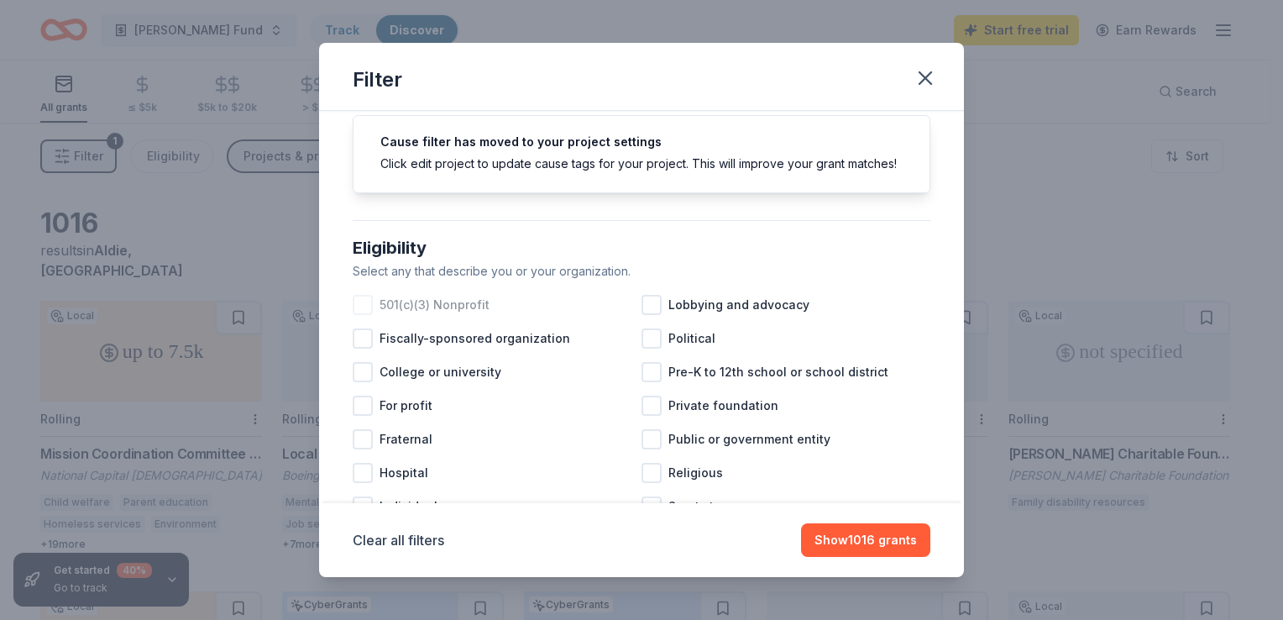
scroll to position [84, 0]
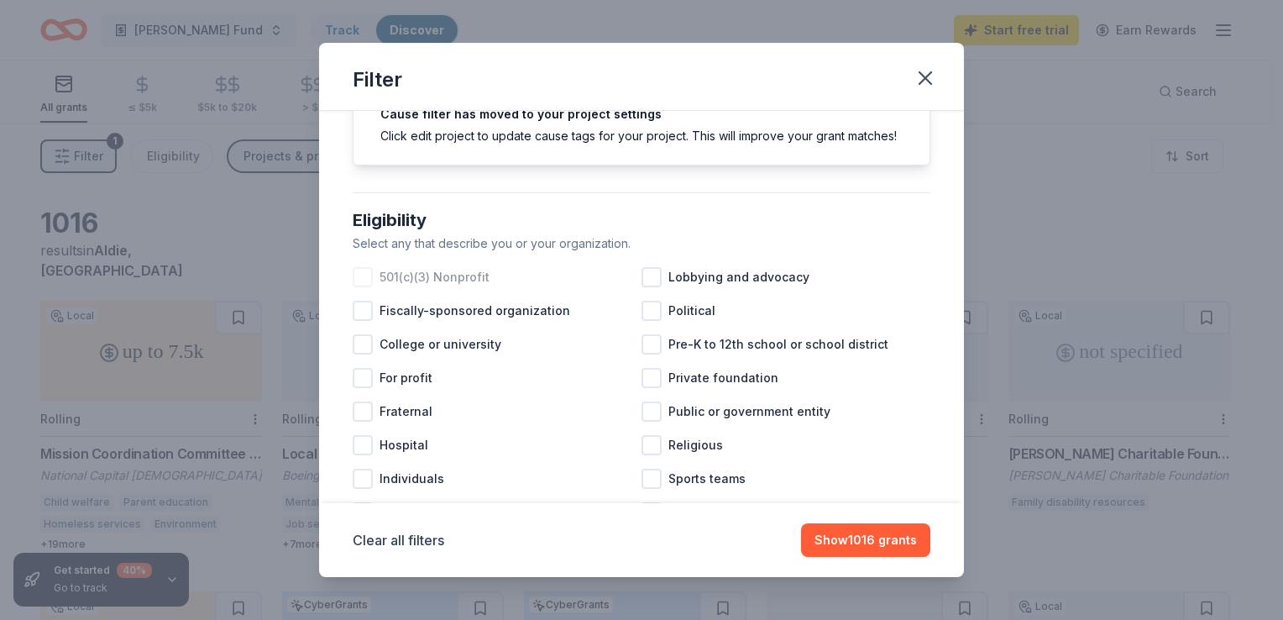
click at [365, 287] on div at bounding box center [363, 277] width 20 height 20
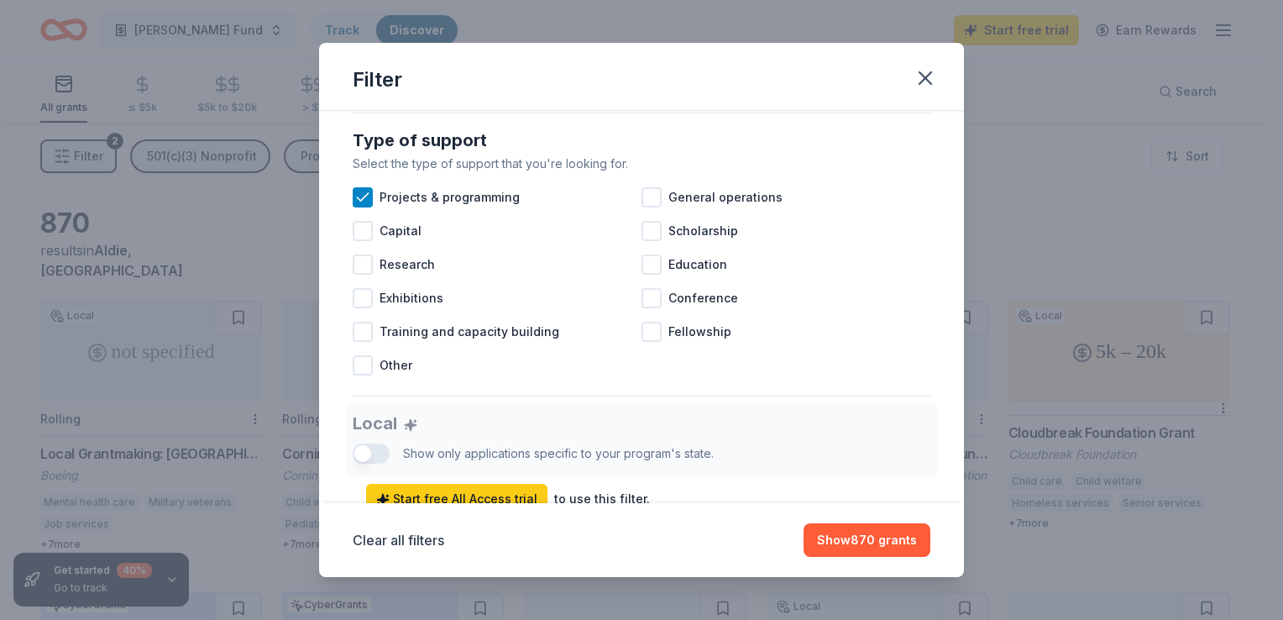
scroll to position [672, 0]
drag, startPoint x: 363, startPoint y: 242, endPoint x: 548, endPoint y: 257, distance: 186.2
click at [364, 239] on div at bounding box center [363, 228] width 20 height 20
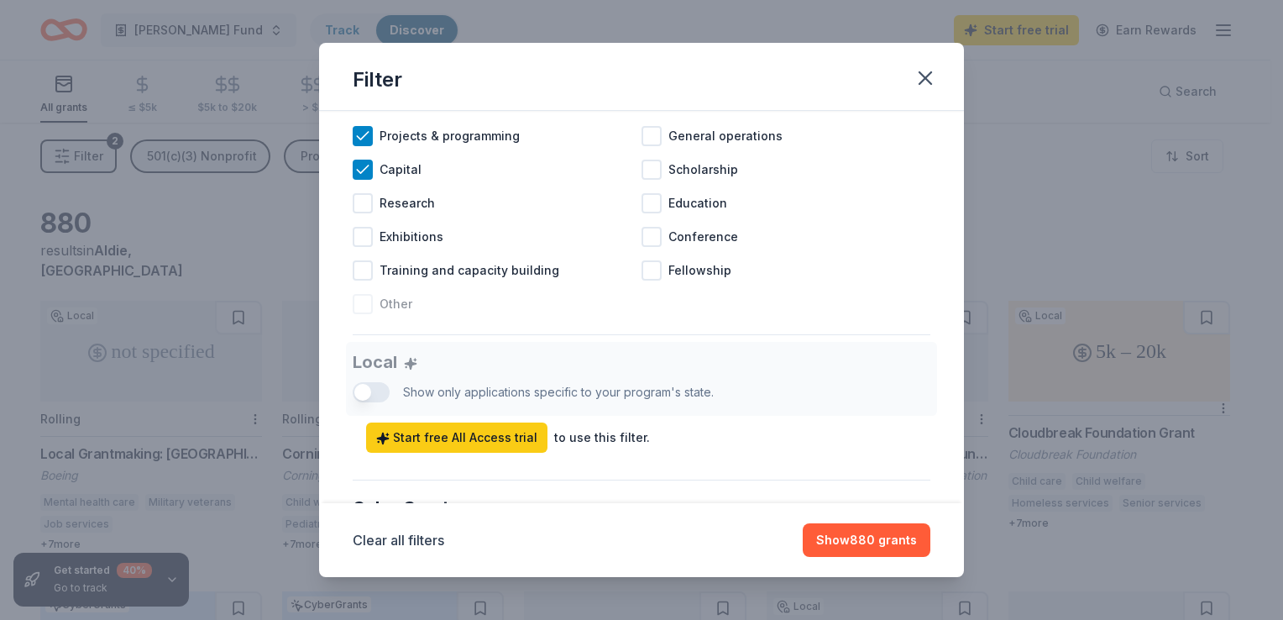
scroll to position [840, 0]
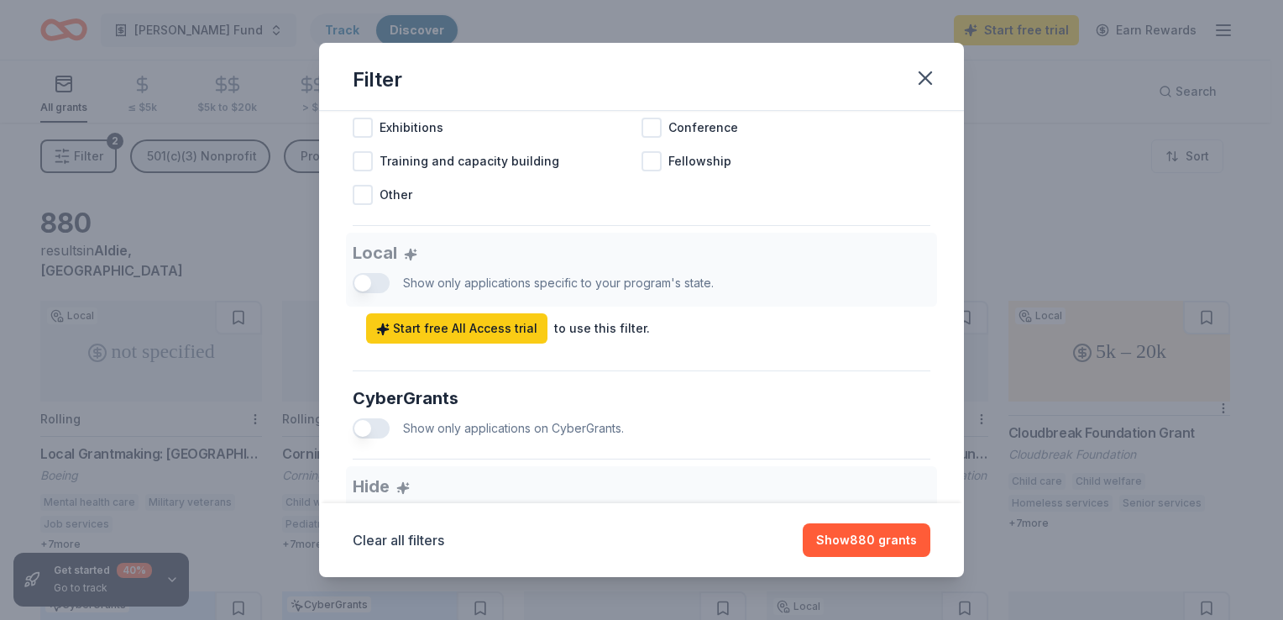
click at [377, 293] on div "Local Show only applications specific to your program's state. Start free All A…" at bounding box center [642, 288] width 578 height 111
click at [378, 301] on div "Local Show only applications specific to your program's state. Start free All A…" at bounding box center [642, 288] width 578 height 111
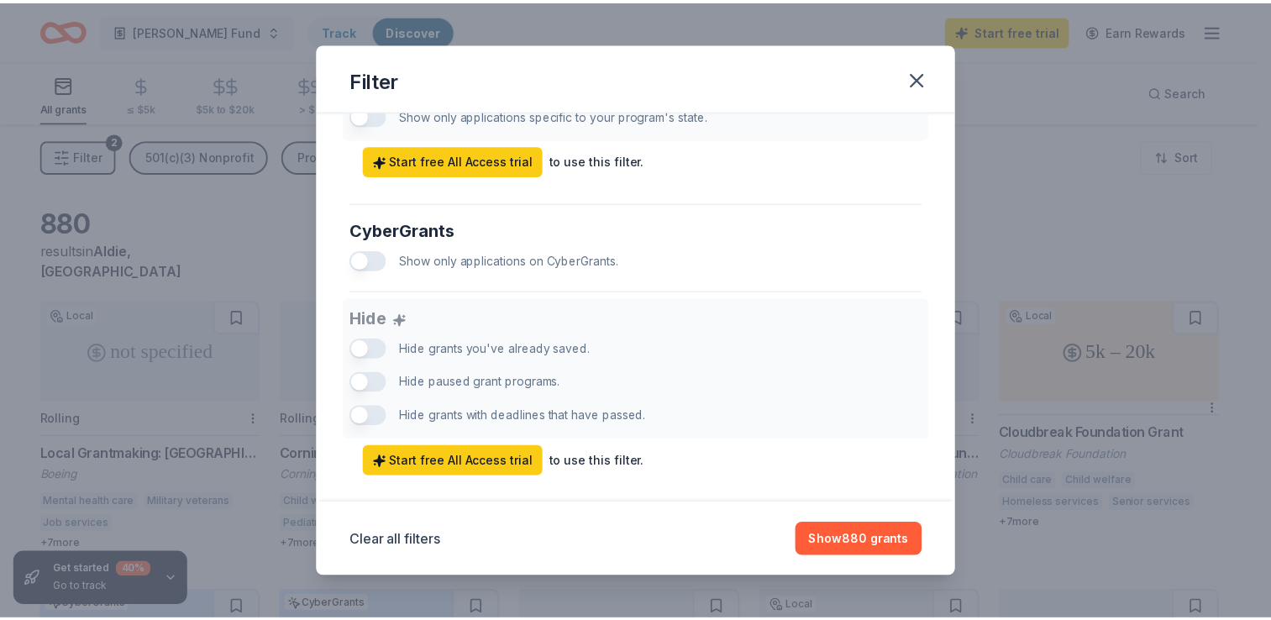
scroll to position [1051, 0]
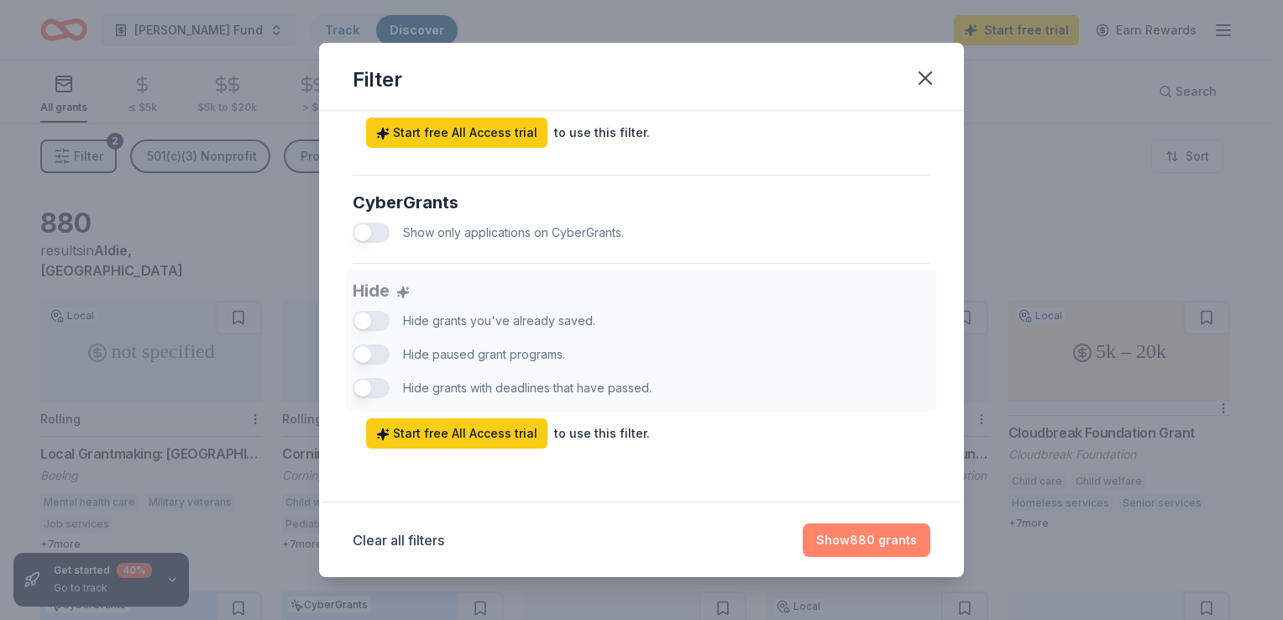
click at [867, 537] on button "Show 880 grants" at bounding box center [867, 540] width 128 height 34
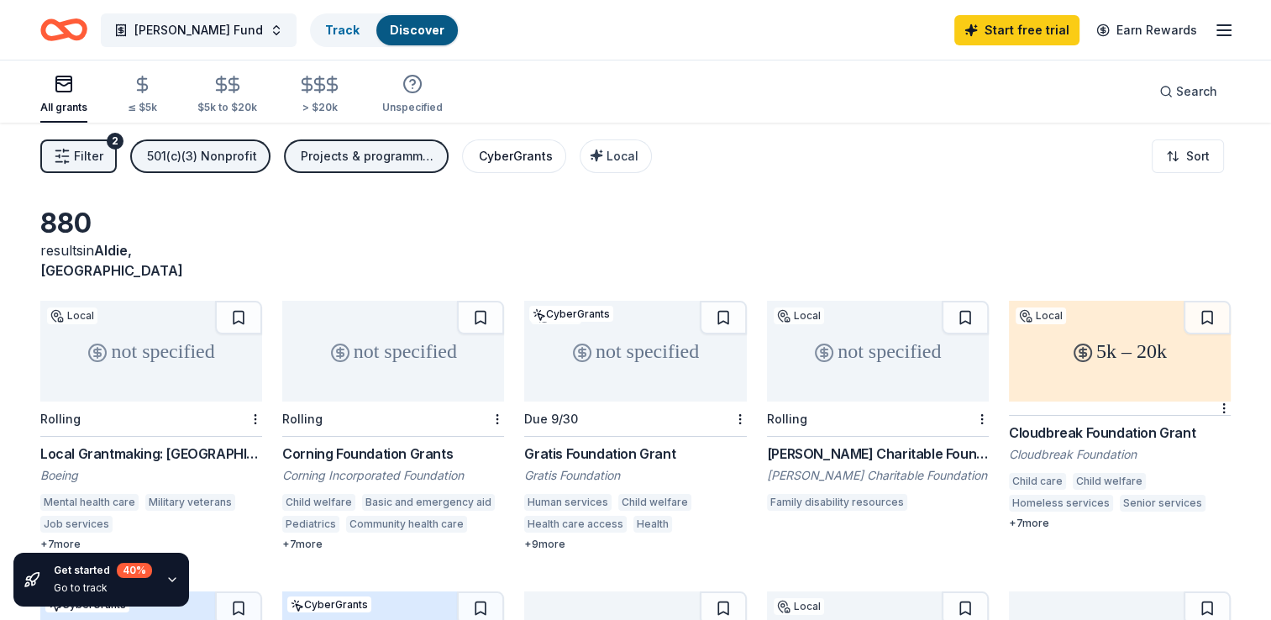
click at [515, 156] on div "CyberGrants" at bounding box center [516, 156] width 74 height 20
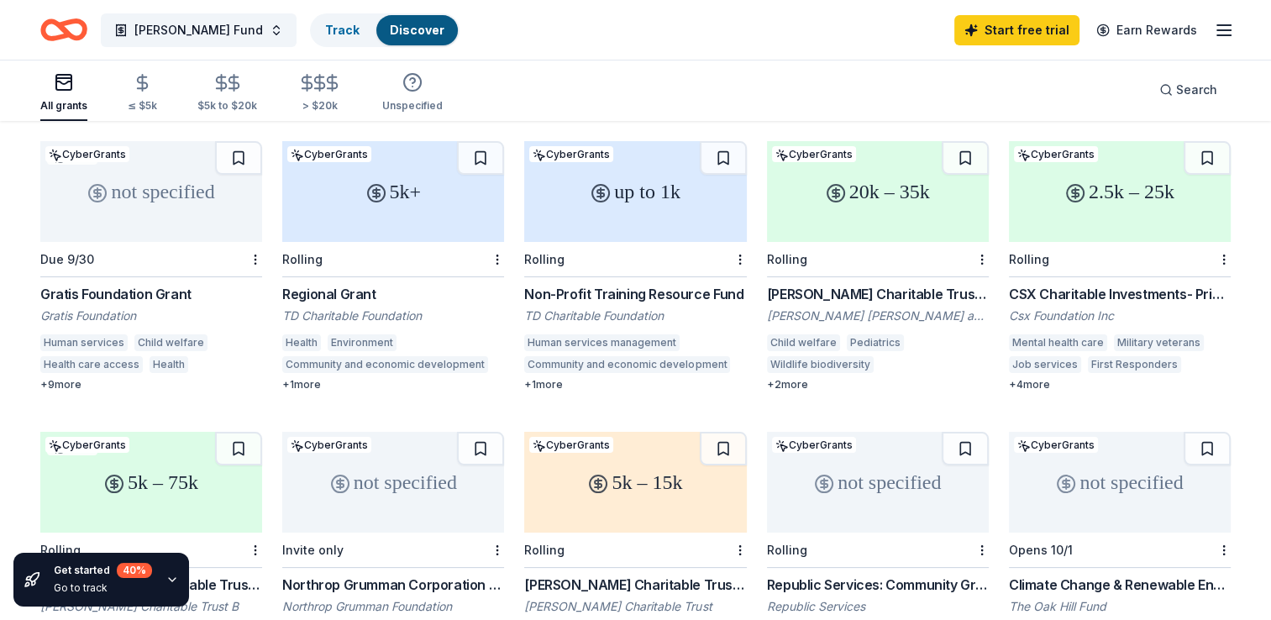
scroll to position [168, 0]
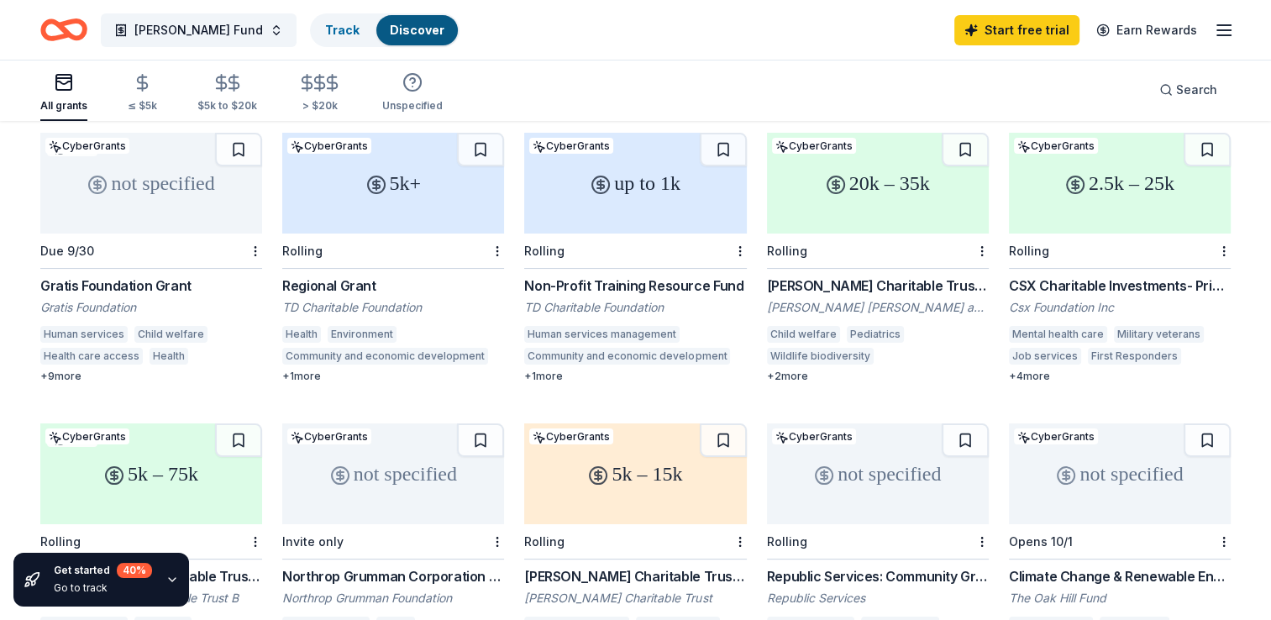
click at [62, 370] on div "+ 9 more" at bounding box center [151, 376] width 222 height 13
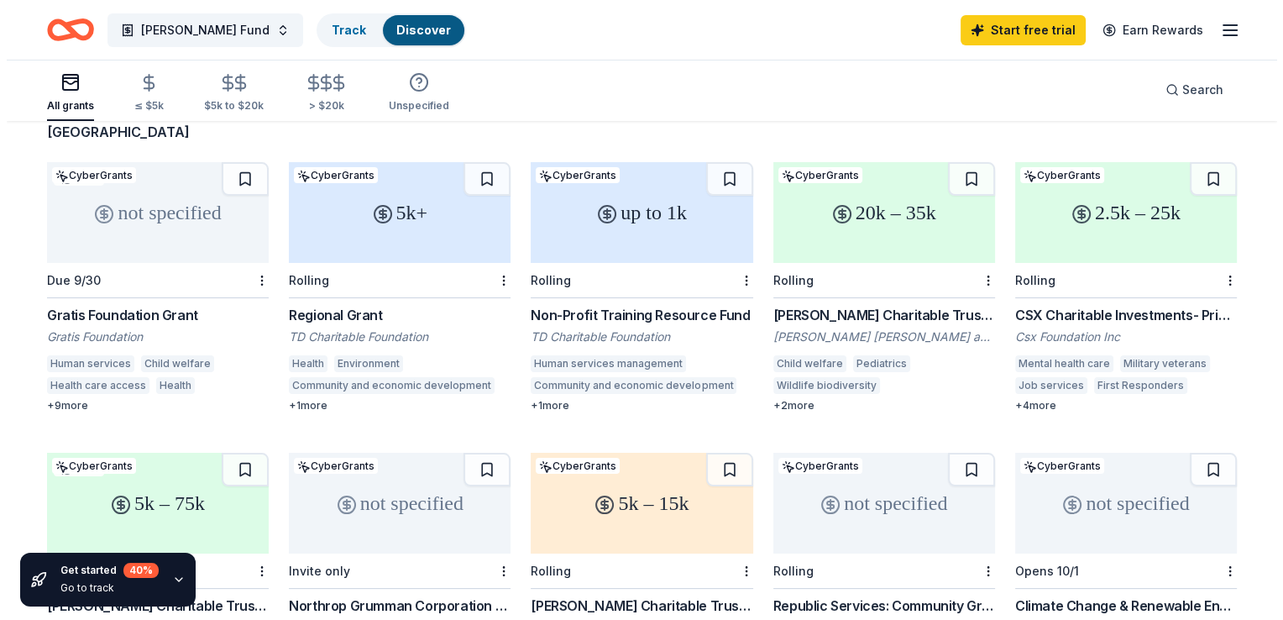
scroll to position [0, 0]
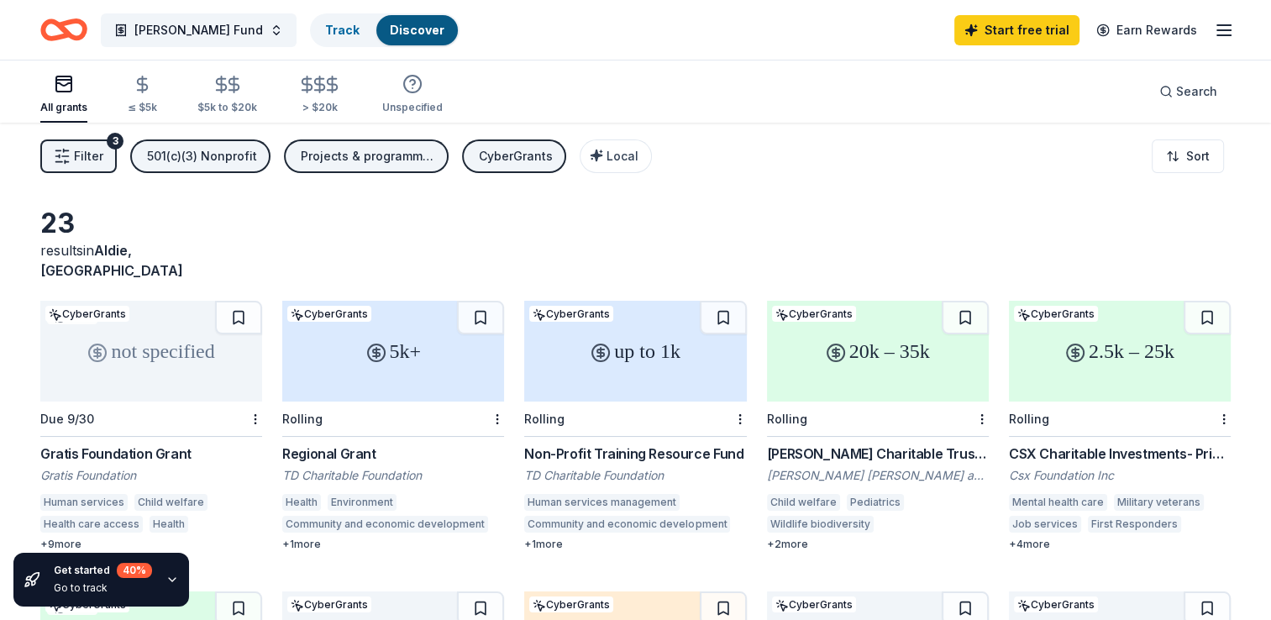
click at [799, 537] on div "+ 2 more" at bounding box center [878, 543] width 222 height 13
click at [608, 151] on span "Local" at bounding box center [622, 156] width 32 height 14
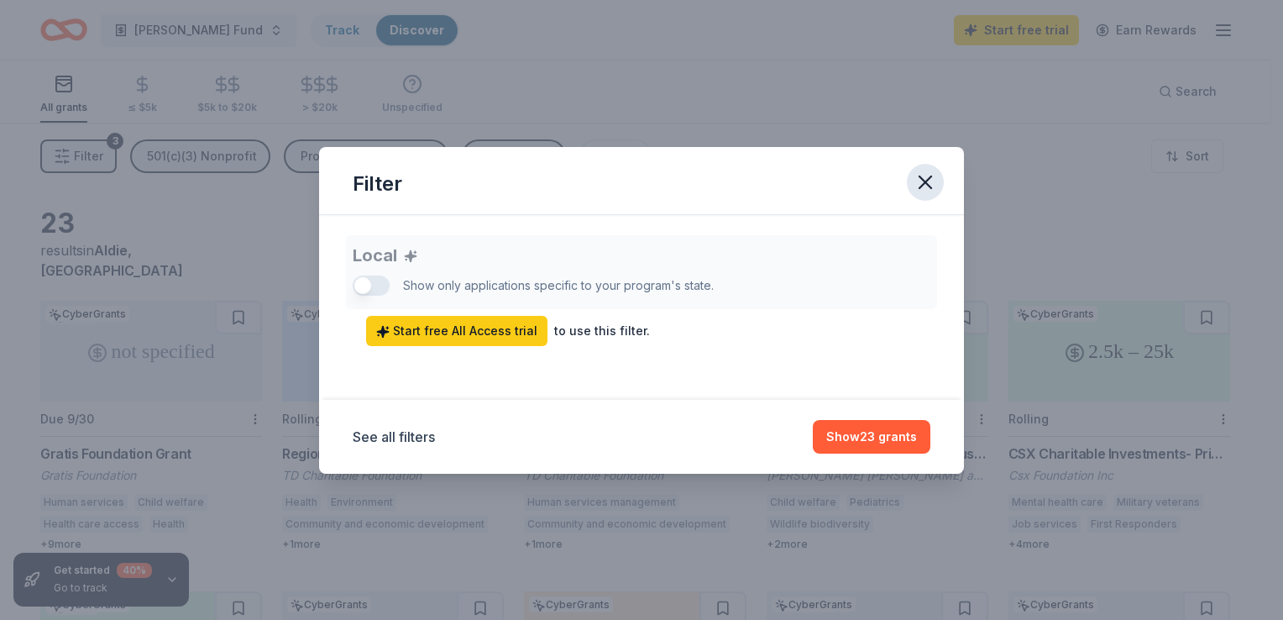
click at [927, 181] on icon "button" at bounding box center [926, 182] width 12 height 12
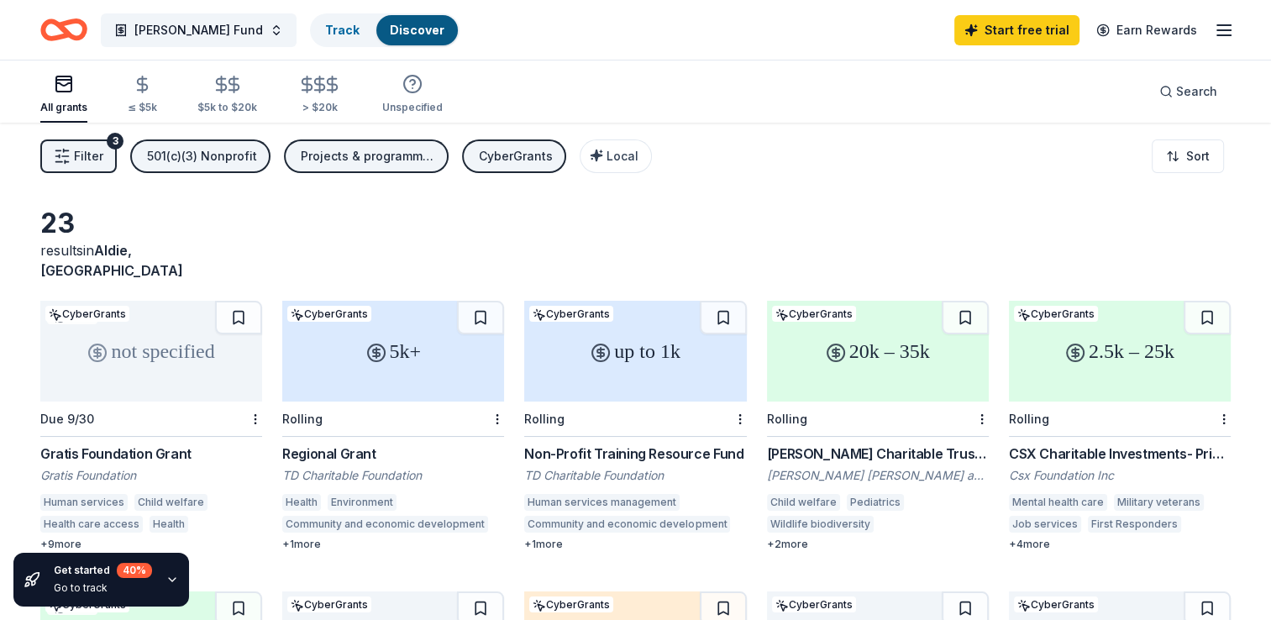
click at [499, 155] on div "CyberGrants" at bounding box center [516, 156] width 74 height 20
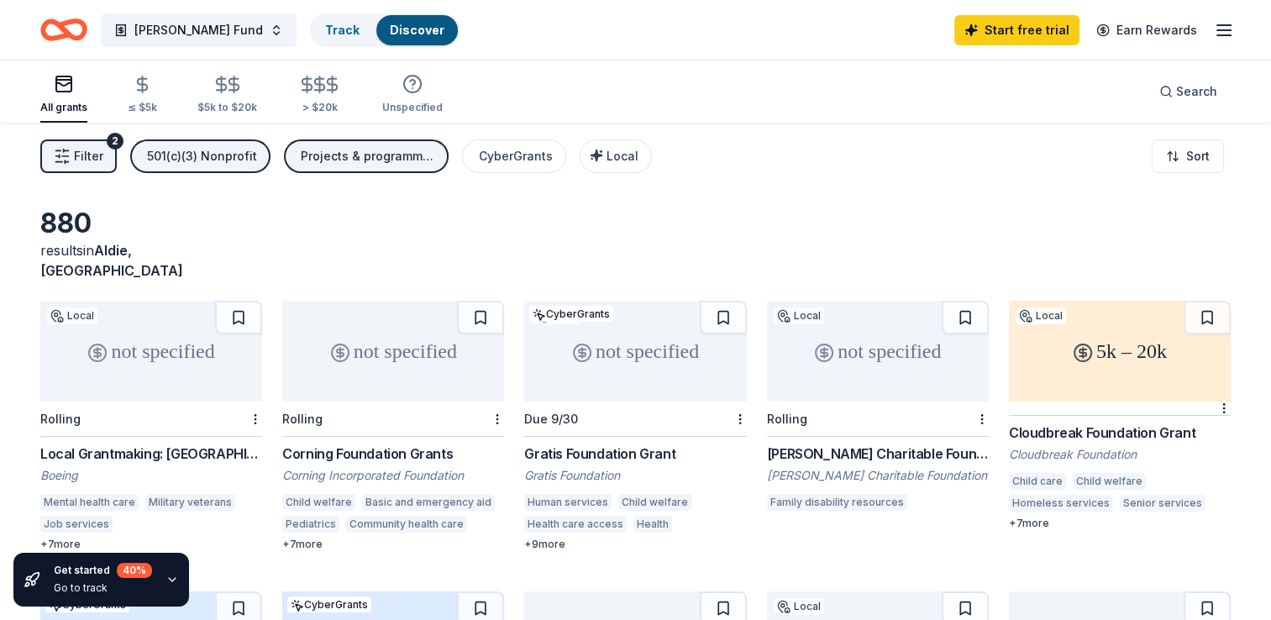
click at [87, 153] on span "Filter" at bounding box center [88, 156] width 29 height 20
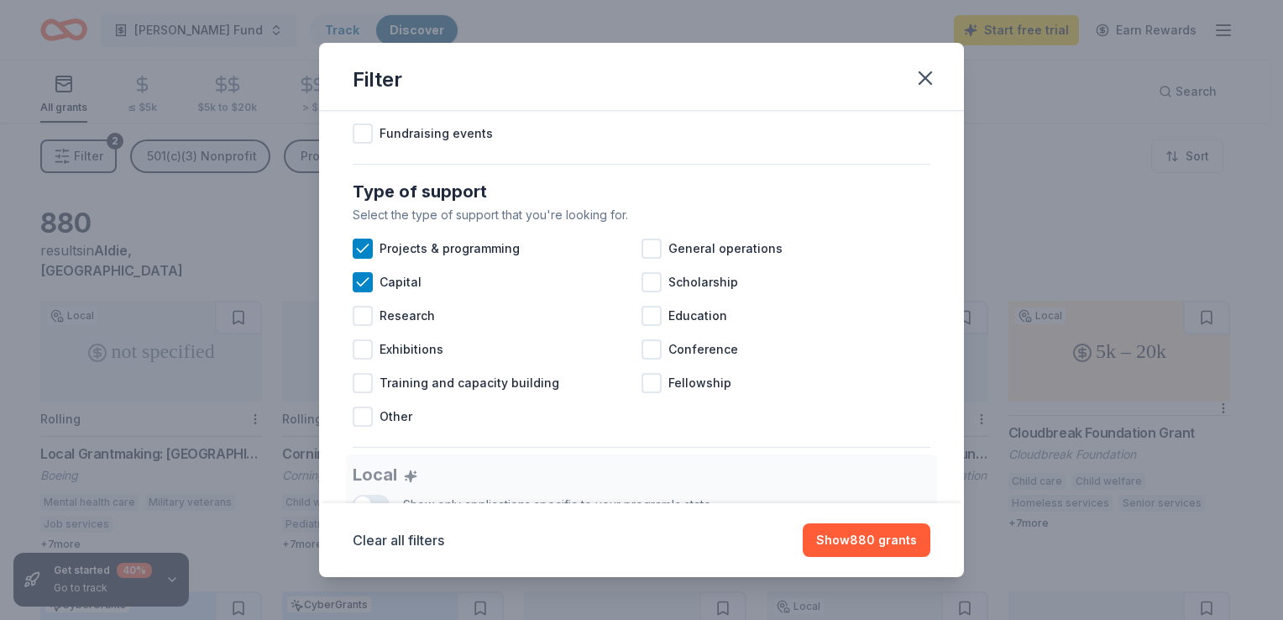
scroll to position [379, 0]
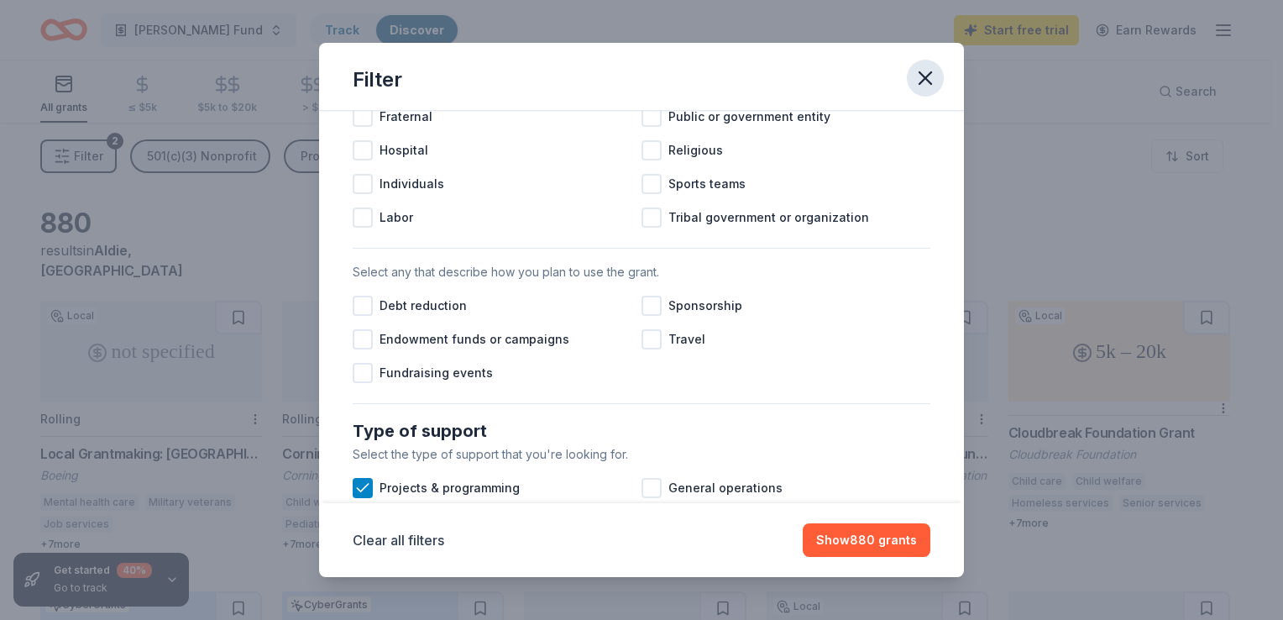
click at [924, 81] on icon "button" at bounding box center [926, 78] width 24 height 24
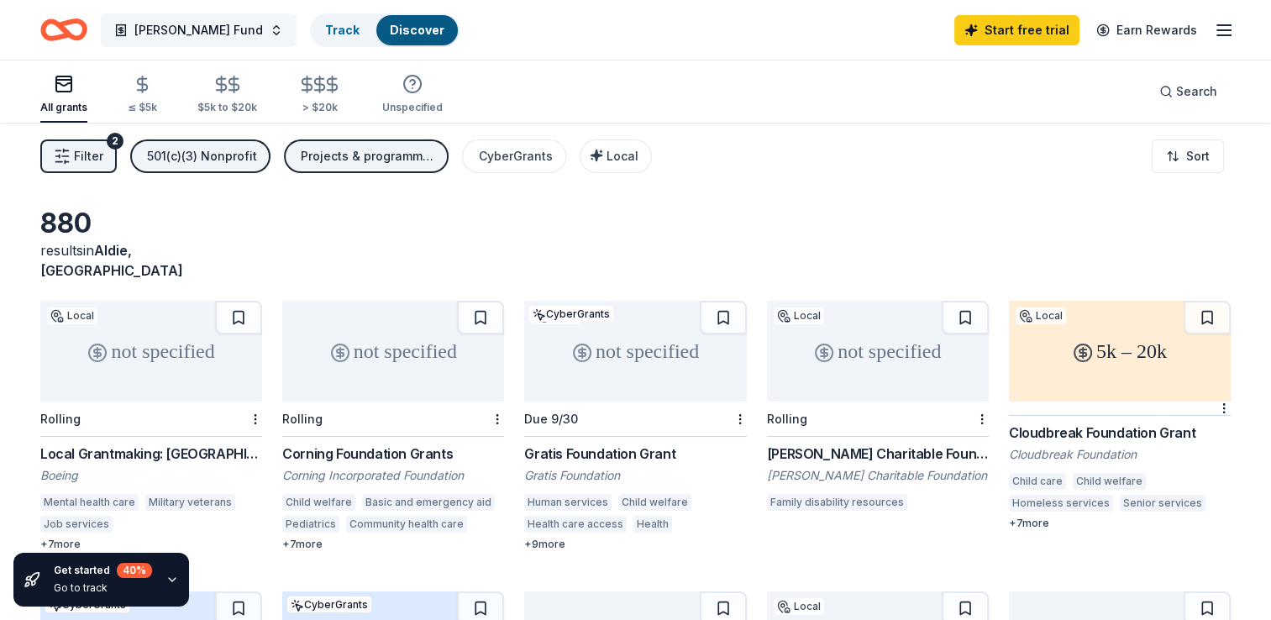
click at [235, 27] on span "Brody Ohana Fund" at bounding box center [198, 30] width 128 height 20
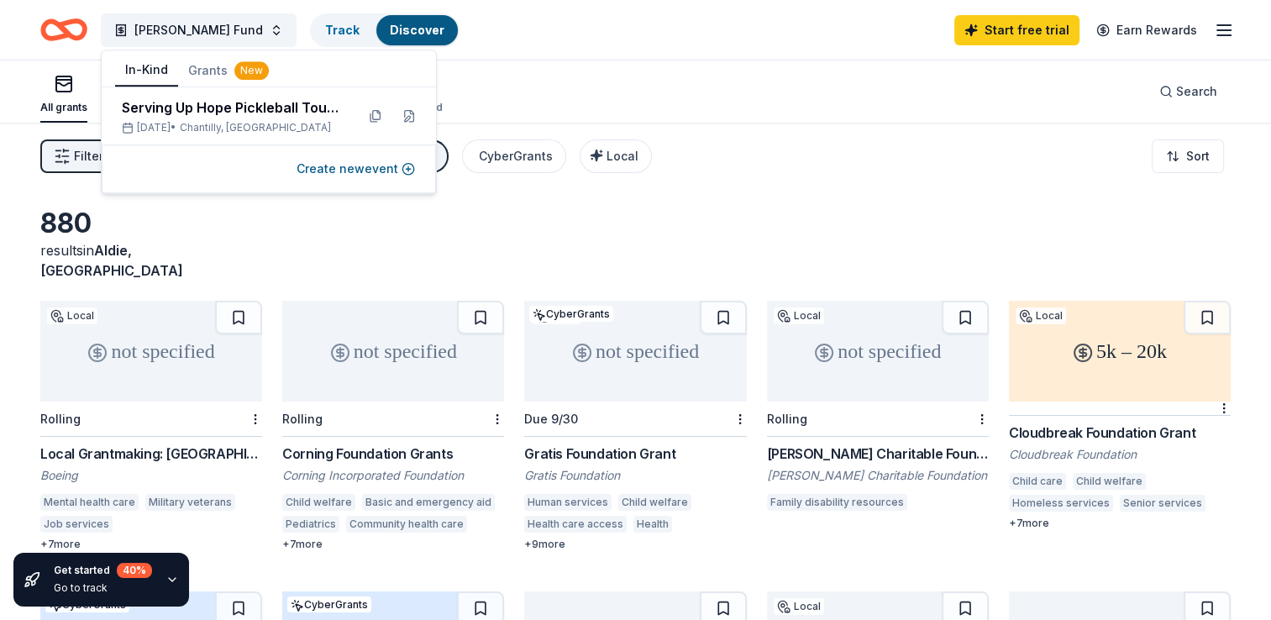
click at [150, 66] on button "In-Kind" at bounding box center [146, 71] width 63 height 32
click at [353, 167] on button "Create new event" at bounding box center [355, 169] width 118 height 20
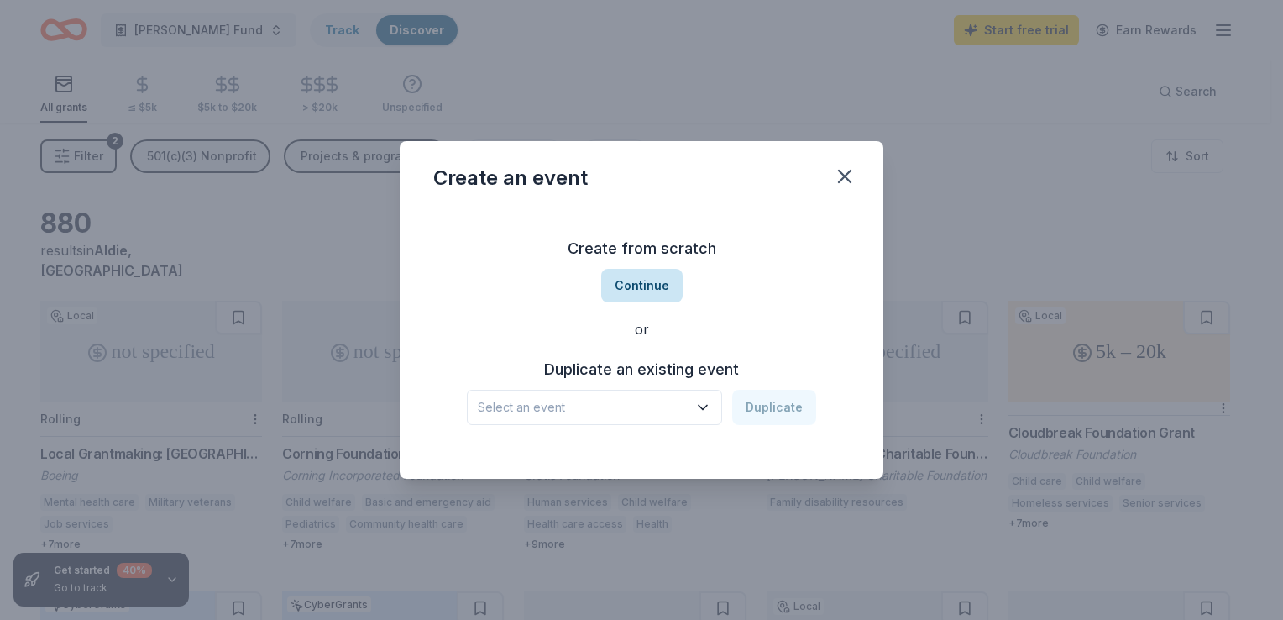
click at [645, 282] on button "Continue" at bounding box center [641, 286] width 81 height 34
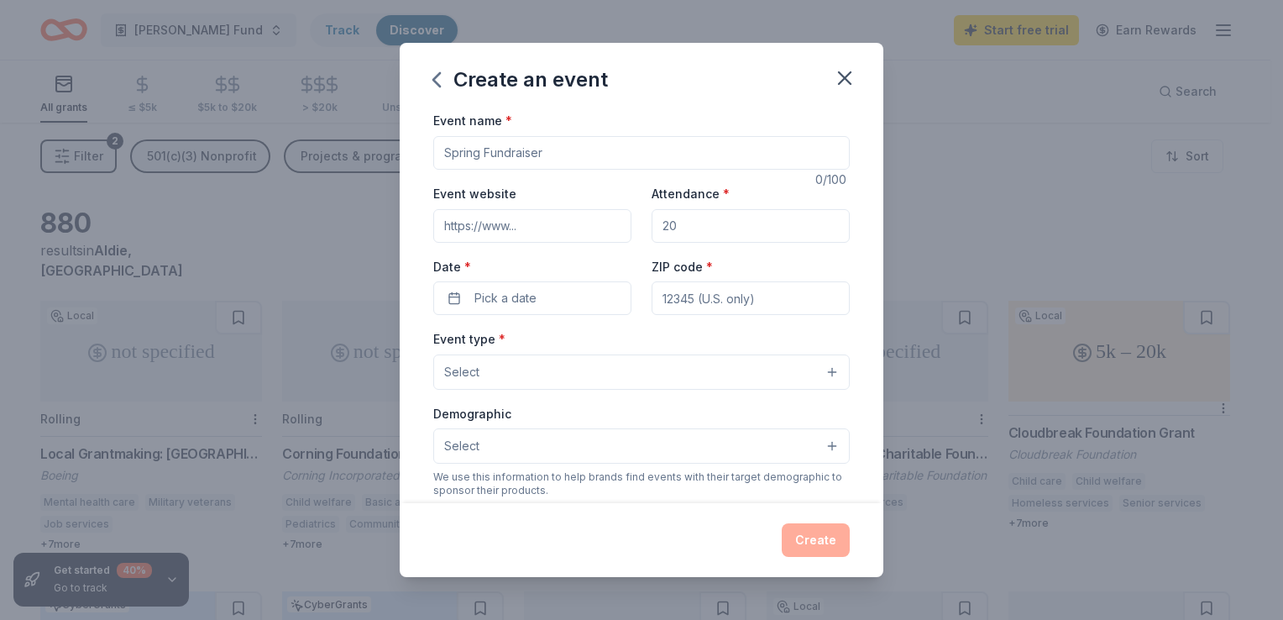
click at [505, 151] on input "Event name *" at bounding box center [641, 153] width 417 height 34
type input "Brody Ohana Walk"
click at [509, 235] on input "Event website" at bounding box center [532, 226] width 198 height 34
paste input "https://givebutter.com/3lj67a"
type input "https://givebutter.com/3lj67a"
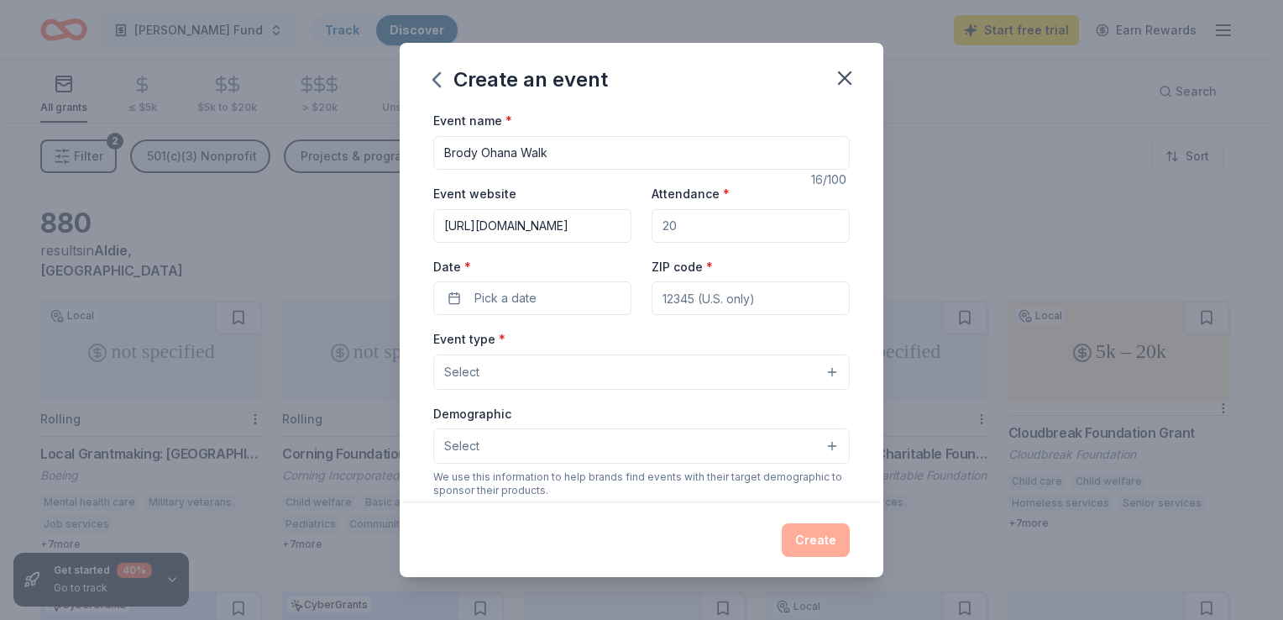
drag, startPoint x: 706, startPoint y: 228, endPoint x: 644, endPoint y: 223, distance: 62.4
click at [644, 223] on div "Event website https://givebutter.com/3lj67a Attendance * Date * Pick a date ZIP…" at bounding box center [641, 249] width 417 height 132
type input "200"
click at [495, 295] on span "Pick a date" at bounding box center [505, 298] width 62 height 20
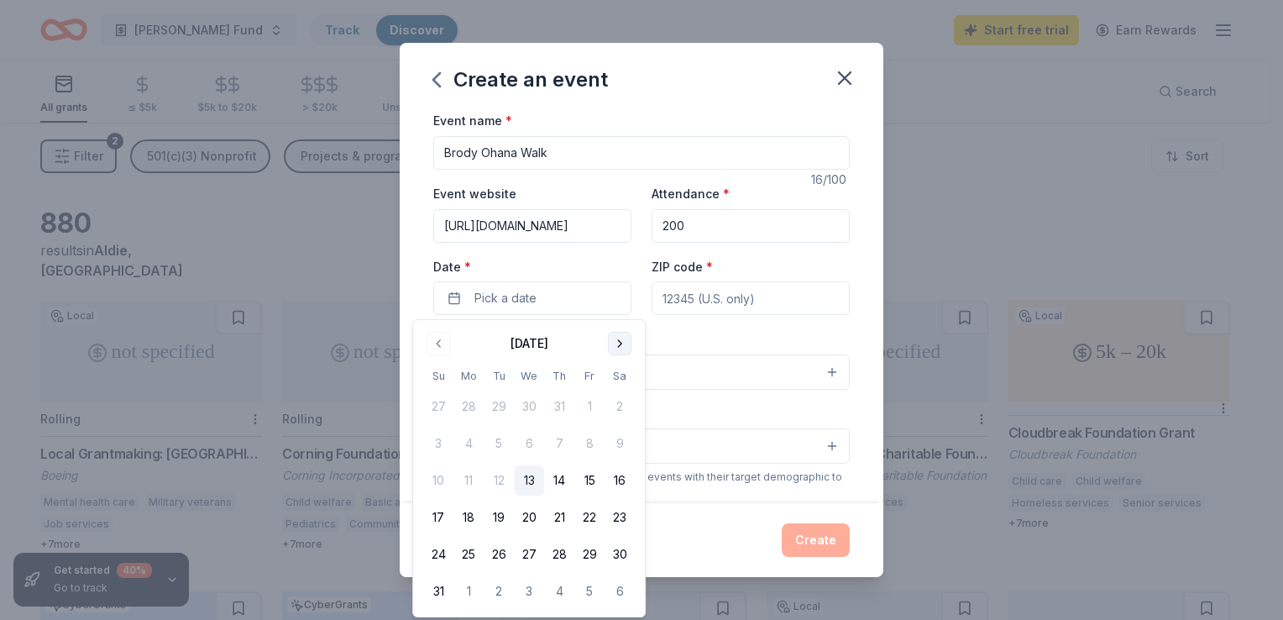
click at [620, 344] on button "Go to next month" at bounding box center [620, 344] width 24 height 24
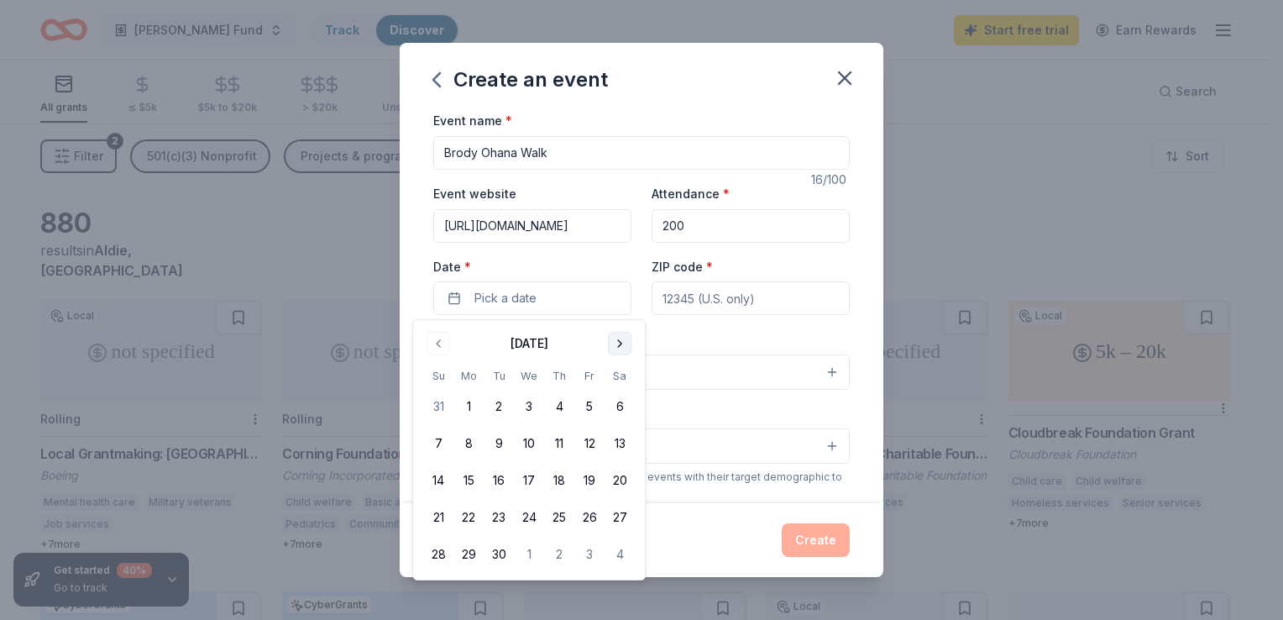
click at [620, 344] on button "Go to next month" at bounding box center [620, 344] width 24 height 24
click at [440, 438] on button "5" at bounding box center [438, 443] width 30 height 30
click at [438, 440] on button "5" at bounding box center [438, 443] width 30 height 30
click at [437, 440] on button "5" at bounding box center [438, 443] width 30 height 30
click at [727, 293] on input "ZIP code *" at bounding box center [751, 298] width 198 height 34
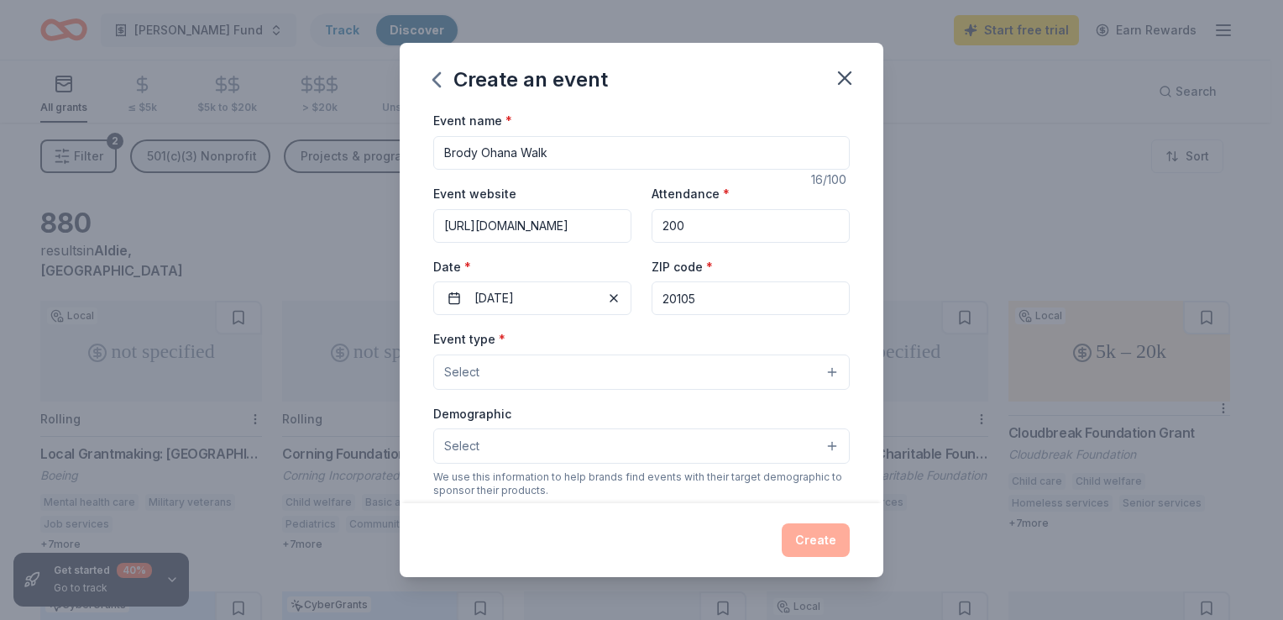
type input "20105"
click at [759, 257] on div "ZIP code * 20105" at bounding box center [751, 286] width 198 height 60
click at [501, 370] on button "Select" at bounding box center [641, 371] width 417 height 35
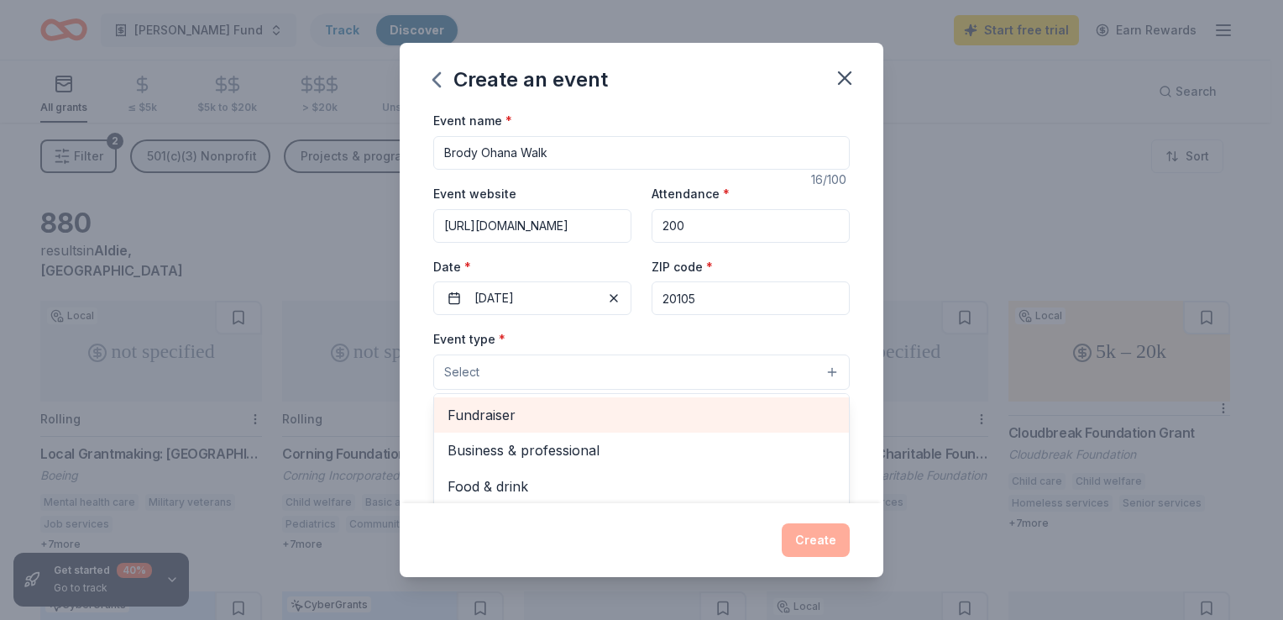
click at [494, 412] on span "Fundraiser" at bounding box center [642, 415] width 388 height 22
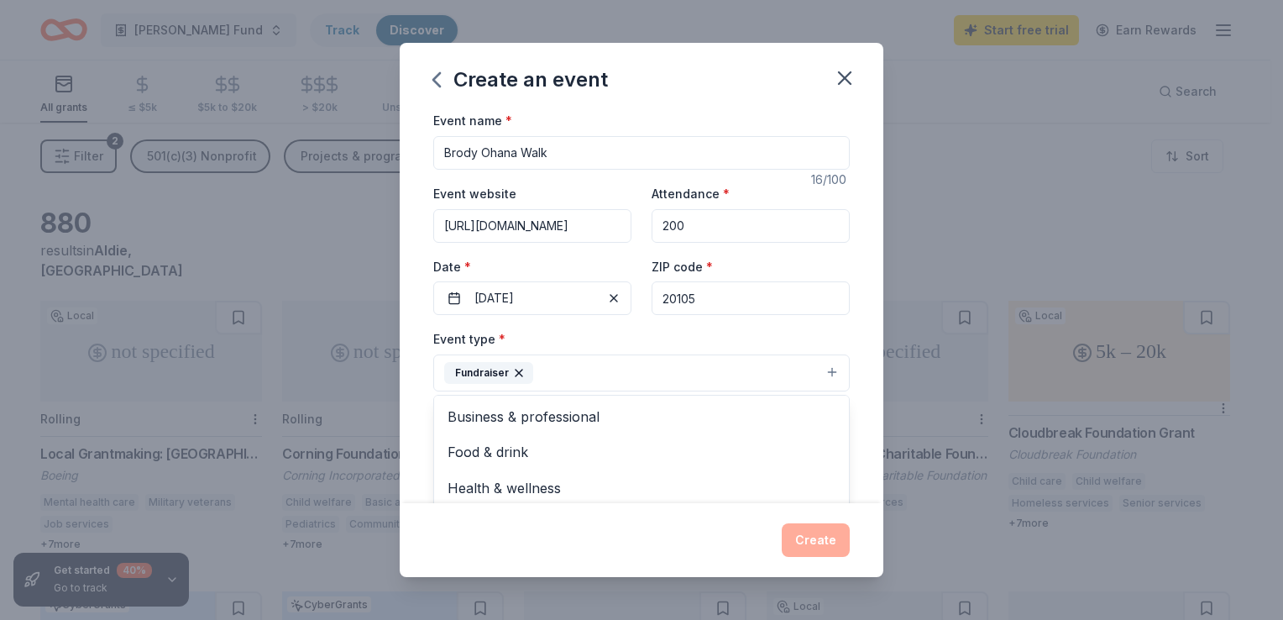
click at [852, 385] on div "Event name * Brody Ohana Walk 16 /100 Event website https://givebutter.com/3lj6…" at bounding box center [642, 306] width 484 height 392
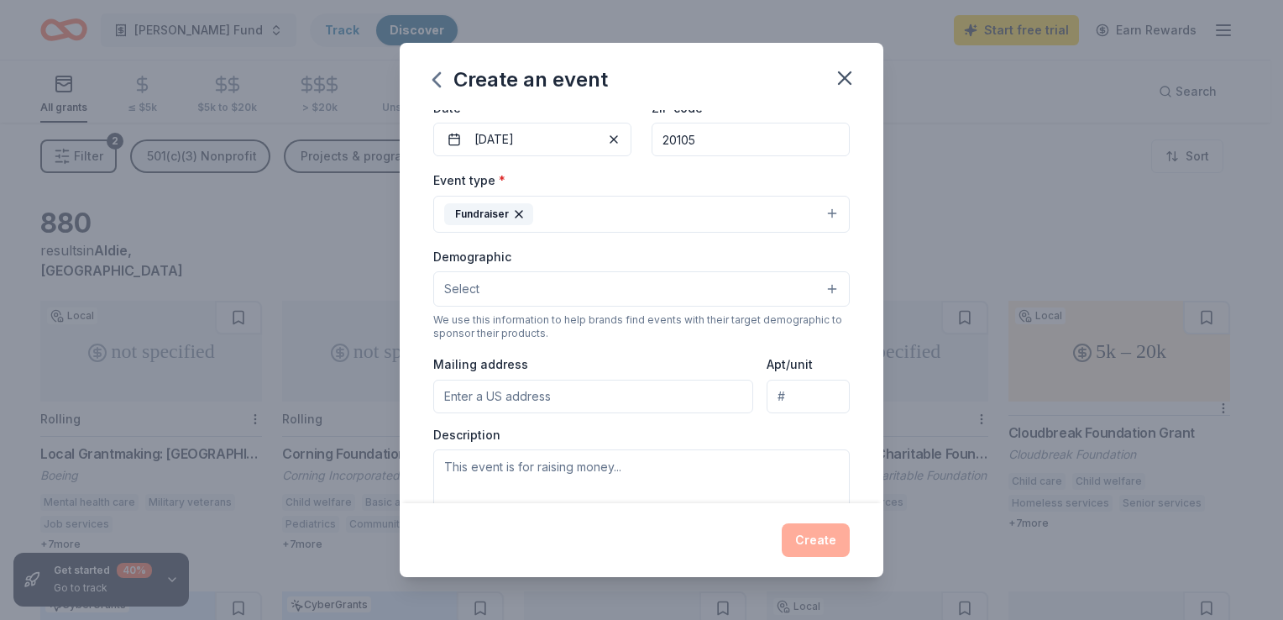
scroll to position [168, 0]
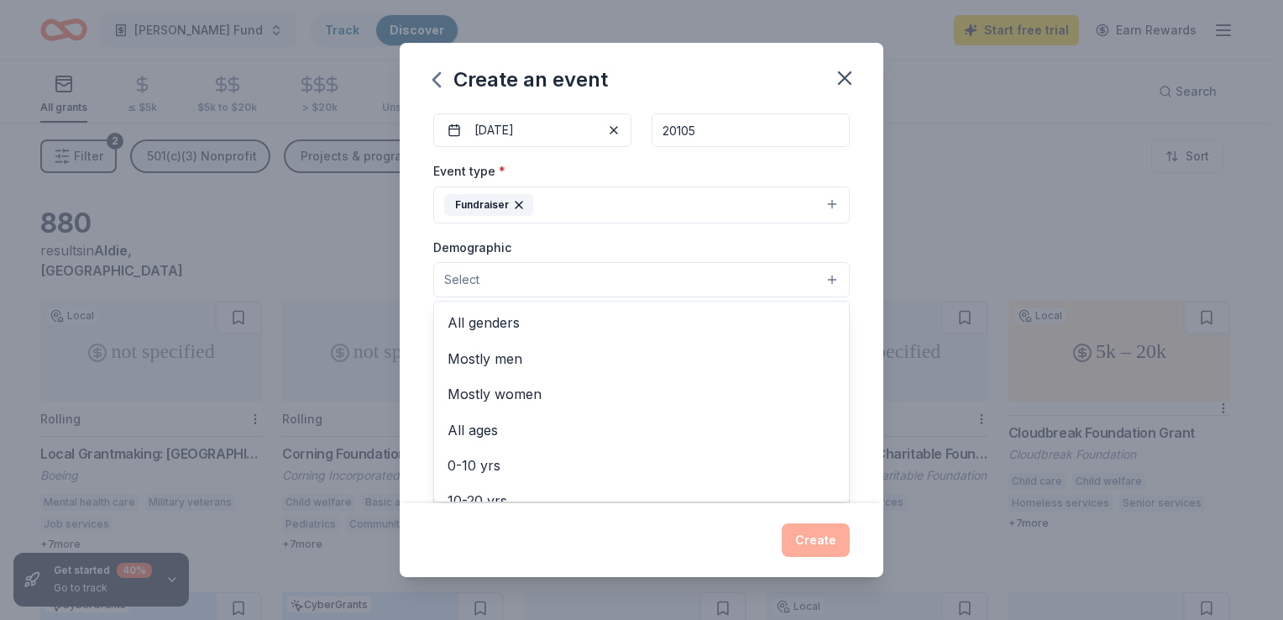
click at [485, 281] on button "Select" at bounding box center [641, 279] width 417 height 35
click at [485, 322] on span "All genders" at bounding box center [642, 323] width 388 height 22
click at [545, 279] on button "All genders" at bounding box center [641, 280] width 417 height 37
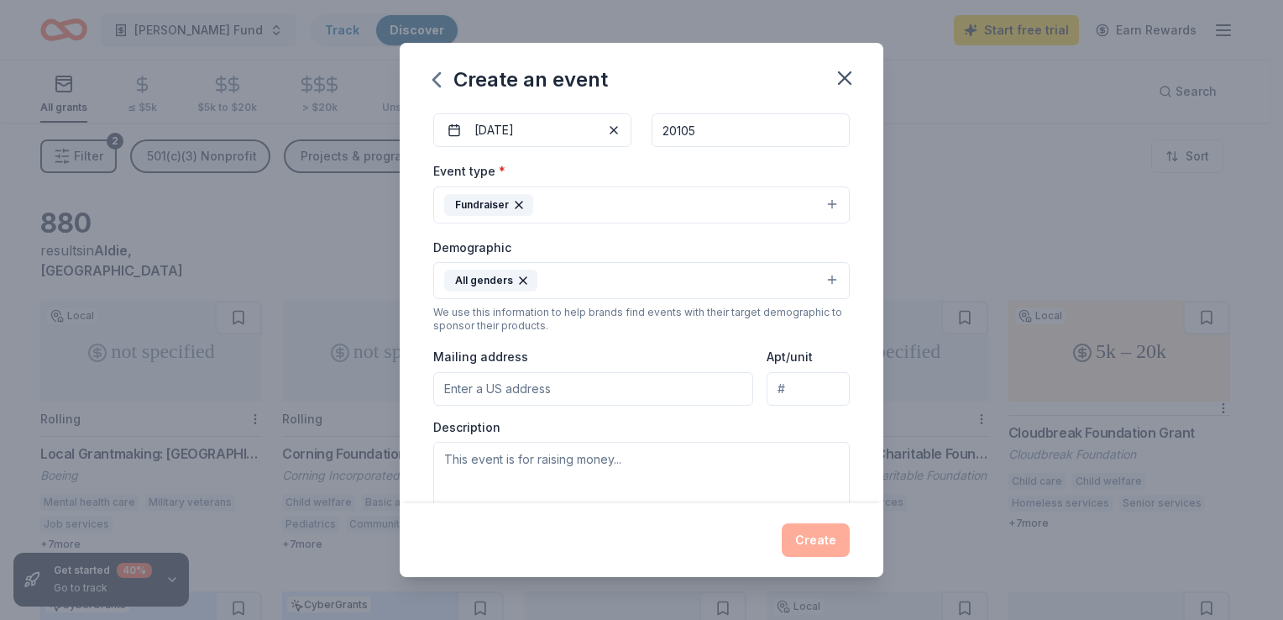
click at [549, 280] on button "All genders" at bounding box center [641, 280] width 417 height 37
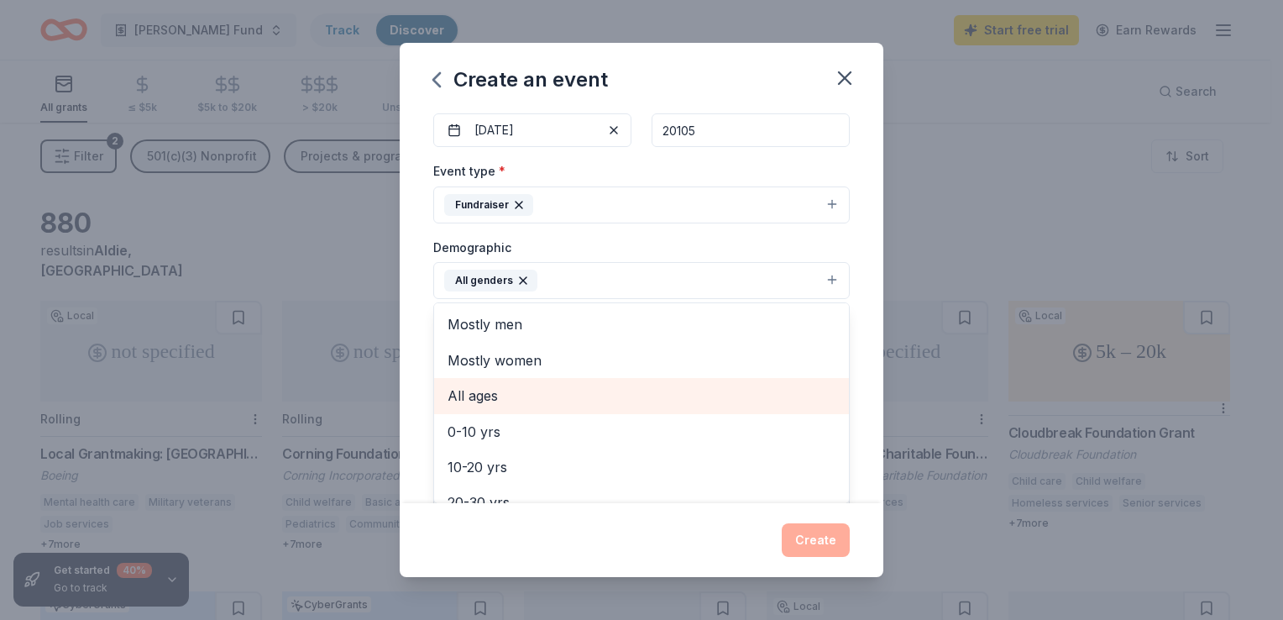
click at [472, 392] on span "All ages" at bounding box center [642, 396] width 388 height 22
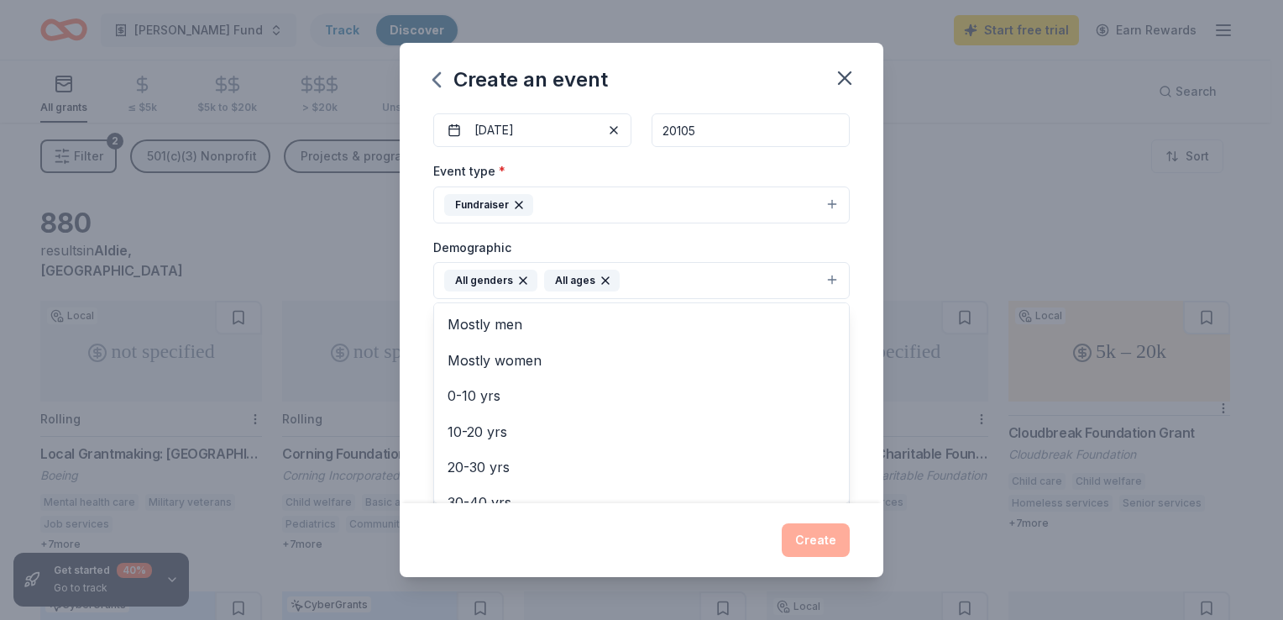
click at [850, 372] on div "Event name * Brody Ohana Walk 16 /100 Event website https://givebutter.com/3lj6…" at bounding box center [642, 306] width 484 height 392
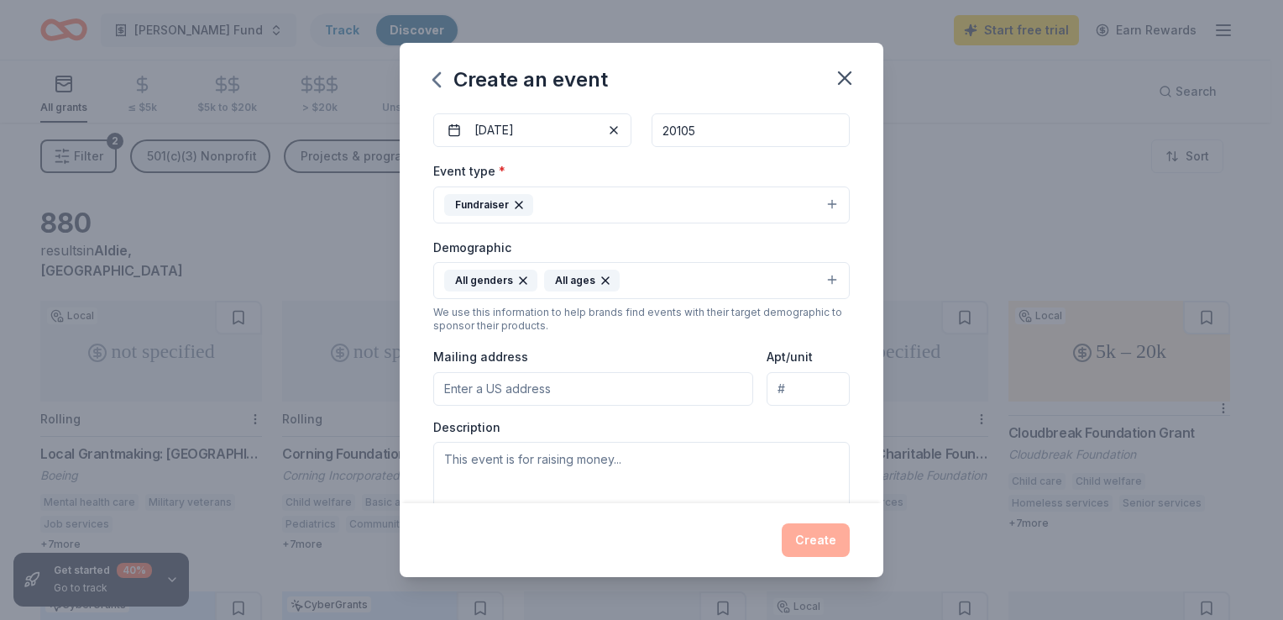
click at [484, 389] on input "Mailing address" at bounding box center [593, 389] width 320 height 34
type input "24282 James Monroe Highway, Aldie, VA, 20105"
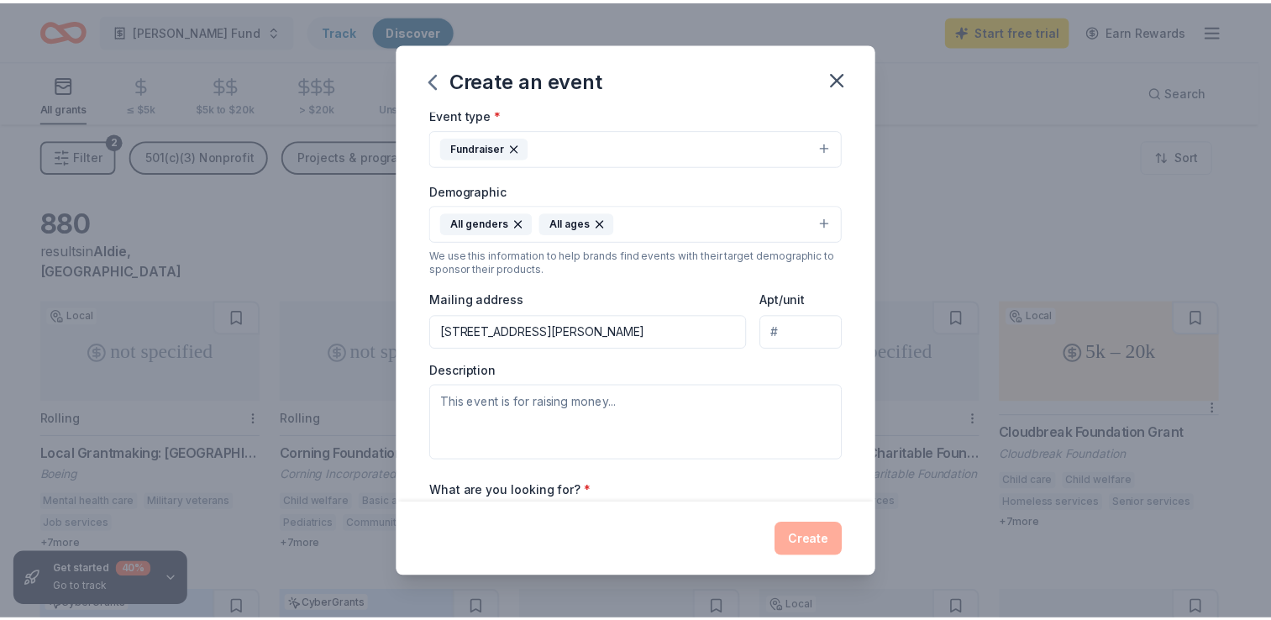
scroll to position [252, 0]
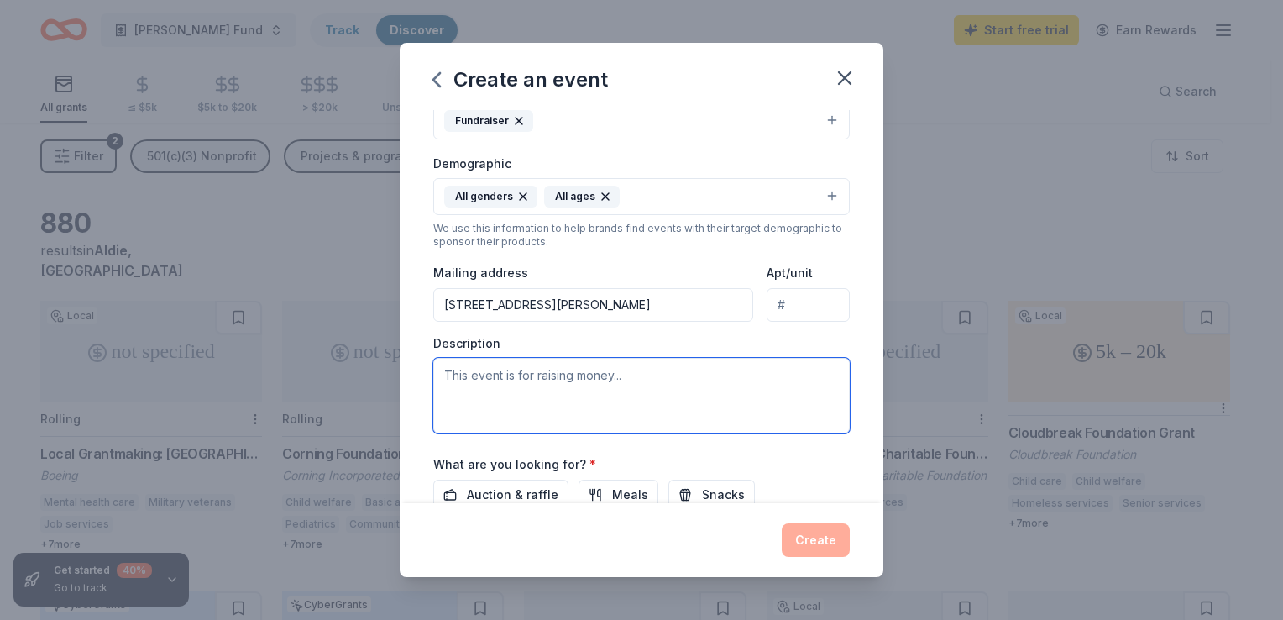
click at [511, 378] on textarea at bounding box center [641, 396] width 417 height 76
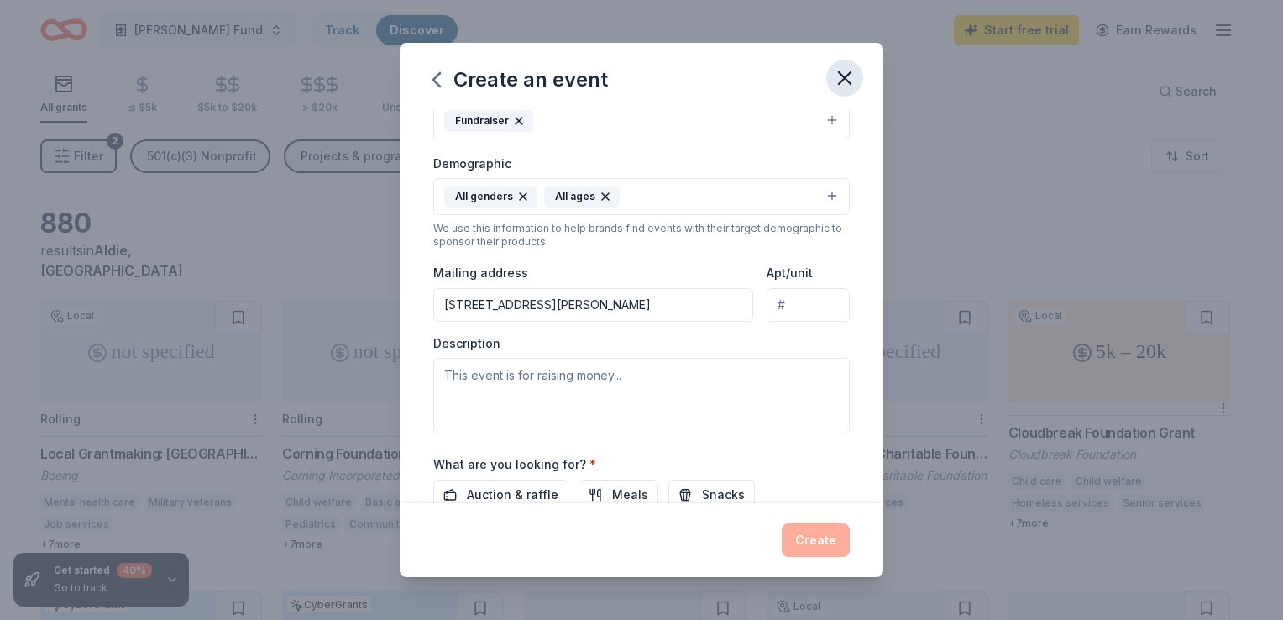
click at [843, 71] on icon "button" at bounding box center [845, 78] width 24 height 24
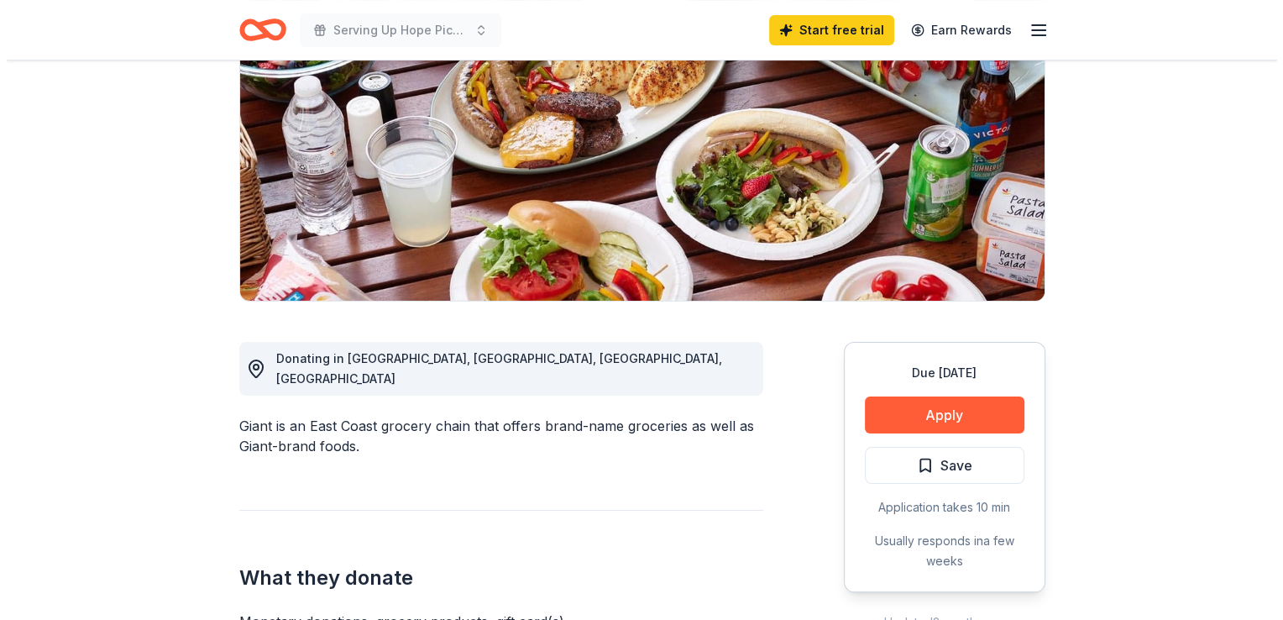
scroll to position [336, 0]
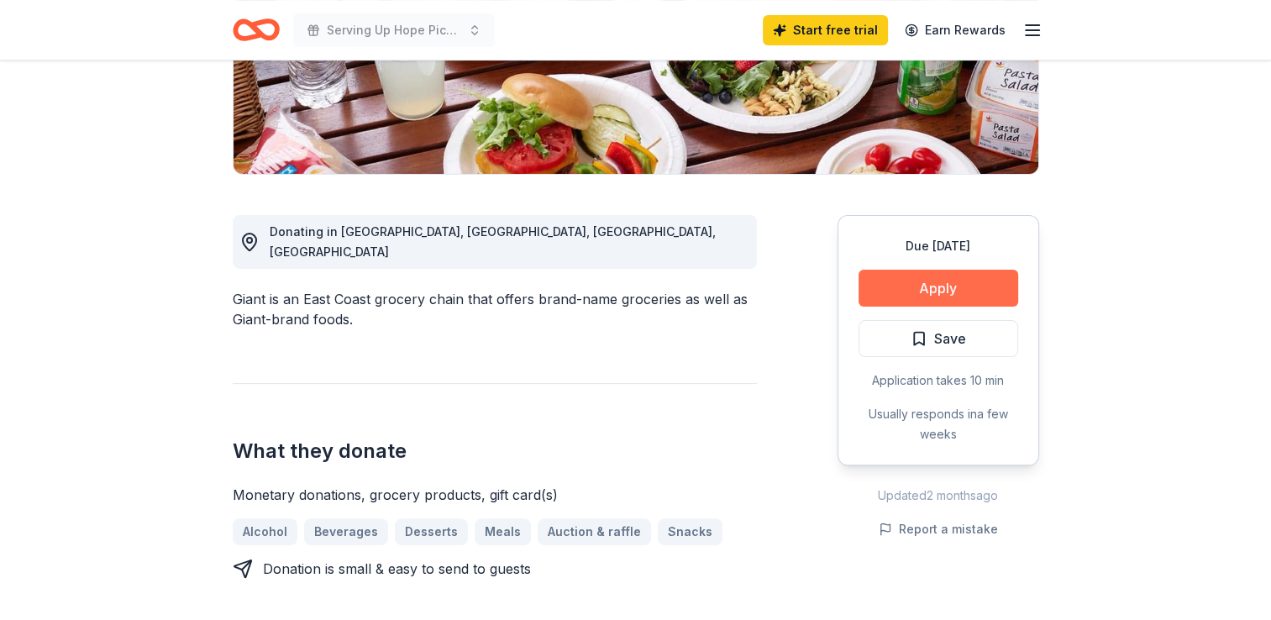
click at [931, 287] on button "Apply" at bounding box center [938, 288] width 160 height 37
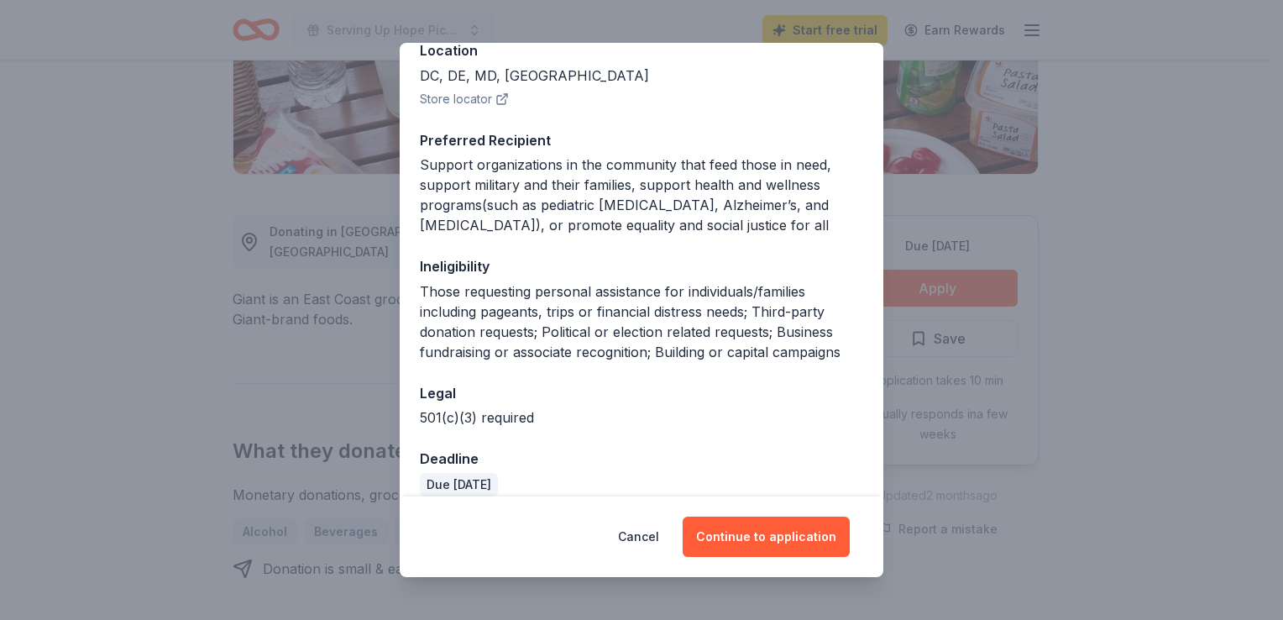
scroll to position [225, 0]
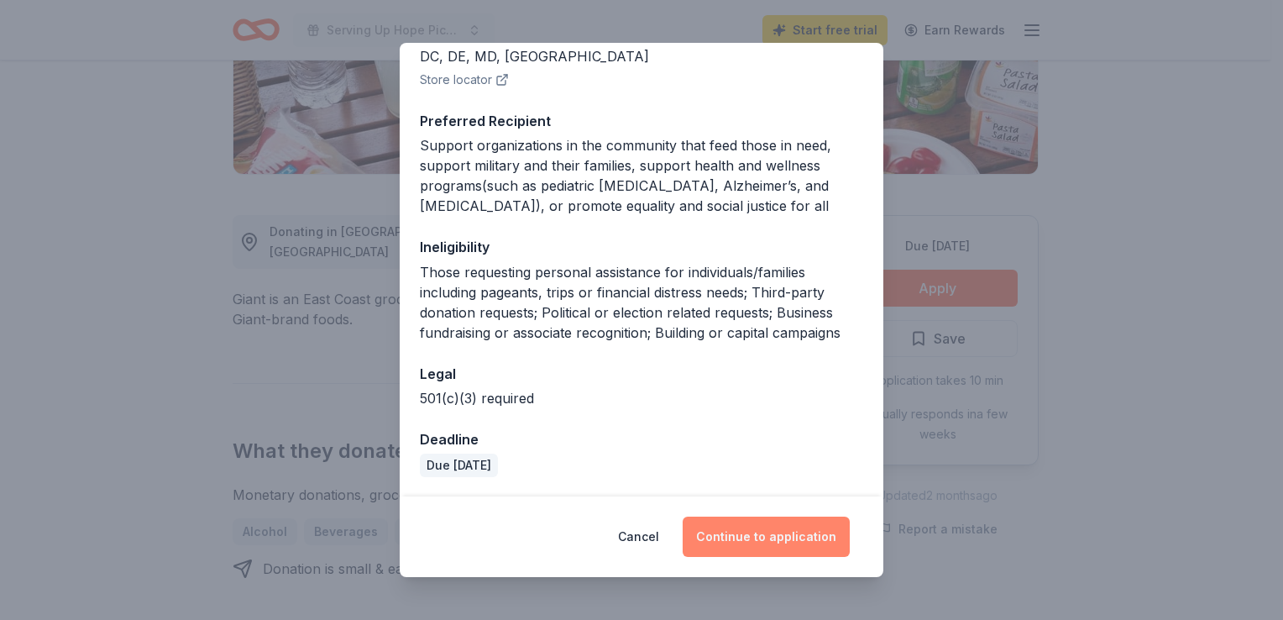
click at [769, 531] on button "Continue to application" at bounding box center [766, 536] width 167 height 40
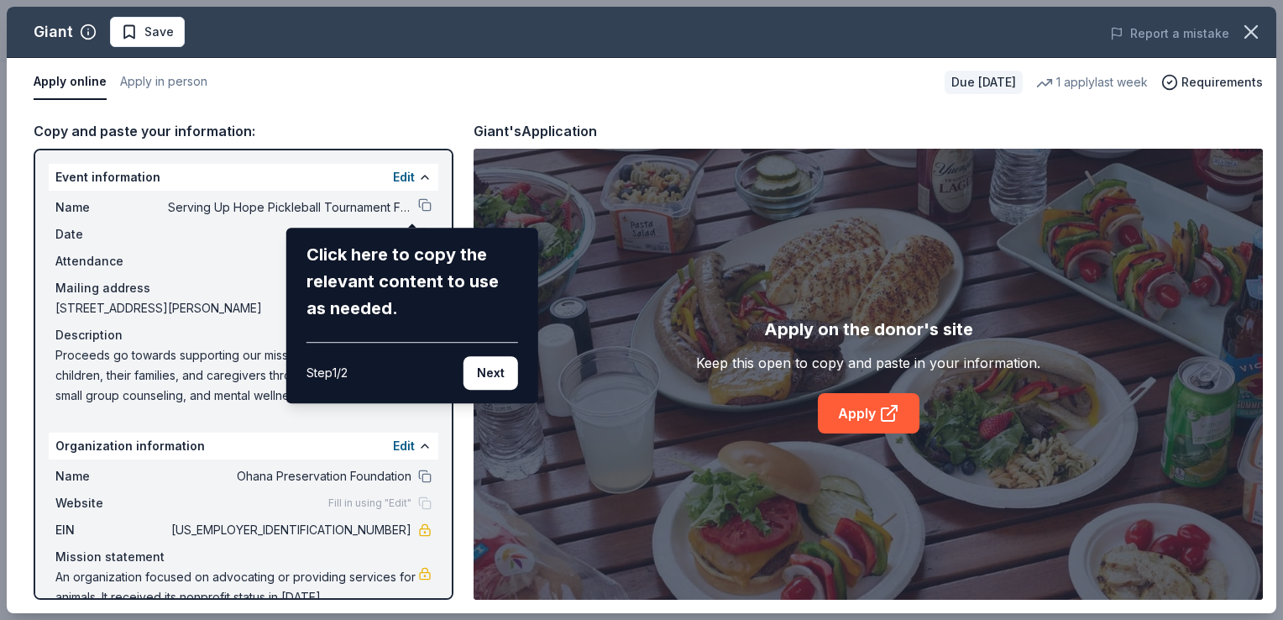
click at [401, 283] on div "Click here to copy the relevant content to use as needed." at bounding box center [413, 281] width 212 height 81
click at [493, 375] on button "Next" at bounding box center [491, 373] width 55 height 34
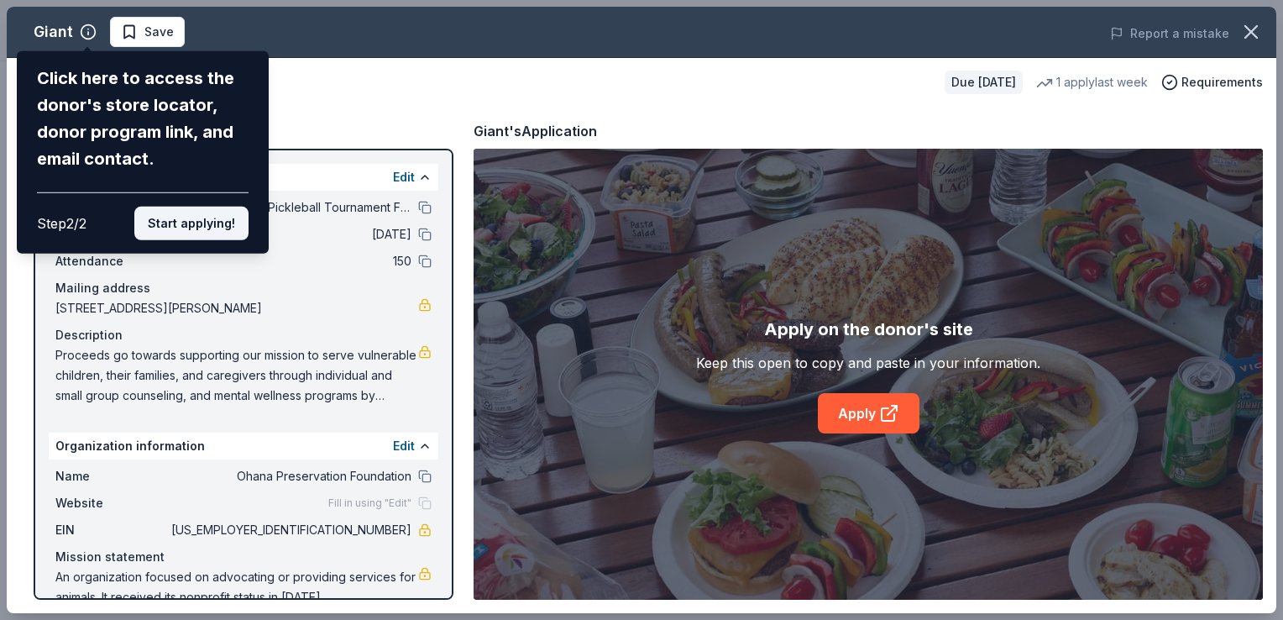
click at [176, 222] on button "Start applying!" at bounding box center [191, 224] width 114 height 34
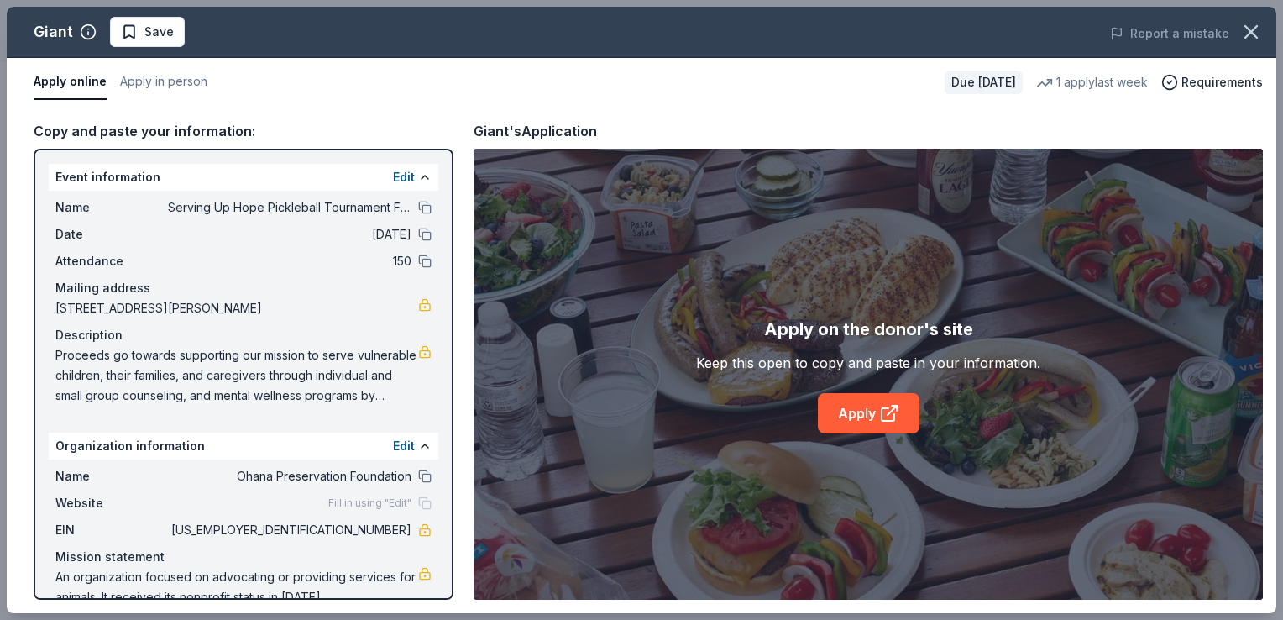
scroll to position [28, 0]
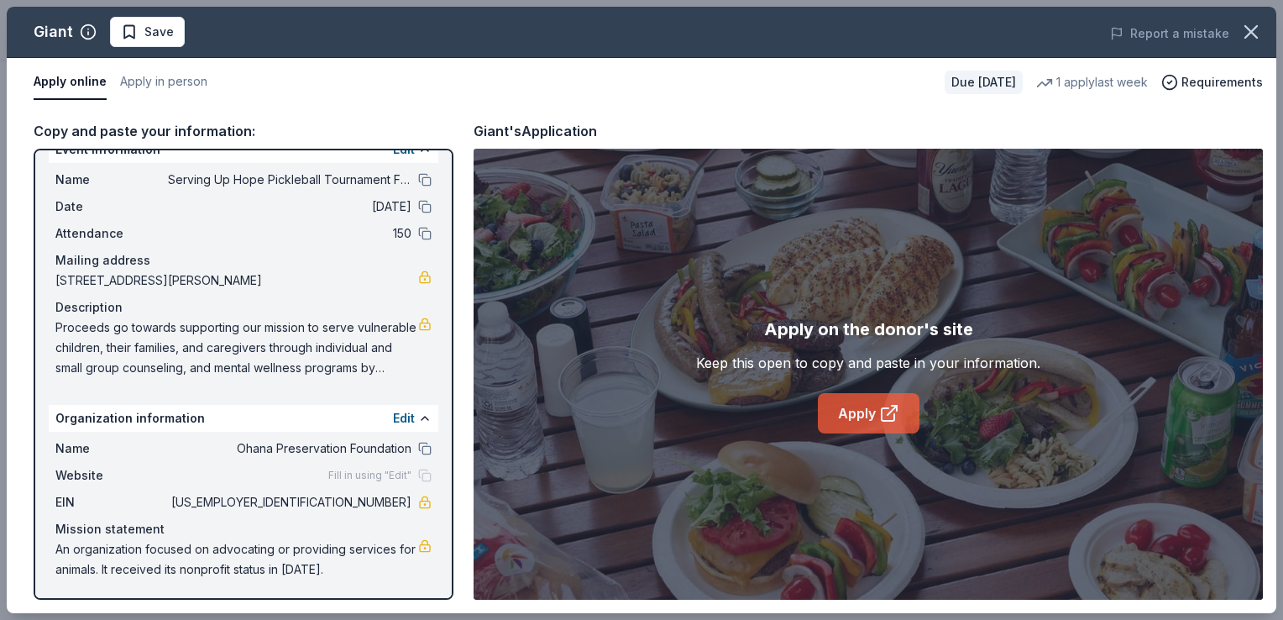
click at [859, 412] on link "Apply" at bounding box center [869, 413] width 102 height 40
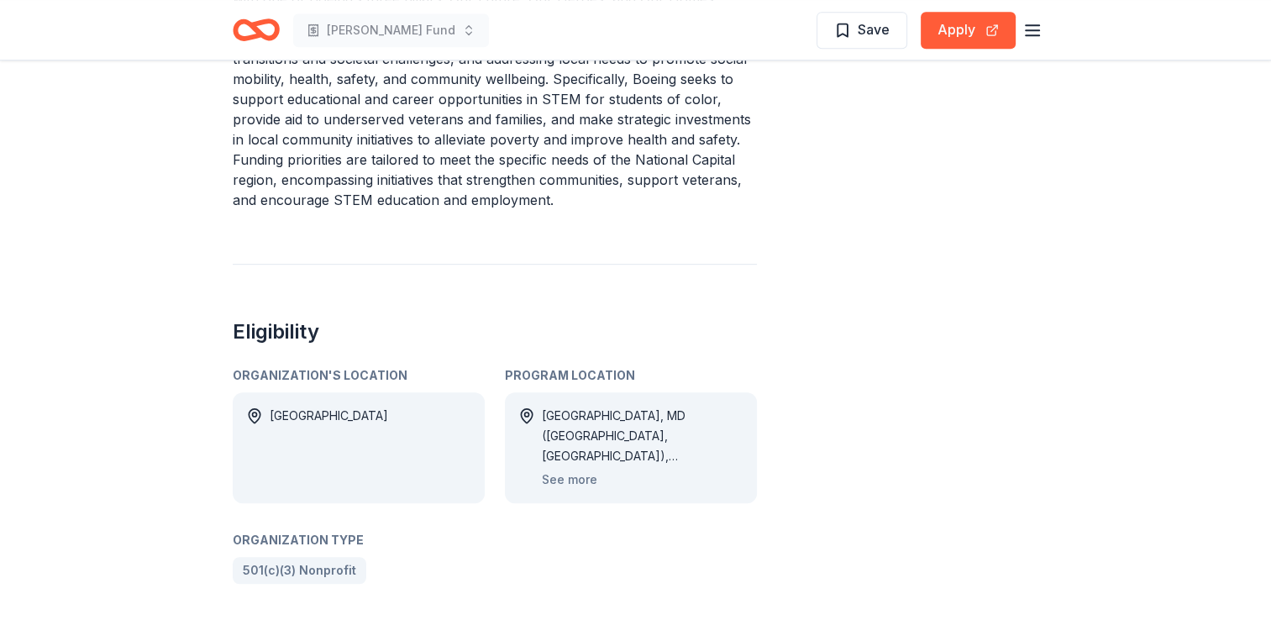
scroll to position [1008, 0]
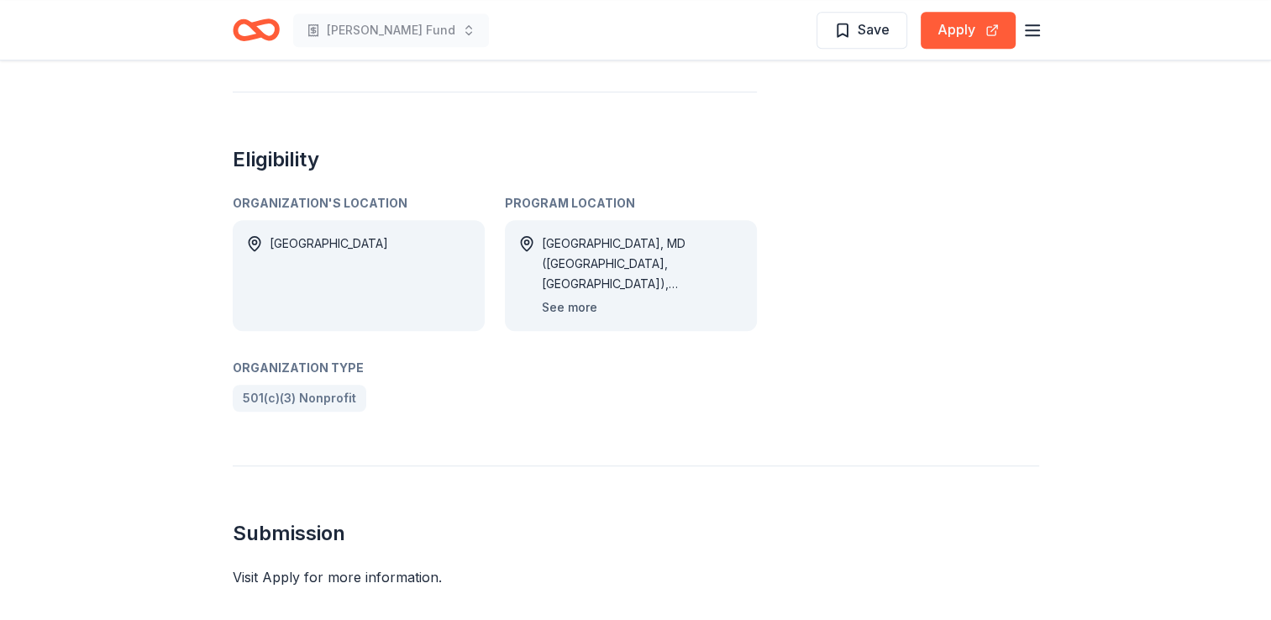
click at [574, 304] on button "See more" at bounding box center [569, 307] width 55 height 20
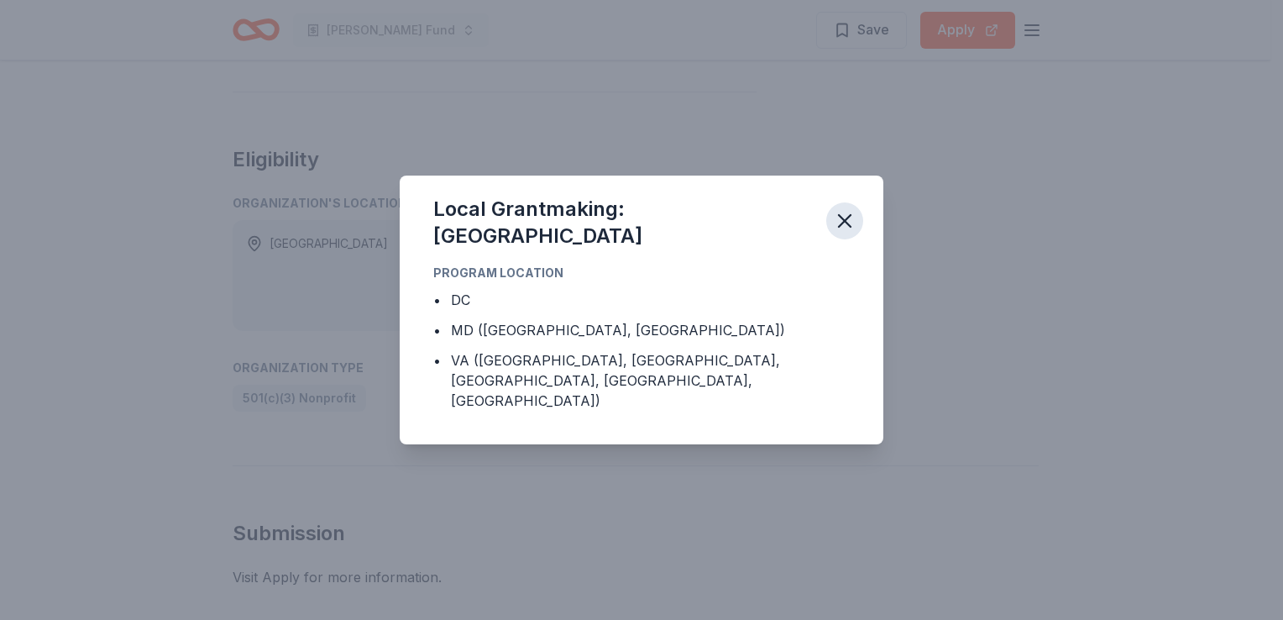
click at [840, 233] on icon "button" at bounding box center [845, 221] width 24 height 24
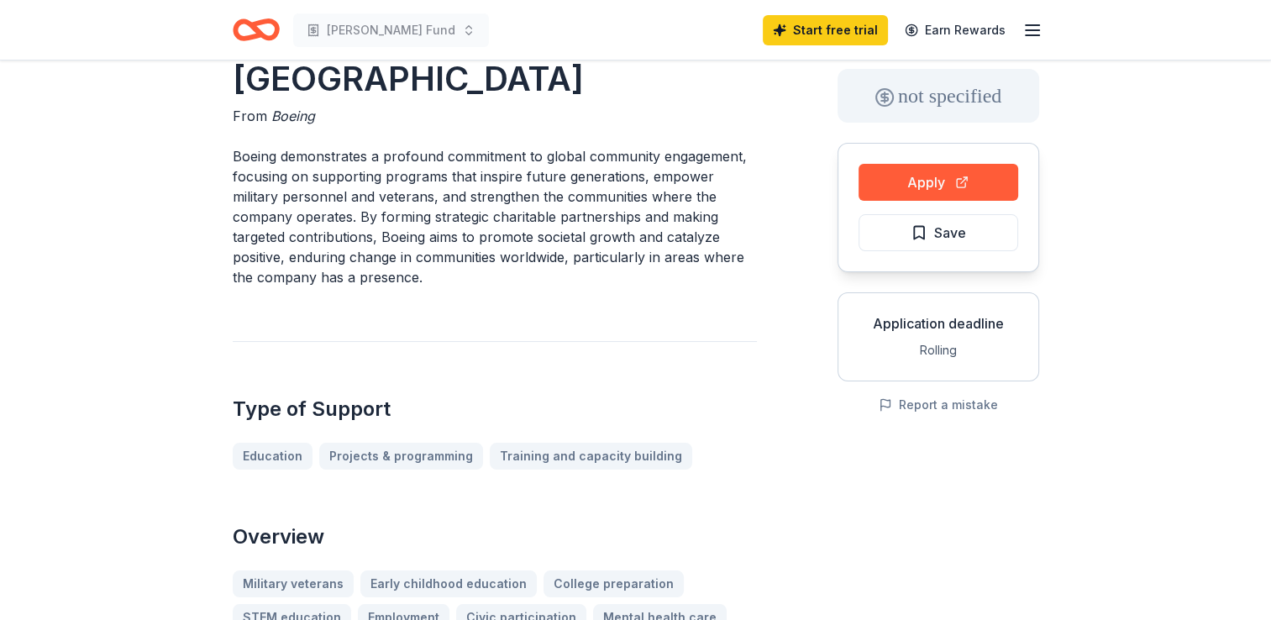
scroll to position [84, 0]
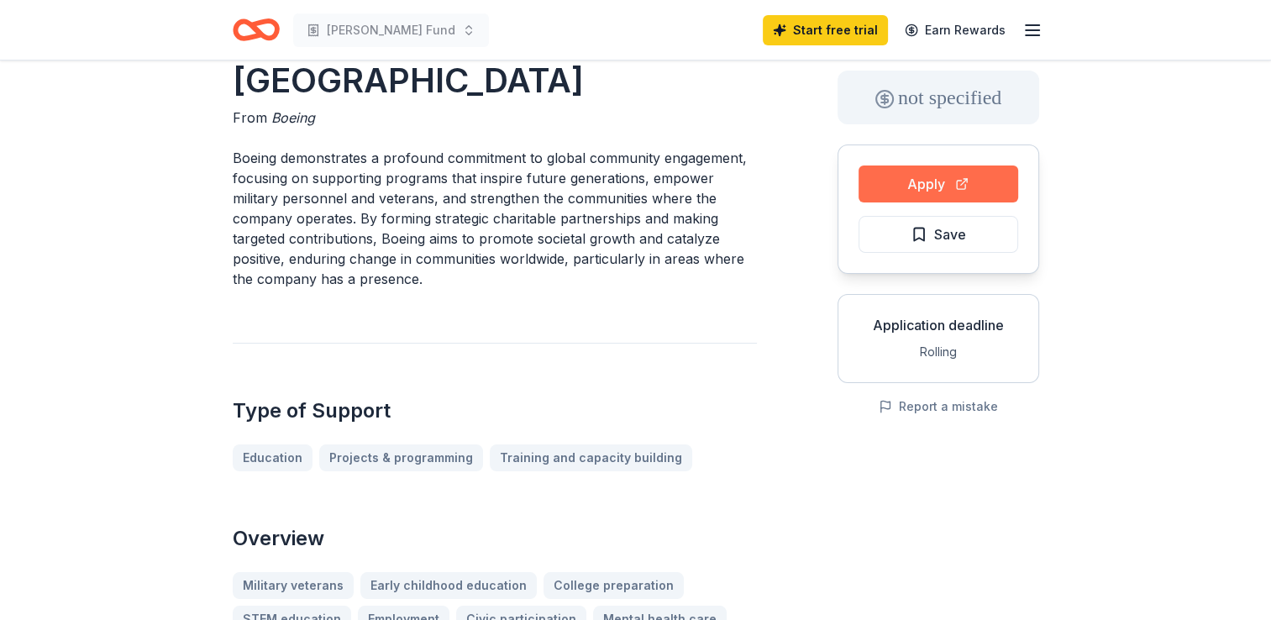
click at [922, 181] on button "Apply" at bounding box center [938, 183] width 160 height 37
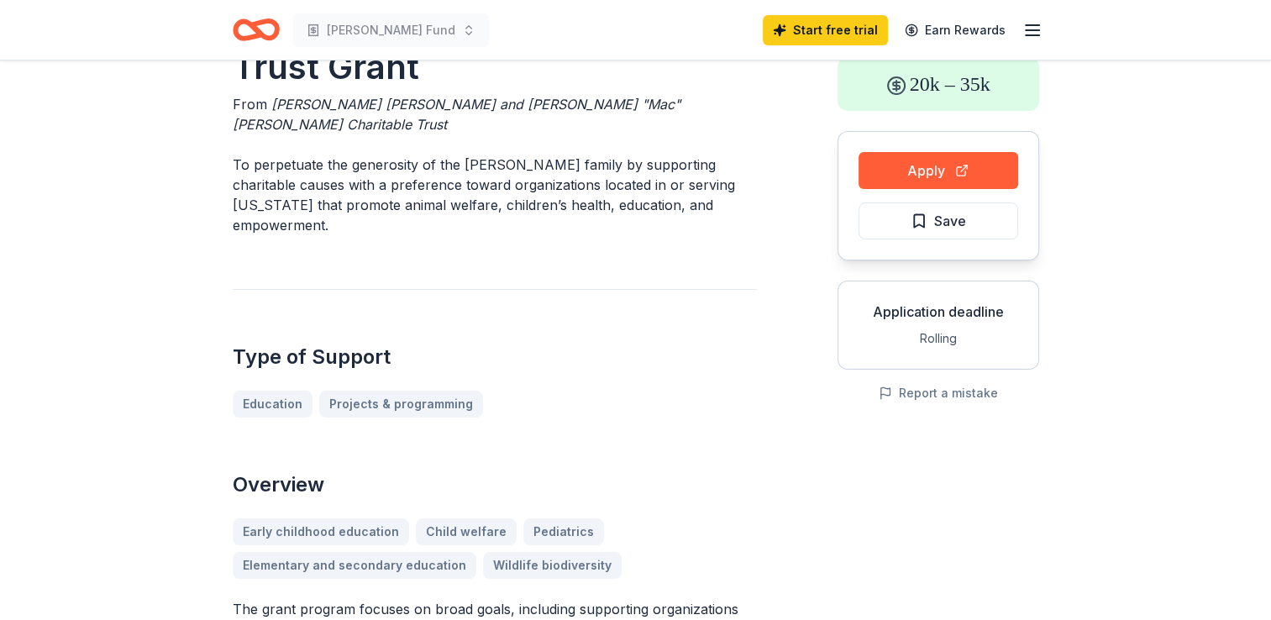
scroll to position [168, 0]
